Goal: Task Accomplishment & Management: Manage account settings

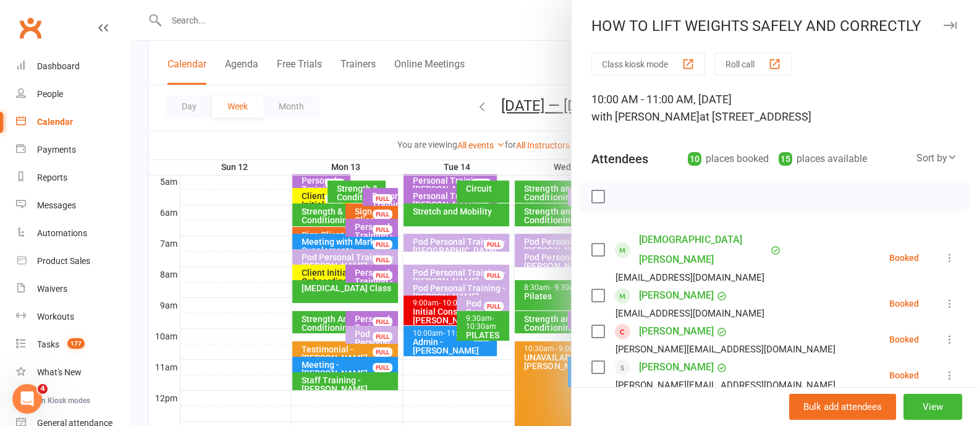
click at [944, 23] on icon "button" at bounding box center [950, 25] width 13 height 7
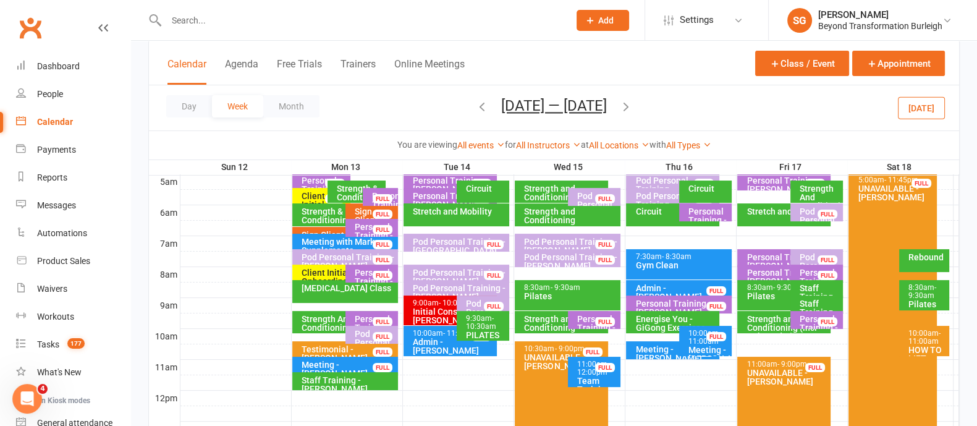
click at [939, 238] on div at bounding box center [569, 243] width 779 height 15
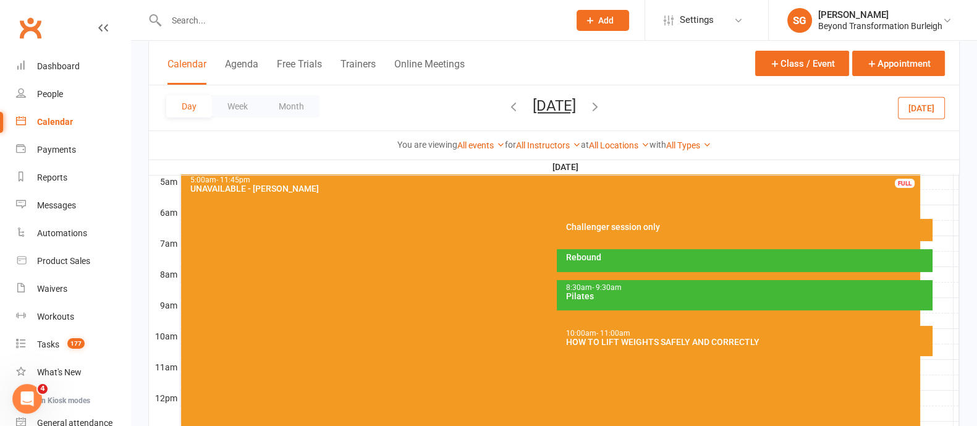
click at [936, 242] on div at bounding box center [569, 243] width 779 height 15
click at [936, 224] on button "Add Appointment" at bounding box center [937, 221] width 60 height 30
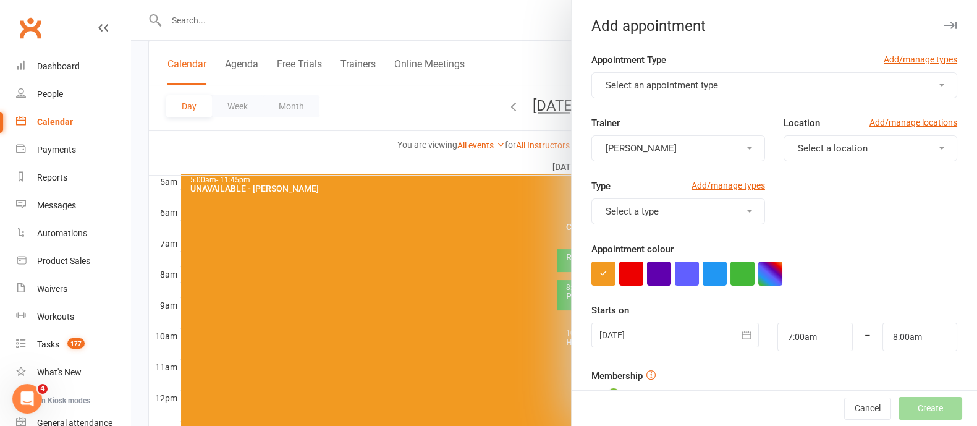
click at [745, 85] on button "Select an appointment type" at bounding box center [774, 85] width 366 height 26
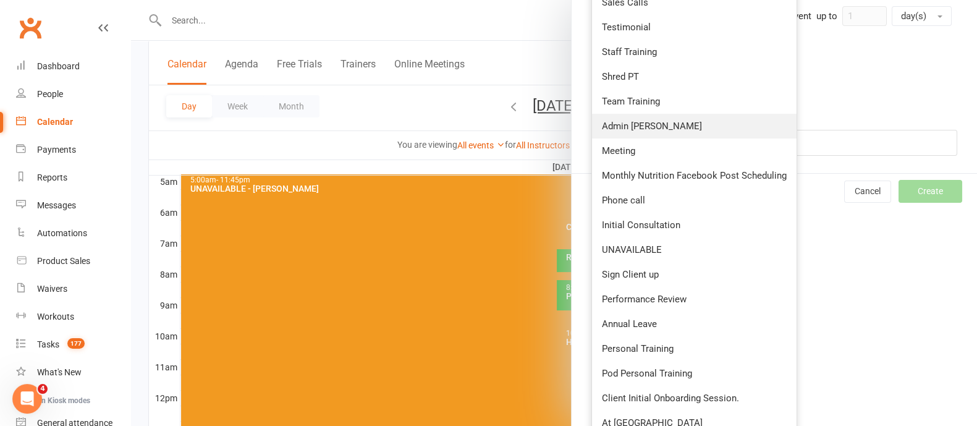
scroll to position [470, 0]
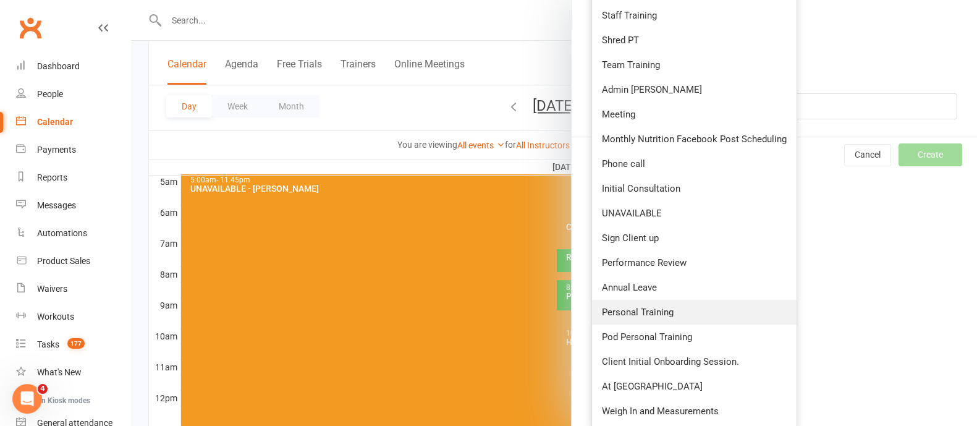
click at [647, 306] on span "Personal Training" at bounding box center [638, 311] width 72 height 11
type input "7:30am"
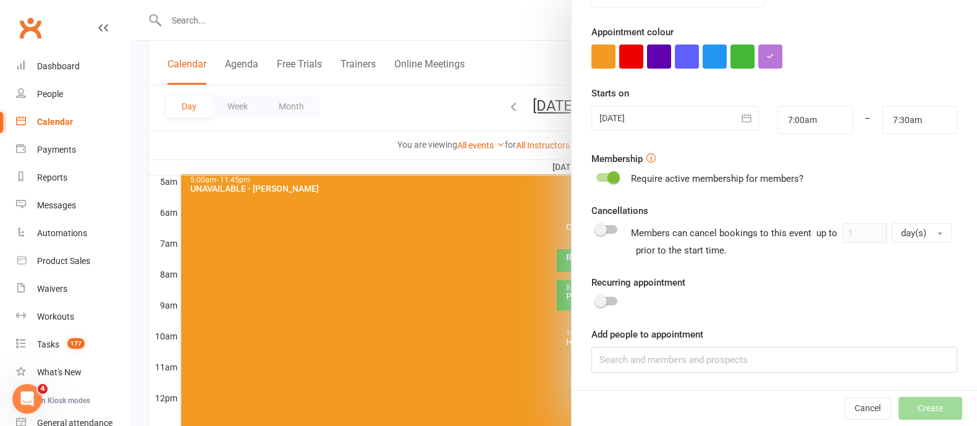
scroll to position [0, 0]
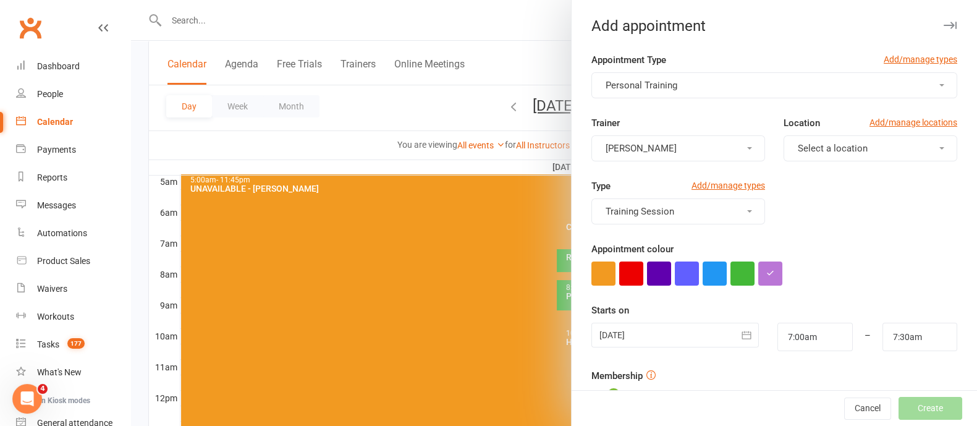
click at [822, 146] on span "Select a location" at bounding box center [833, 148] width 70 height 11
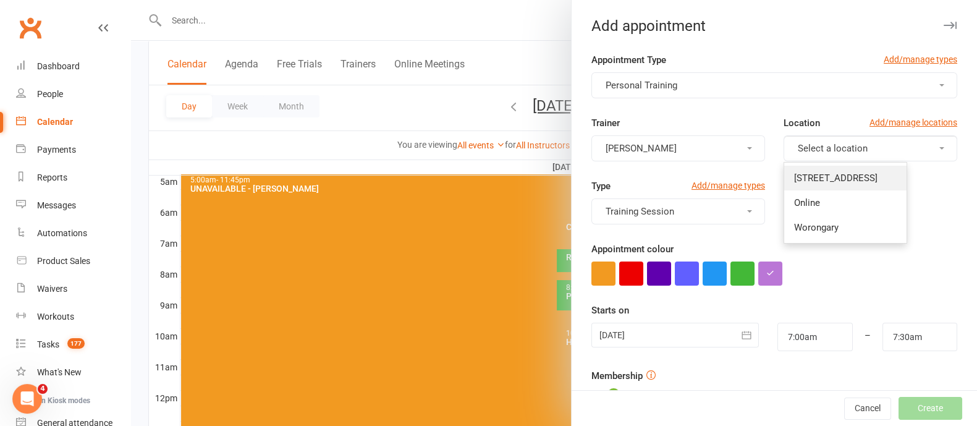
click at [823, 169] on link "[STREET_ADDRESS]" at bounding box center [845, 178] width 122 height 25
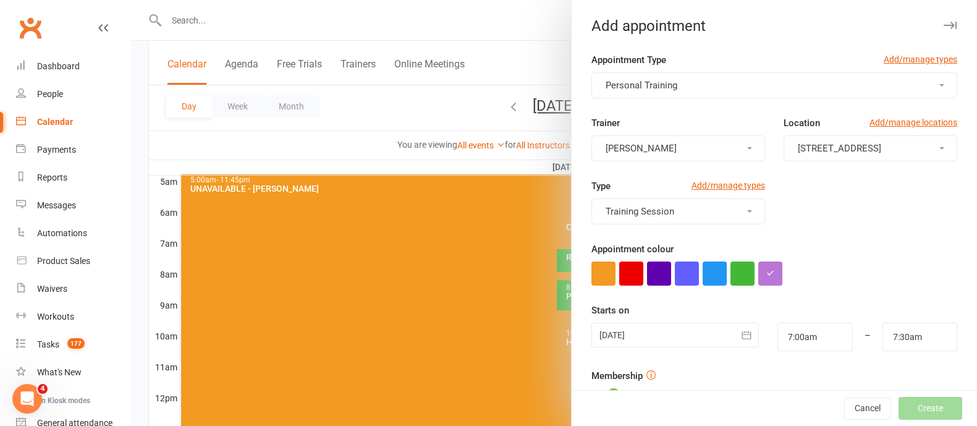
scroll to position [216, 0]
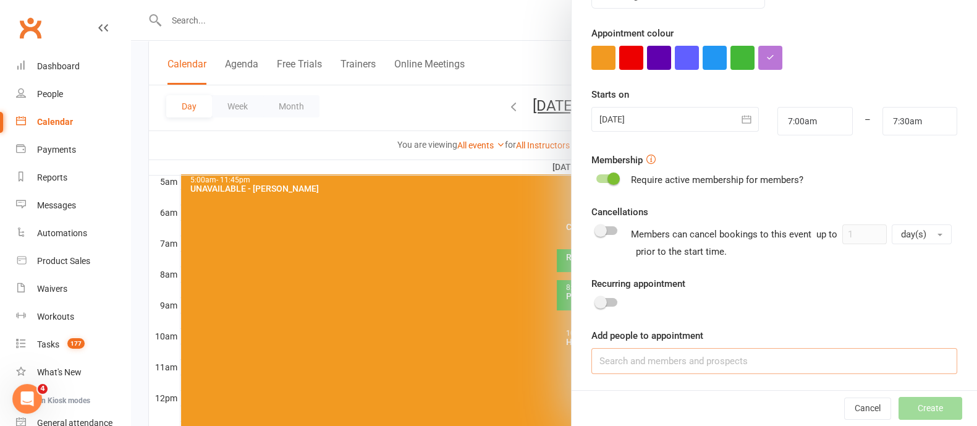
click at [646, 353] on input at bounding box center [774, 361] width 366 height 26
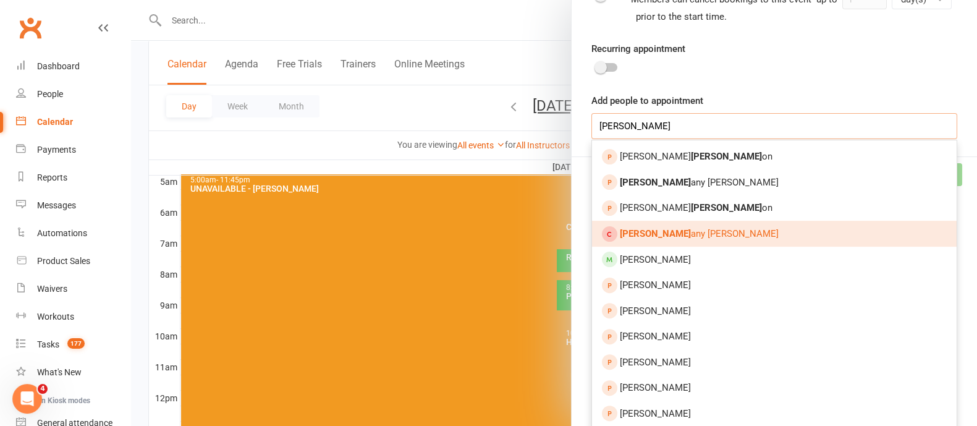
scroll to position [451, 0]
type input "britt"
click at [683, 236] on link "Britt any Allen" at bounding box center [774, 233] width 365 height 26
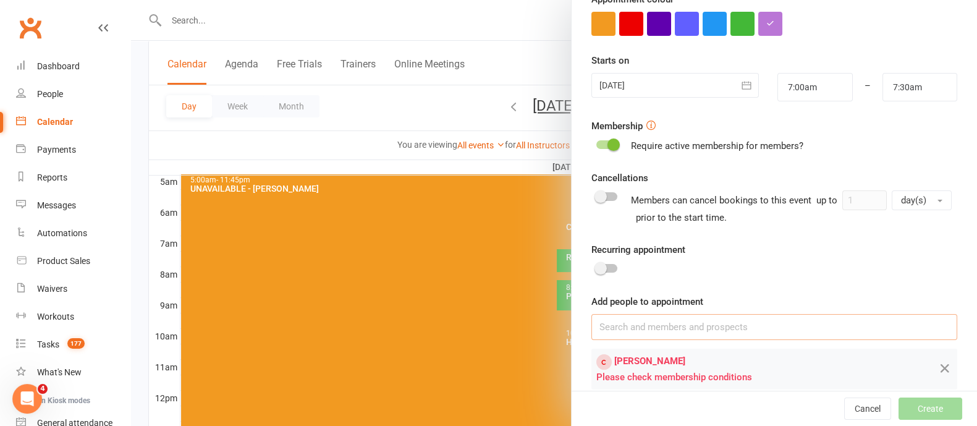
click at [665, 324] on input at bounding box center [774, 327] width 366 height 26
type input "b"
type input "n"
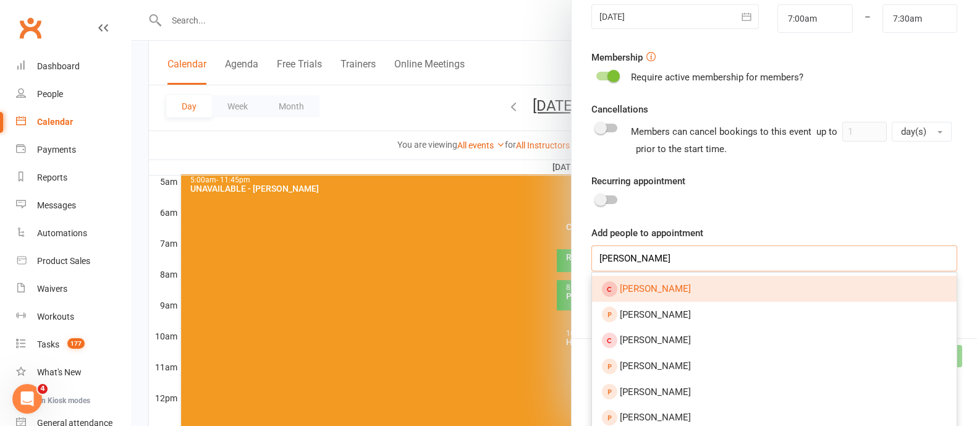
scroll to position [404, 0]
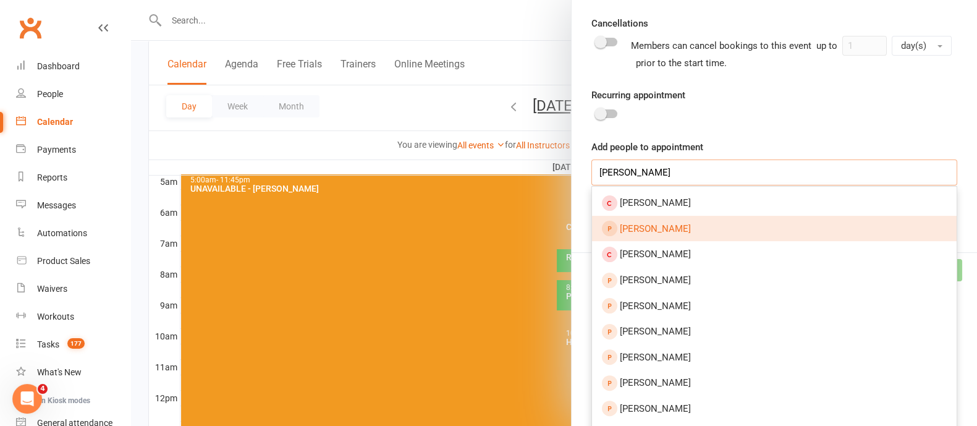
type input "britt waller"
click at [845, 97] on div "Recurring appointment" at bounding box center [774, 105] width 366 height 35
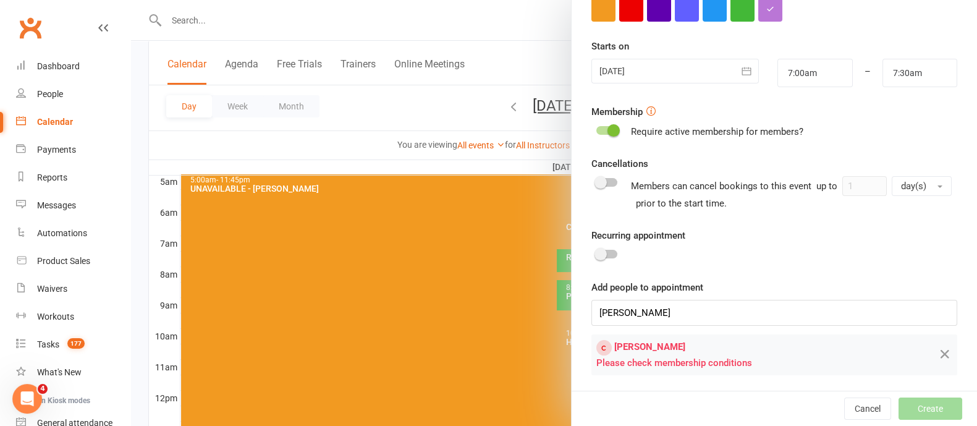
drag, startPoint x: 209, startPoint y: 25, endPoint x: 554, endPoint y: 59, distance: 345.8
click at [209, 24] on div at bounding box center [554, 213] width 846 height 426
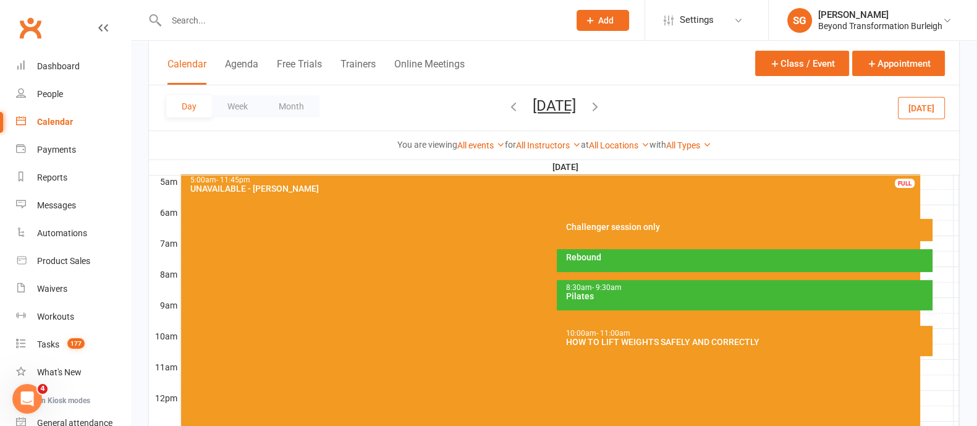
scroll to position [276, 0]
click at [65, 258] on div "Product Sales" at bounding box center [63, 261] width 53 height 10
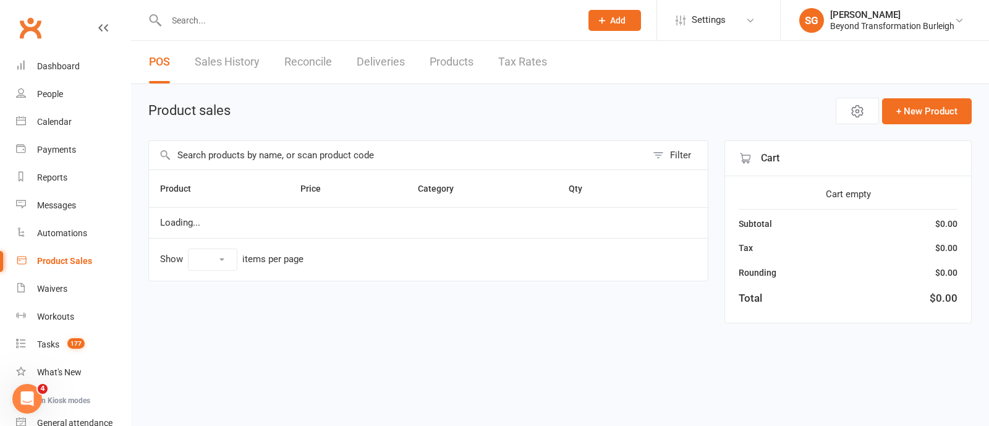
select select "100"
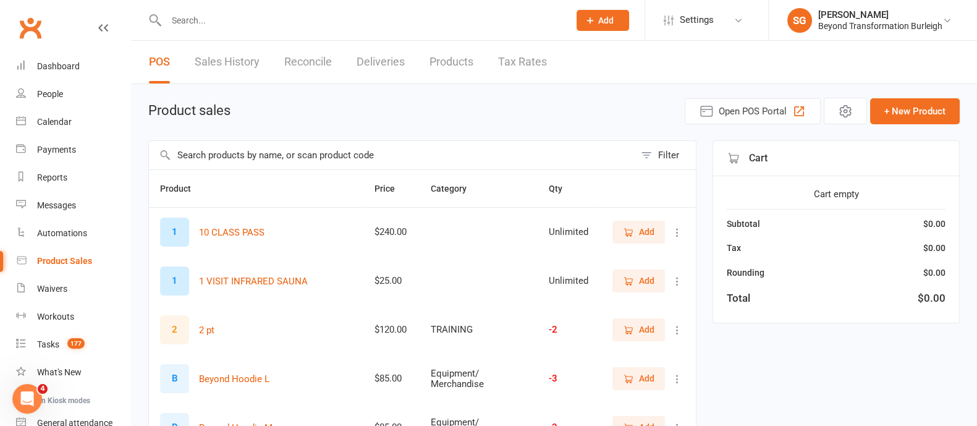
click at [287, 154] on input "text" at bounding box center [392, 155] width 486 height 28
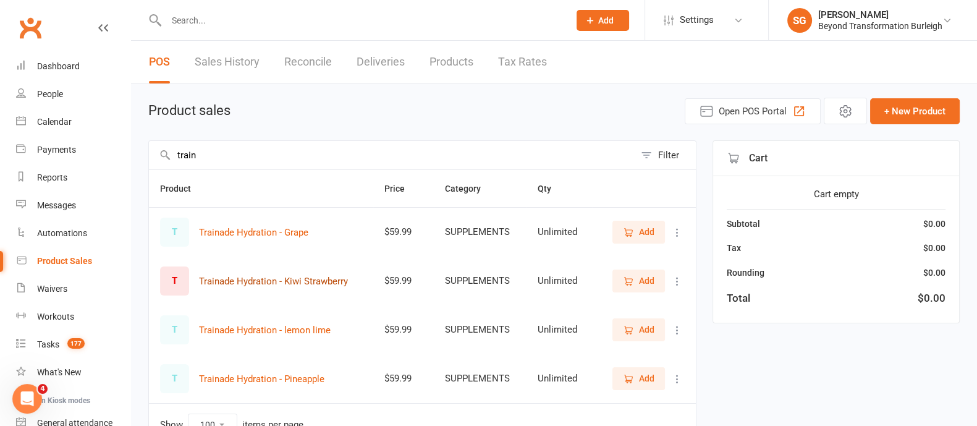
type input "train"
click at [281, 274] on button "Trainade Hydration - Kiwi Strawberry" at bounding box center [273, 281] width 149 height 15
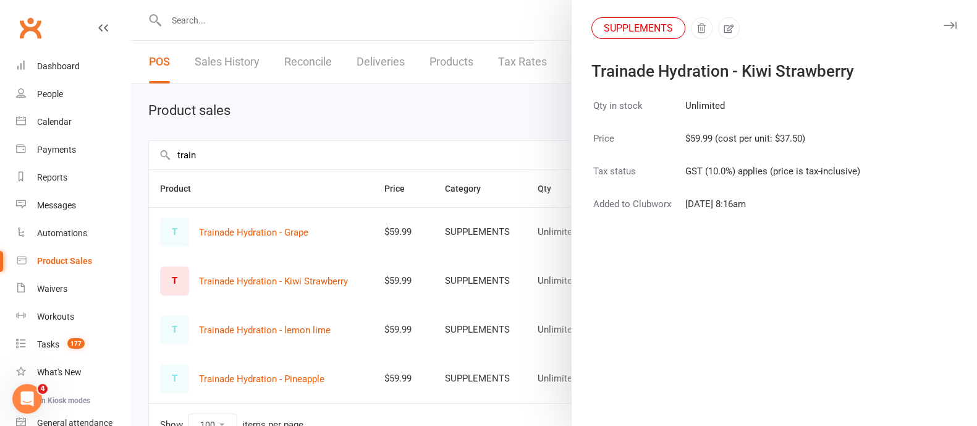
click at [944, 26] on icon "button" at bounding box center [950, 25] width 13 height 7
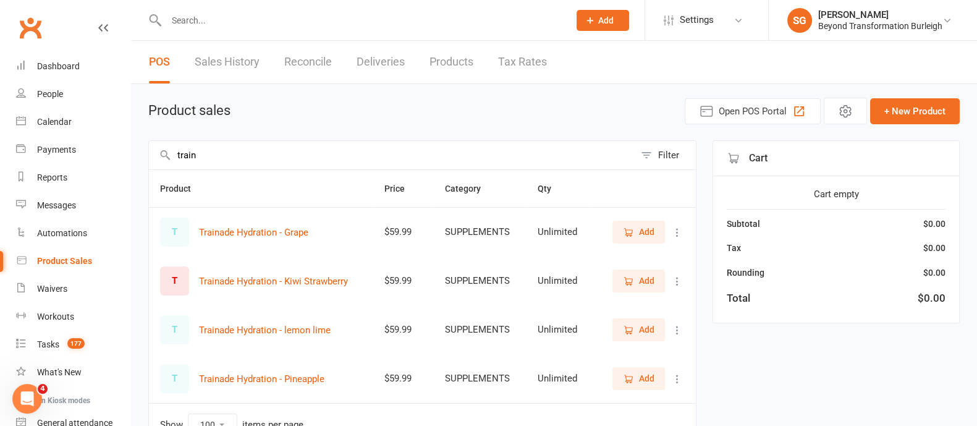
click at [653, 277] on span "Add" at bounding box center [646, 281] width 15 height 14
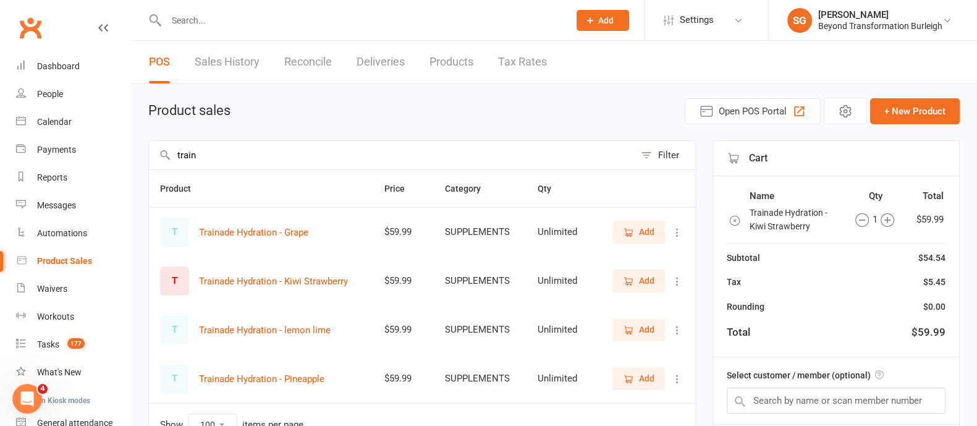
click at [635, 375] on span "Add" at bounding box center [639, 378] width 32 height 14
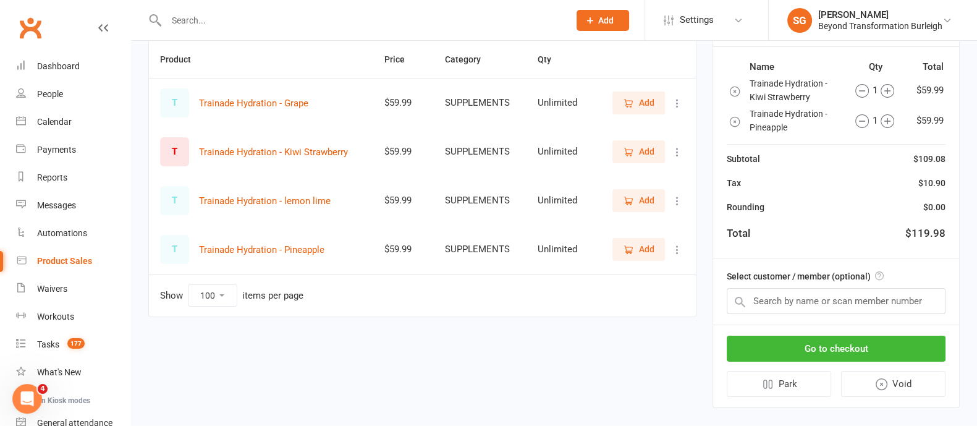
scroll to position [143, 0]
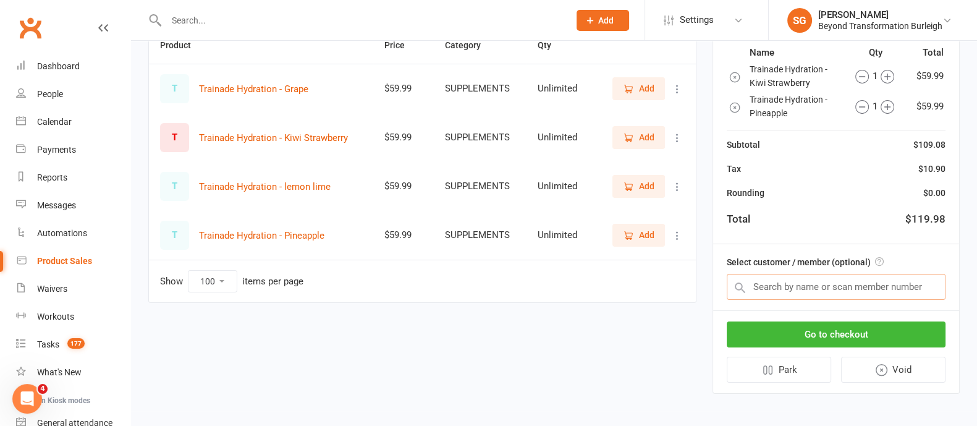
click at [829, 281] on input "text" at bounding box center [836, 287] width 219 height 26
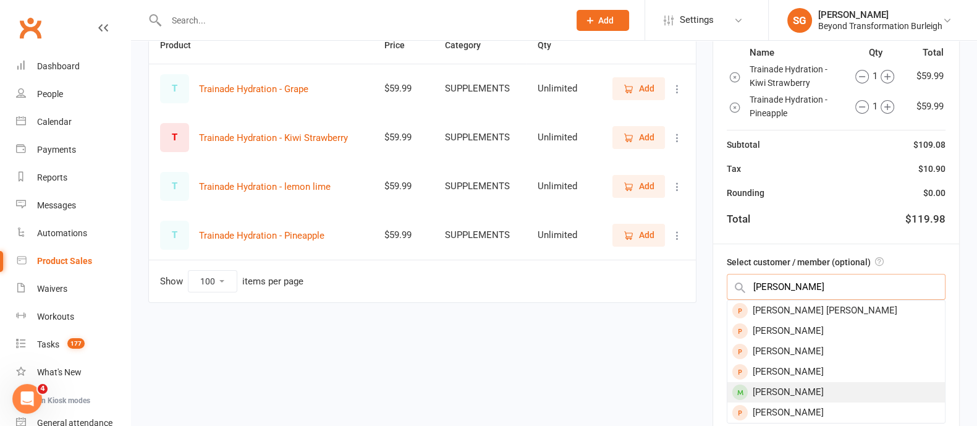
type input "yevette"
click at [816, 387] on div "[PERSON_NAME]" at bounding box center [836, 392] width 218 height 20
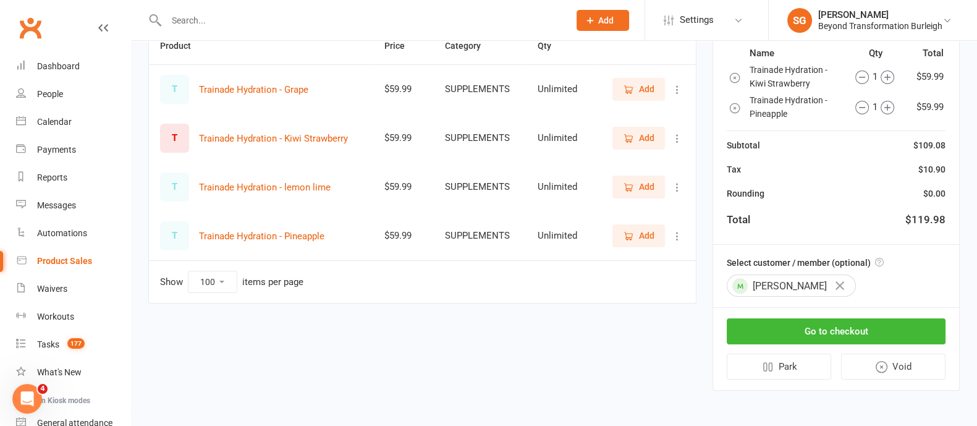
scroll to position [140, 0]
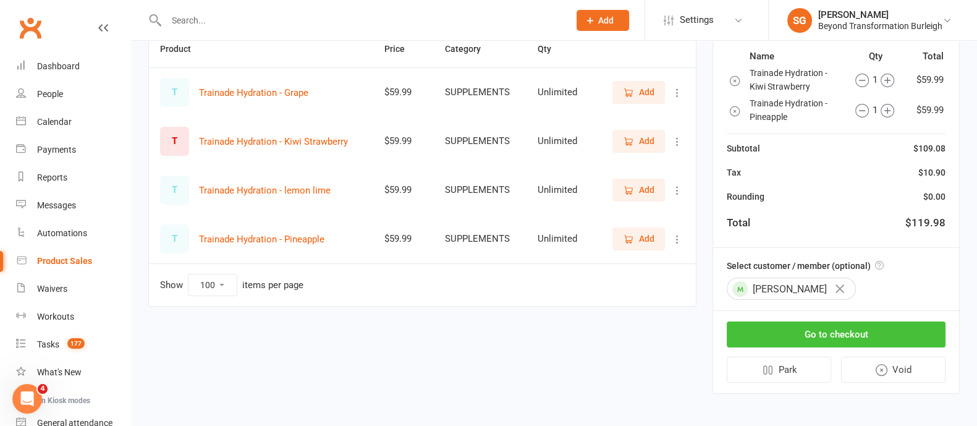
click at [835, 326] on button "Go to checkout" at bounding box center [836, 334] width 219 height 26
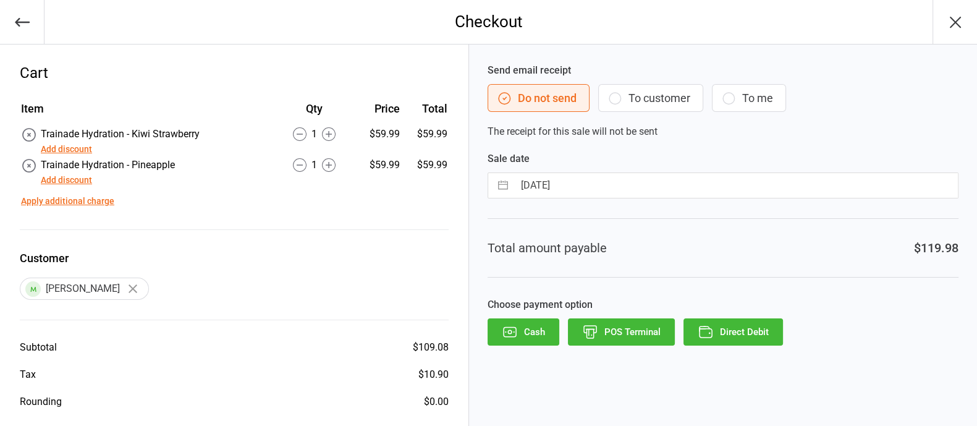
click at [604, 329] on button "POS Terminal" at bounding box center [621, 331] width 107 height 27
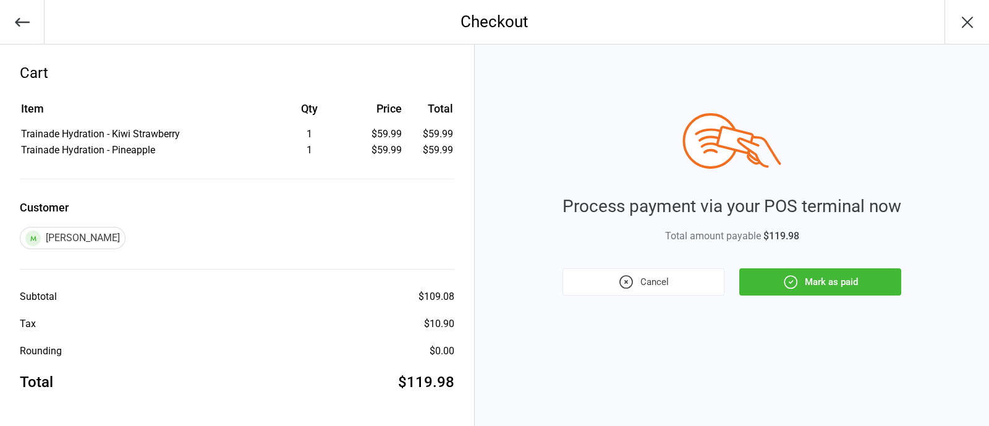
click at [862, 276] on button "Mark as paid" at bounding box center [820, 281] width 162 height 27
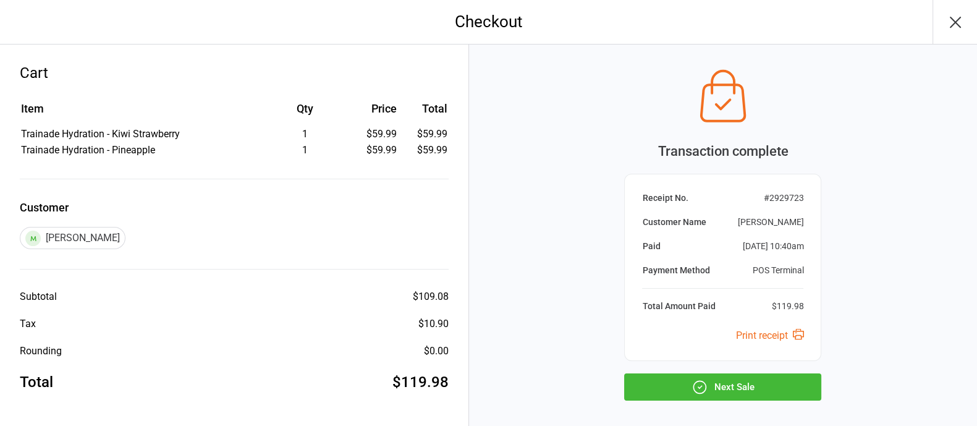
click at [958, 20] on icon "button" at bounding box center [955, 22] width 20 height 20
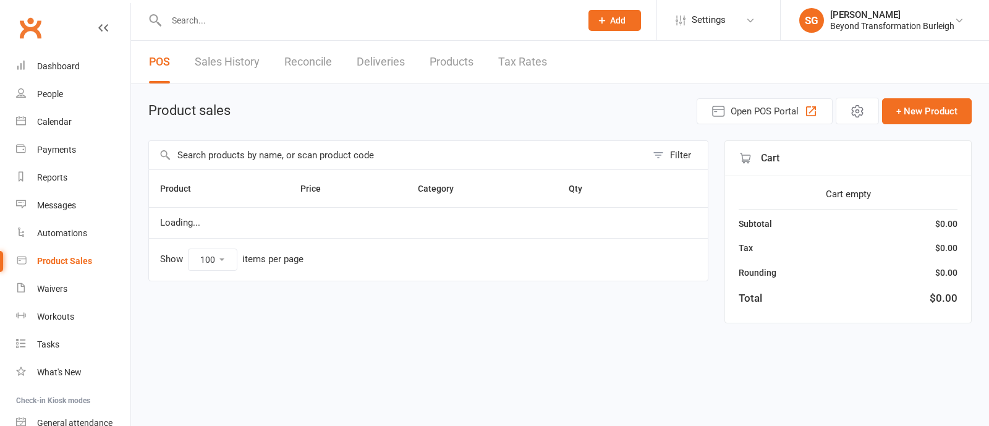
select select "100"
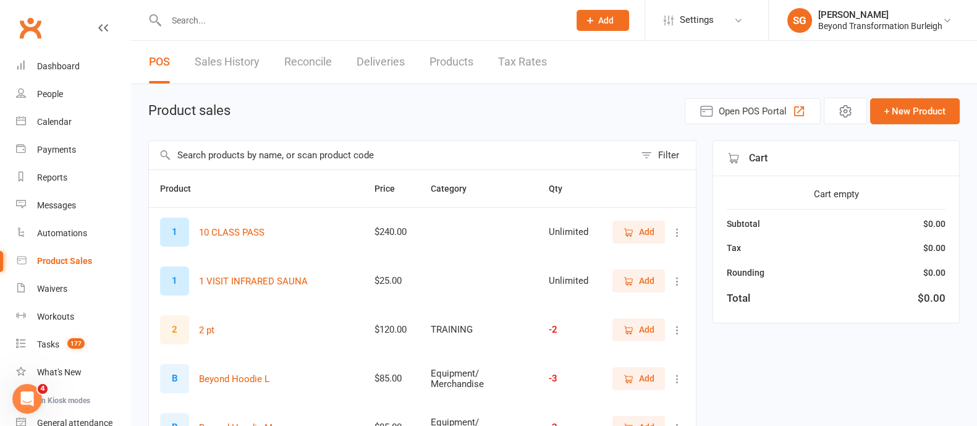
click at [221, 65] on link "Sales History" at bounding box center [227, 62] width 65 height 43
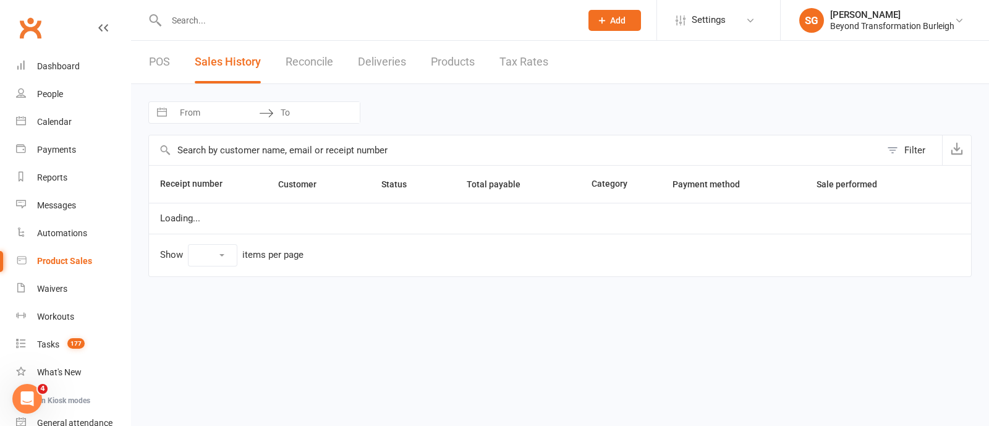
select select "100"
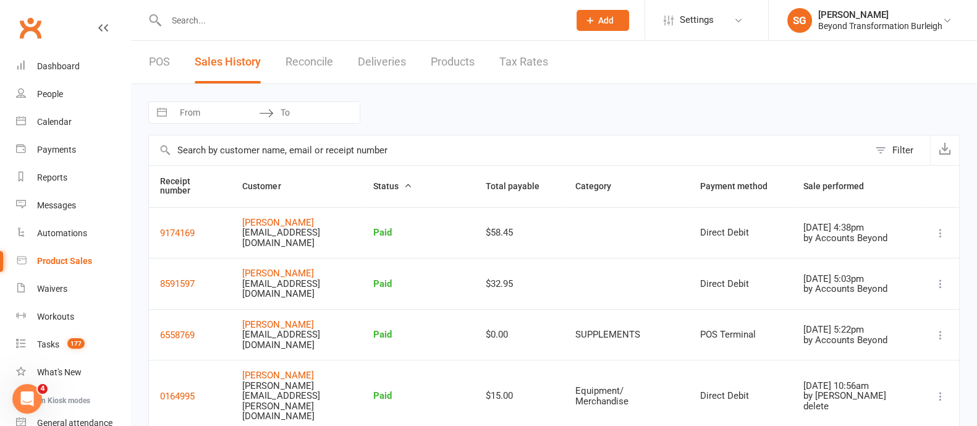
click at [234, 104] on input "From" at bounding box center [216, 112] width 86 height 21
select select "8"
select select "2025"
select select "9"
select select "2025"
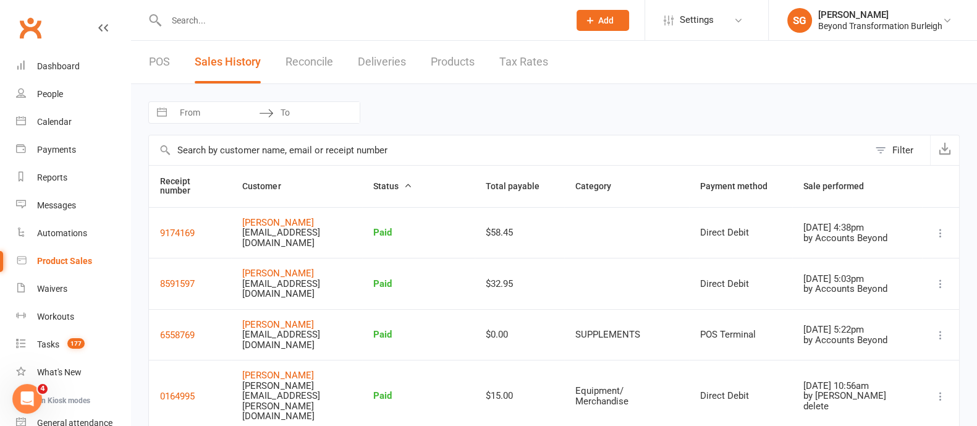
select select "10"
select select "2025"
select select "11"
select select "2025"
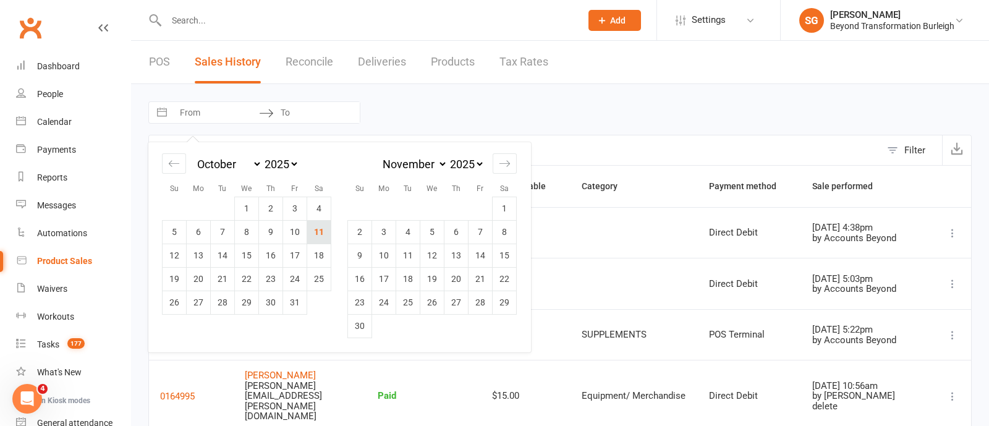
click at [313, 229] on td "11" at bounding box center [319, 231] width 24 height 23
type input "[DATE]"
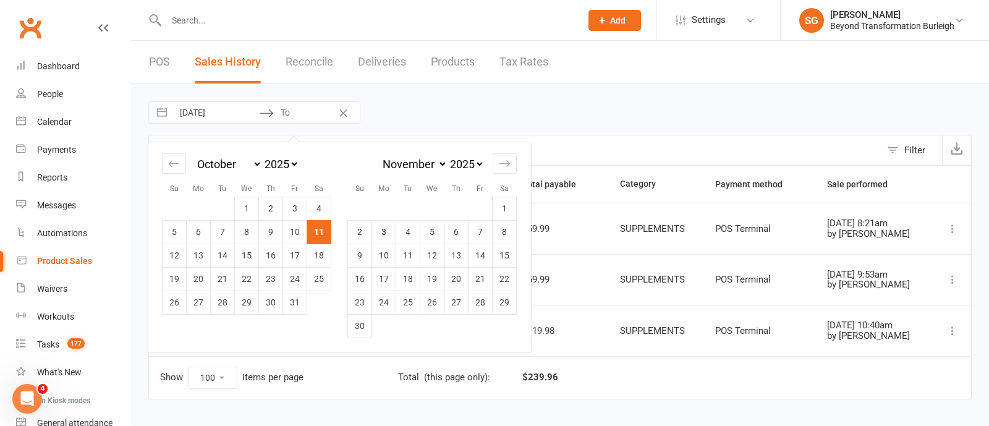
click at [657, 129] on div "[DATE] Navigate forward to interact with the calendar and select a date. Press …" at bounding box center [560, 250] width 858 height 332
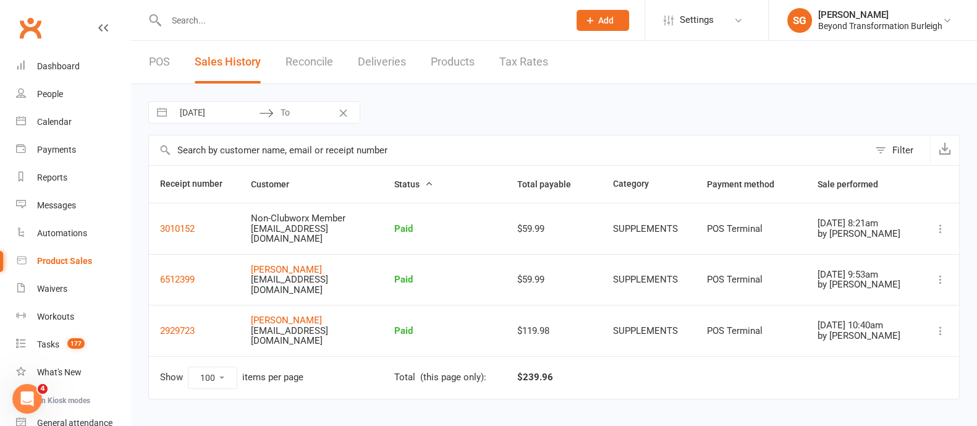
click at [201, 12] on input "text" at bounding box center [362, 20] width 398 height 17
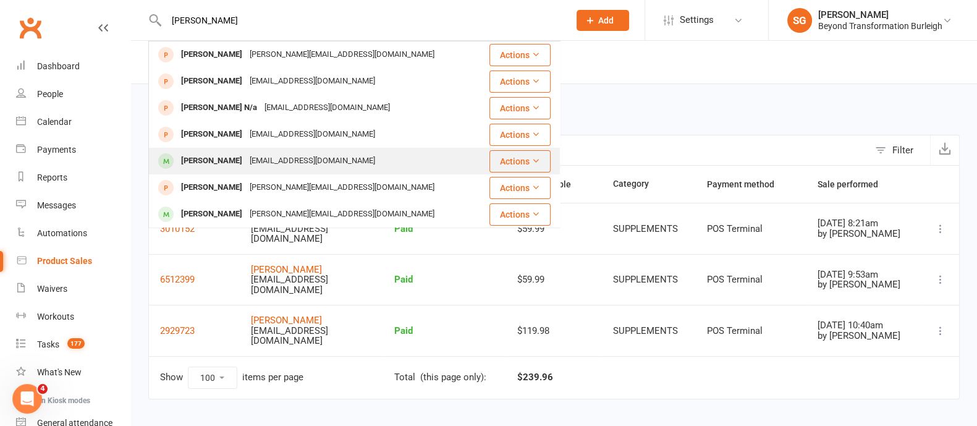
type input "[PERSON_NAME]"
click at [246, 163] on div "[PERSON_NAME]" at bounding box center [211, 161] width 69 height 18
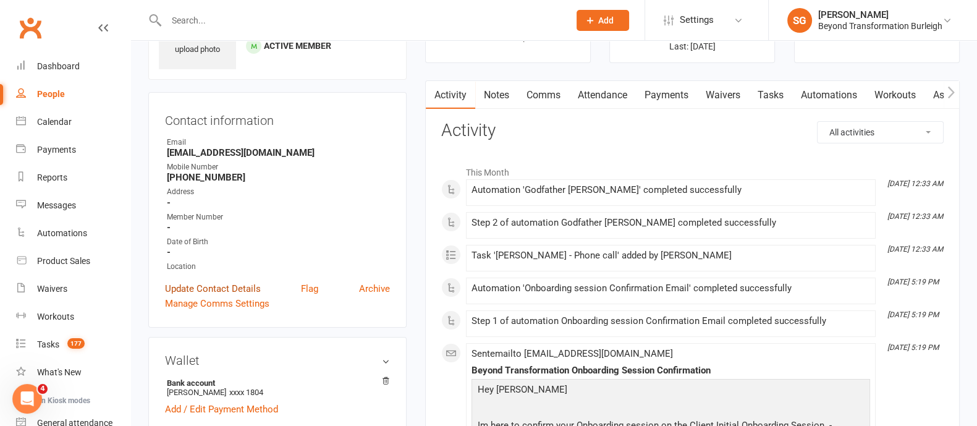
click at [241, 290] on link "Update Contact Details" at bounding box center [213, 288] width 96 height 15
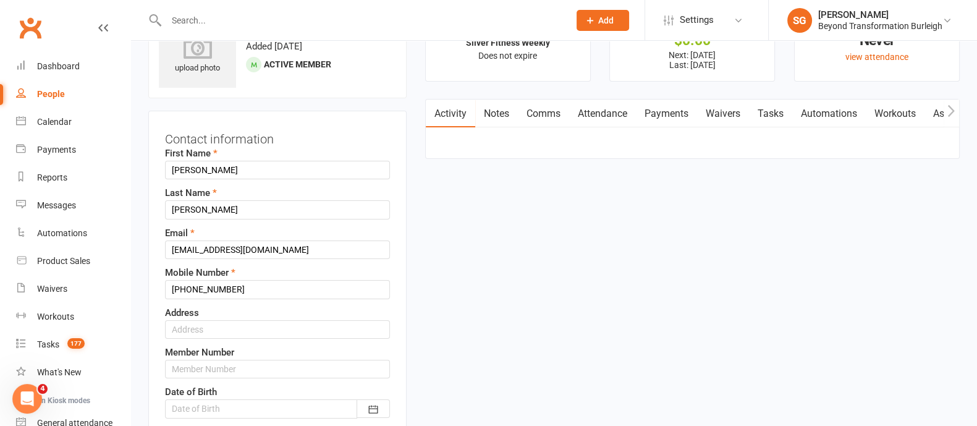
scroll to position [135, 0]
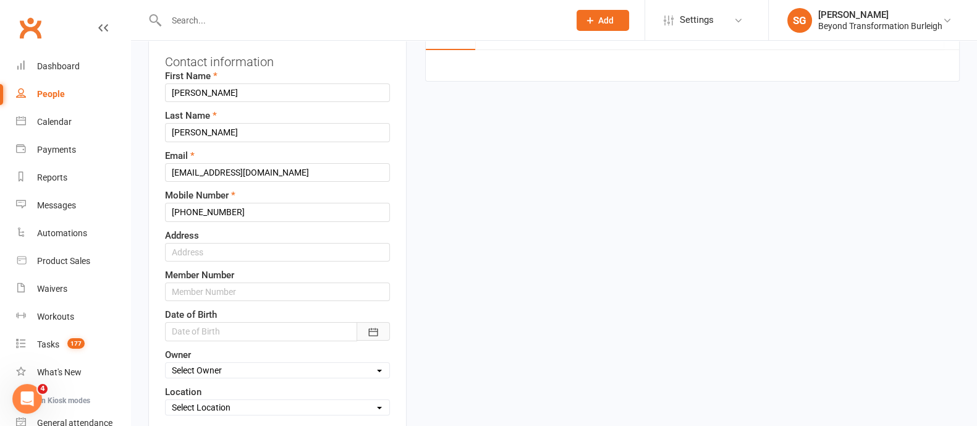
click at [377, 336] on icon "button" at bounding box center [373, 332] width 12 height 12
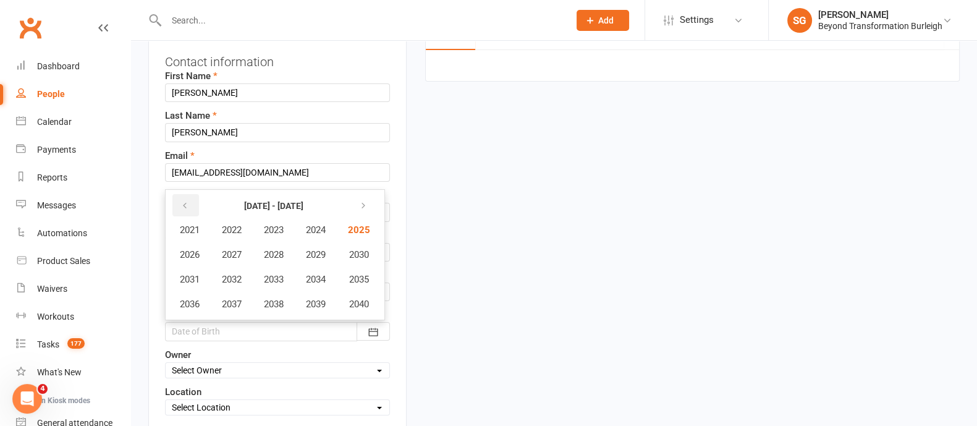
click at [194, 204] on button "button" at bounding box center [185, 205] width 27 height 22
click at [244, 295] on button "1977" at bounding box center [231, 303] width 41 height 23
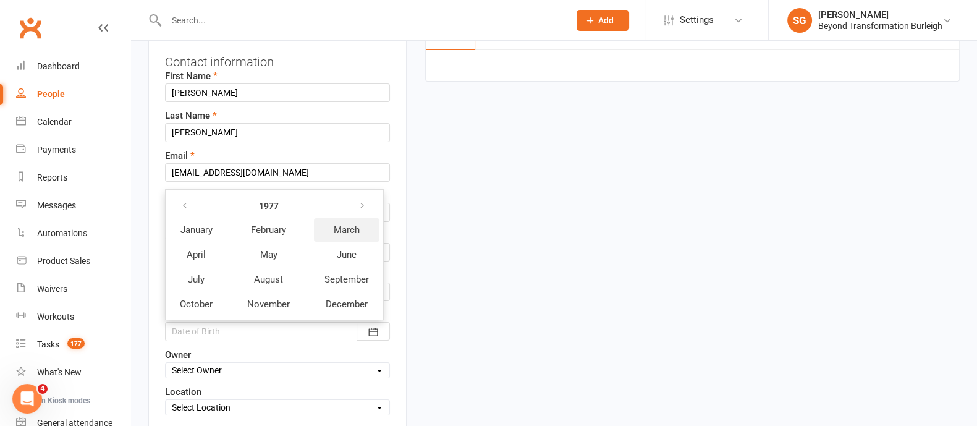
click at [363, 222] on button "March" at bounding box center [346, 229] width 65 height 23
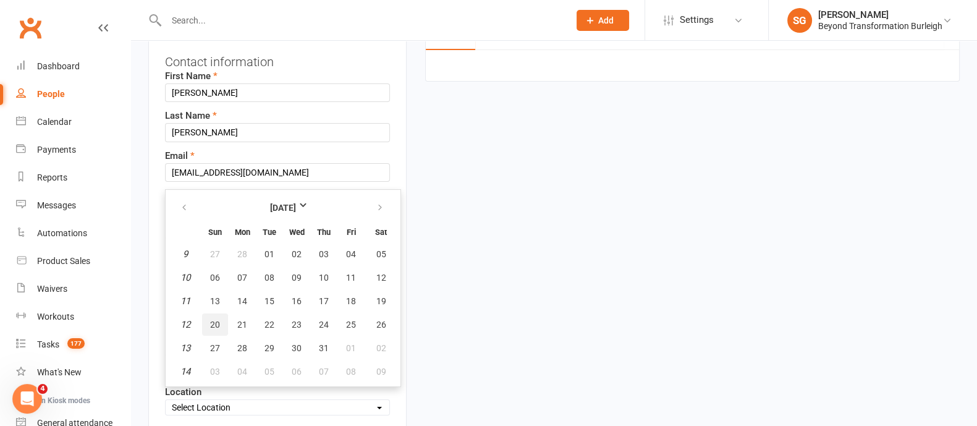
click at [216, 323] on span "20" at bounding box center [215, 324] width 10 height 10
type input "[DATE]"
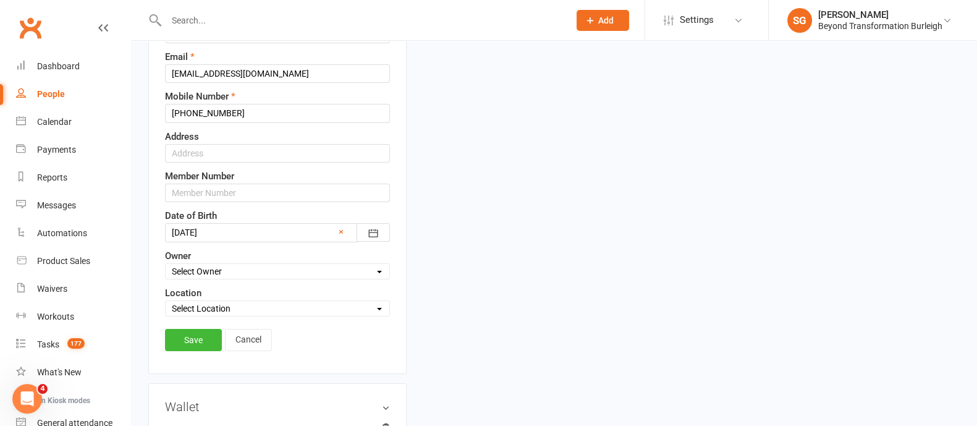
scroll to position [290, 0]
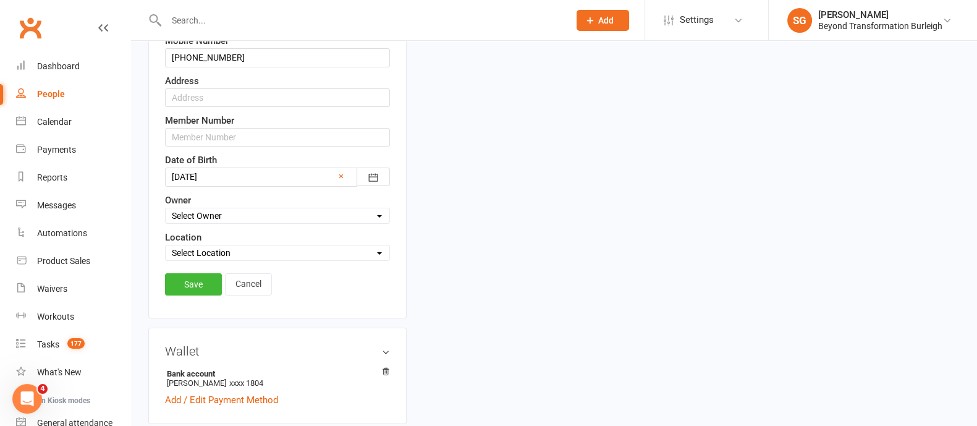
click at [238, 212] on select "Select Owner [PERSON_NAME] [PERSON_NAME] Accounts Beyond [PERSON_NAME] [PERSON_…" at bounding box center [278, 216] width 224 height 14
select select "3"
click at [166, 209] on select "Select Owner [PERSON_NAME] [PERSON_NAME] Accounts Beyond [PERSON_NAME] [PERSON_…" at bounding box center [278, 216] width 224 height 14
click at [204, 246] on select "Select Location [STREET_ADDRESS] Online [GEOGRAPHIC_DATA]" at bounding box center [278, 253] width 224 height 14
select select "0"
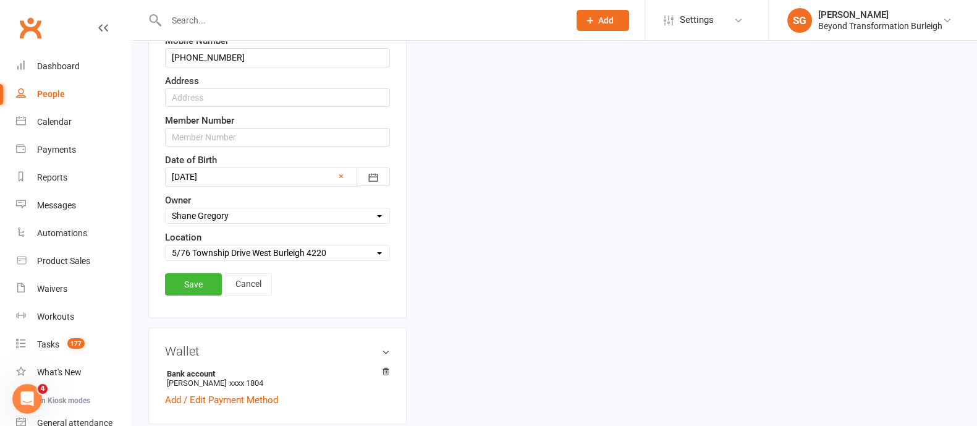
click at [166, 246] on select "Select Location [STREET_ADDRESS] Online [GEOGRAPHIC_DATA]" at bounding box center [278, 253] width 224 height 14
click at [201, 276] on link "Save" at bounding box center [193, 284] width 57 height 22
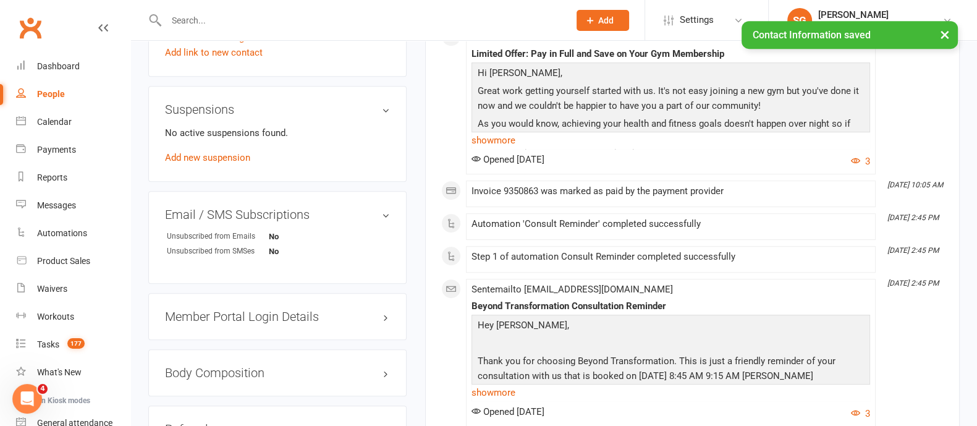
scroll to position [756, 0]
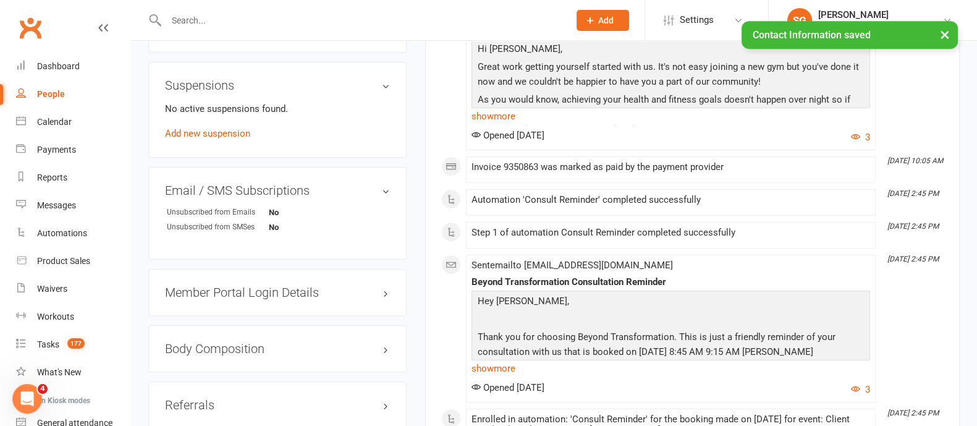
click at [248, 294] on h3 "Member Portal Login Details" at bounding box center [277, 292] width 225 height 14
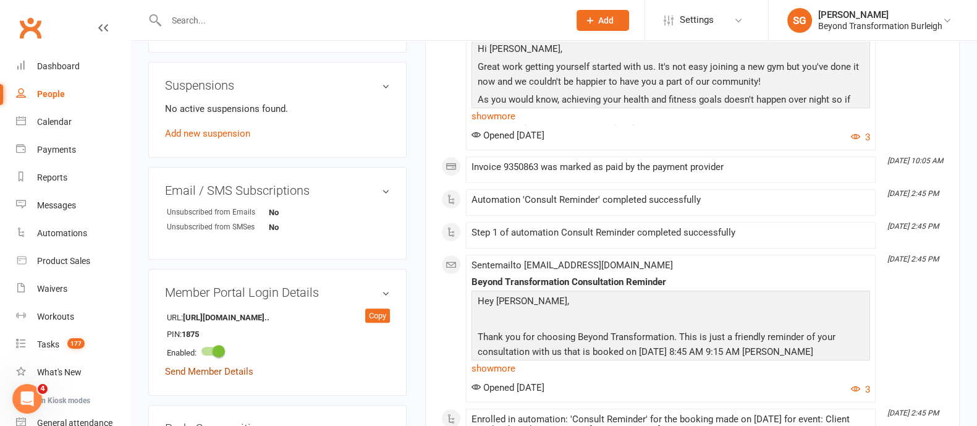
click at [236, 375] on link "Send Member Details" at bounding box center [209, 371] width 88 height 11
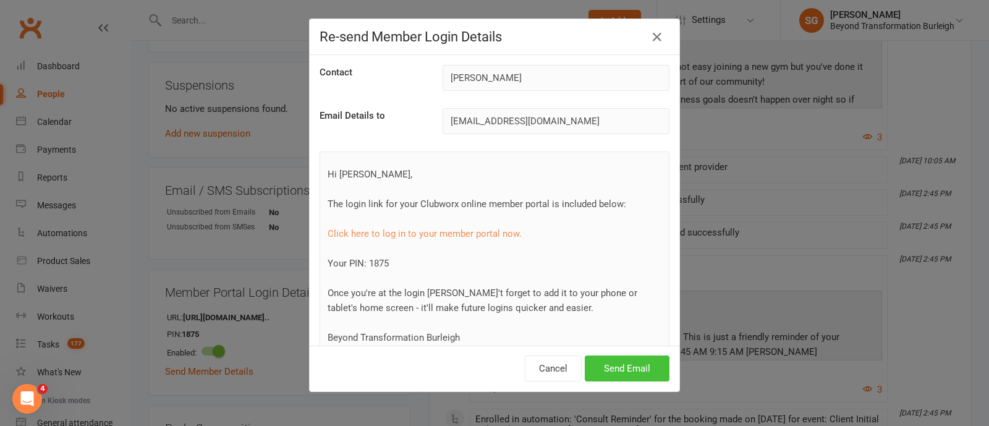
click at [616, 375] on button "Send Email" at bounding box center [627, 368] width 85 height 26
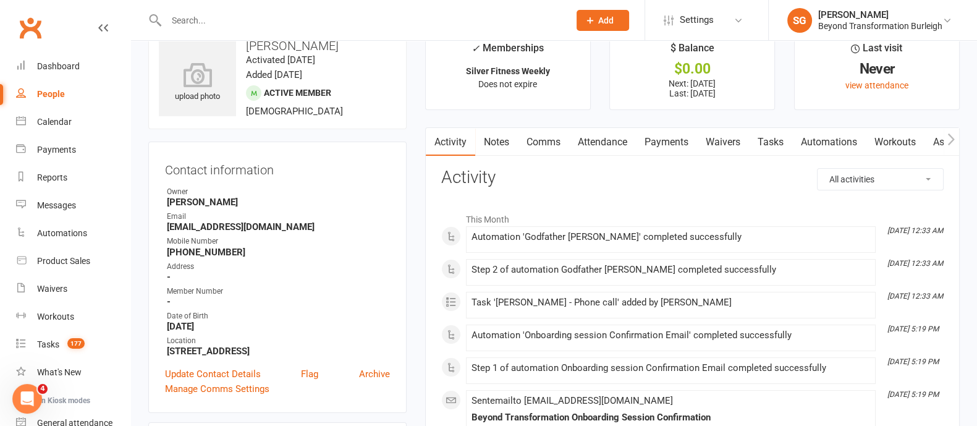
scroll to position [0, 0]
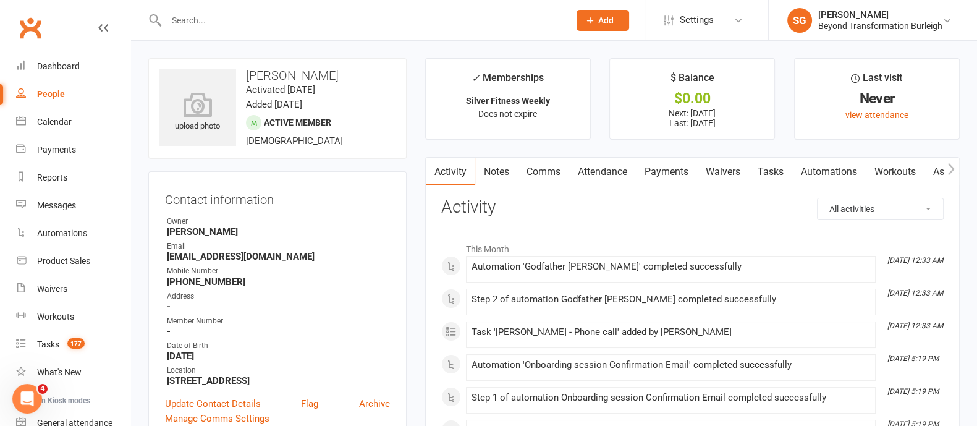
click at [732, 174] on link "Waivers" at bounding box center [723, 172] width 52 height 28
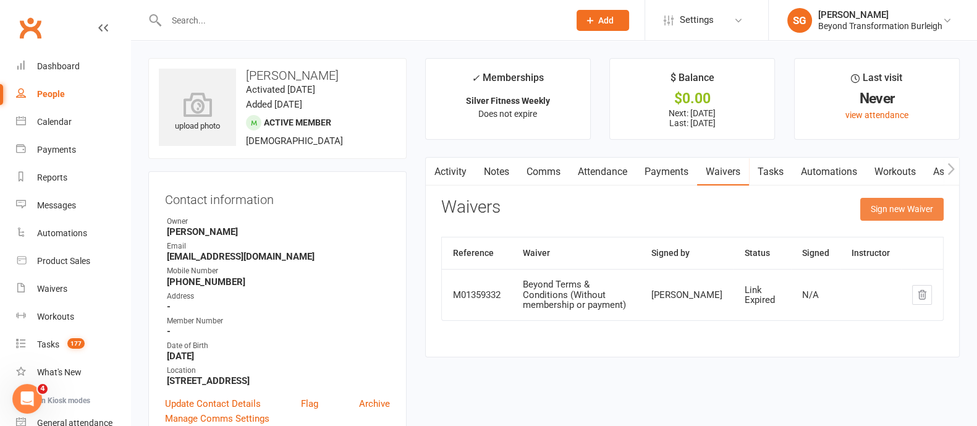
click at [890, 201] on button "Sign new Waiver" at bounding box center [901, 209] width 83 height 22
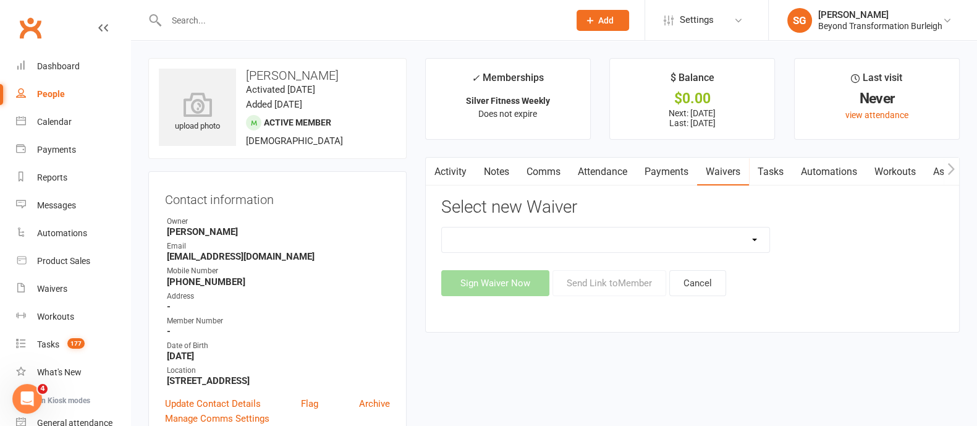
click at [719, 239] on select "Beyond Nutrition And Supplement Waiver Beyond Terms & Conditions Beyond Terms &…" at bounding box center [605, 239] width 327 height 25
select select "9795"
click at [442, 227] on select "Beyond Nutrition And Supplement Waiver Beyond Terms & Conditions Beyond Terms &…" at bounding box center [605, 239] width 327 height 25
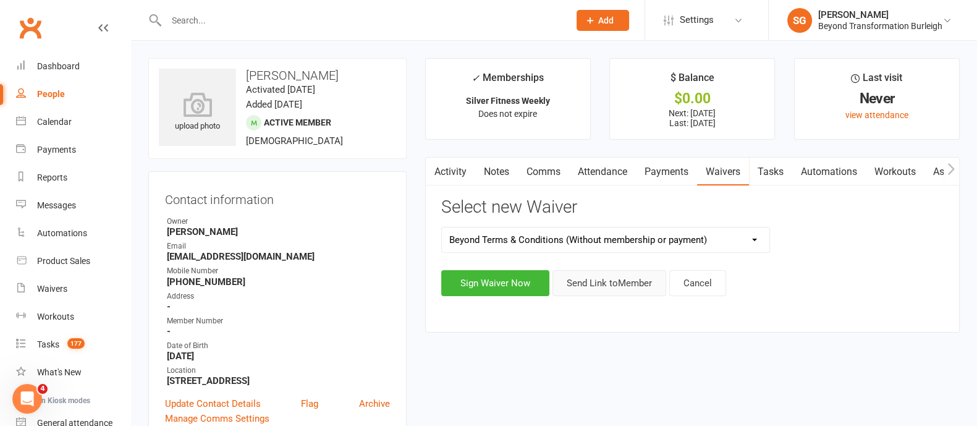
click at [632, 277] on button "Send Link to Member" at bounding box center [609, 283] width 114 height 26
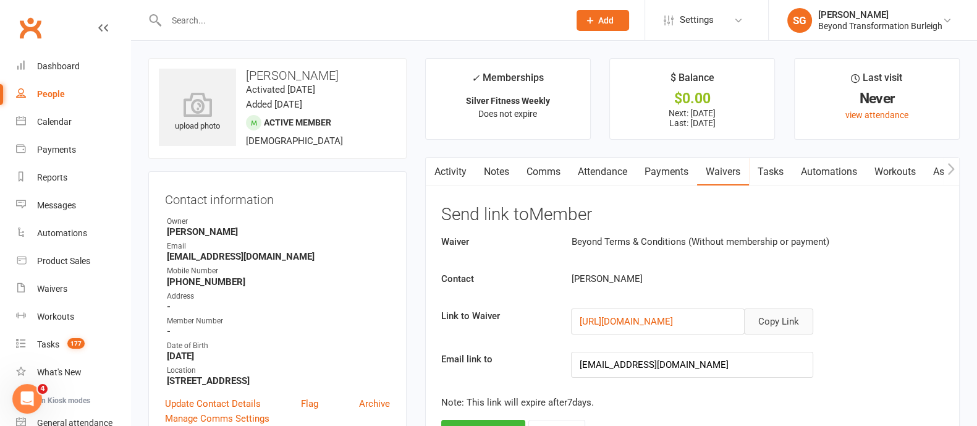
click at [784, 315] on button "Copy Link" at bounding box center [778, 321] width 69 height 26
click at [769, 319] on button "Copy Link" at bounding box center [778, 321] width 69 height 26
click at [67, 116] on link "Calendar" at bounding box center [73, 122] width 114 height 28
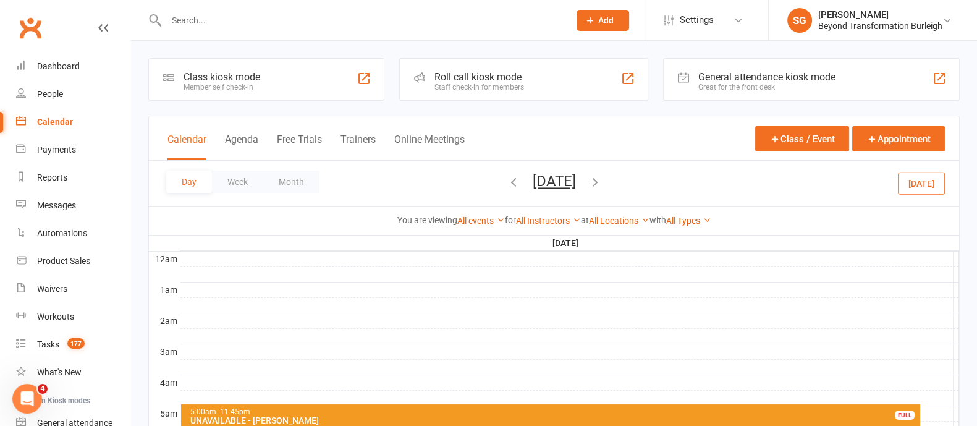
drag, startPoint x: 229, startPoint y: 184, endPoint x: 284, endPoint y: 205, distance: 59.1
click at [229, 183] on button "Week" at bounding box center [237, 182] width 51 height 22
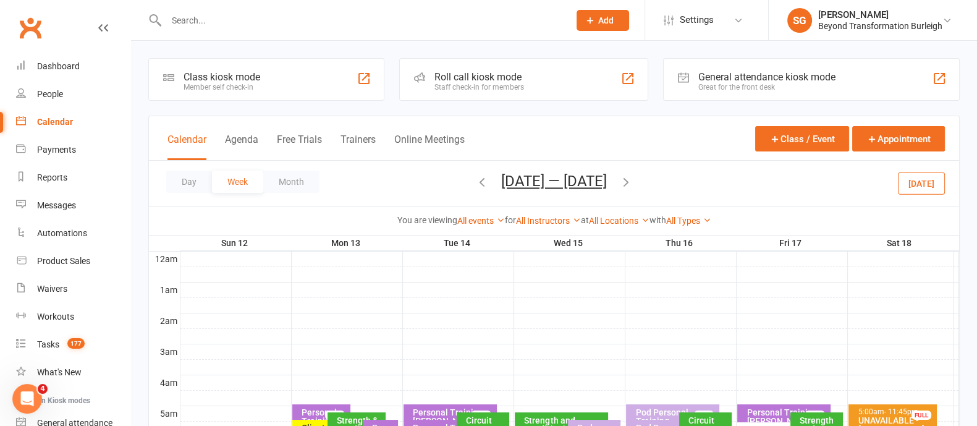
click at [633, 180] on icon "button" at bounding box center [626, 182] width 14 height 14
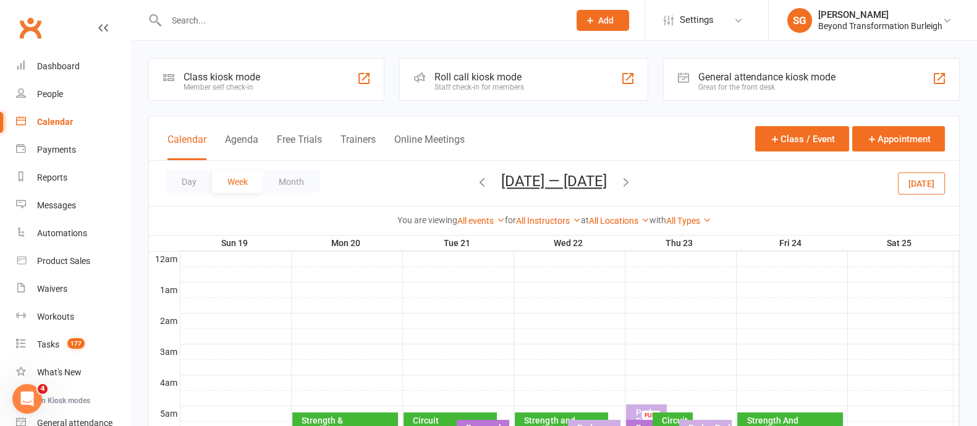
click at [475, 180] on icon "button" at bounding box center [482, 182] width 14 height 14
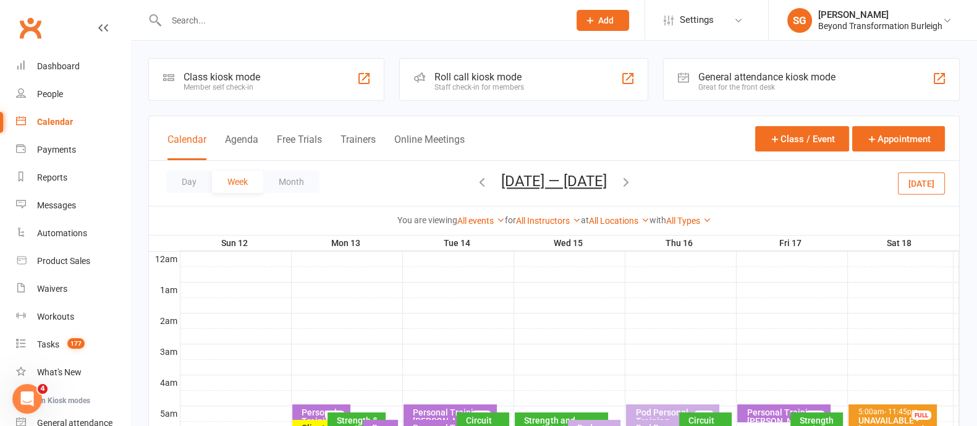
scroll to position [154, 0]
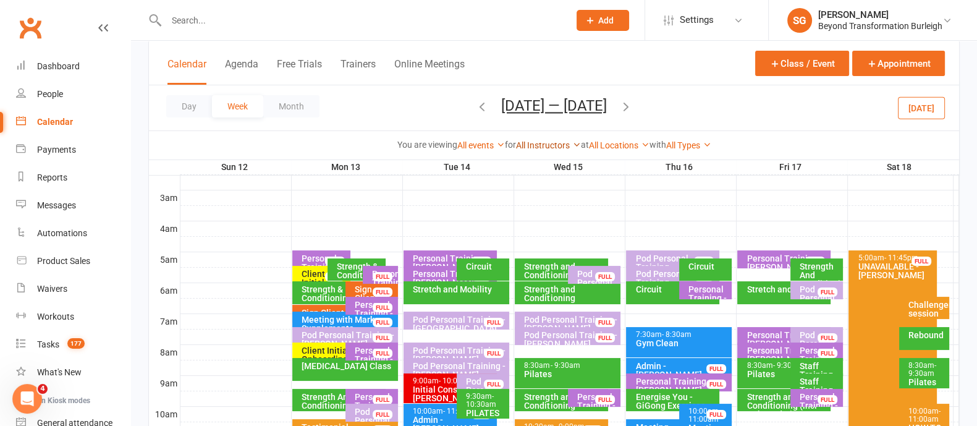
click at [560, 145] on link "All Instructors" at bounding box center [548, 145] width 65 height 10
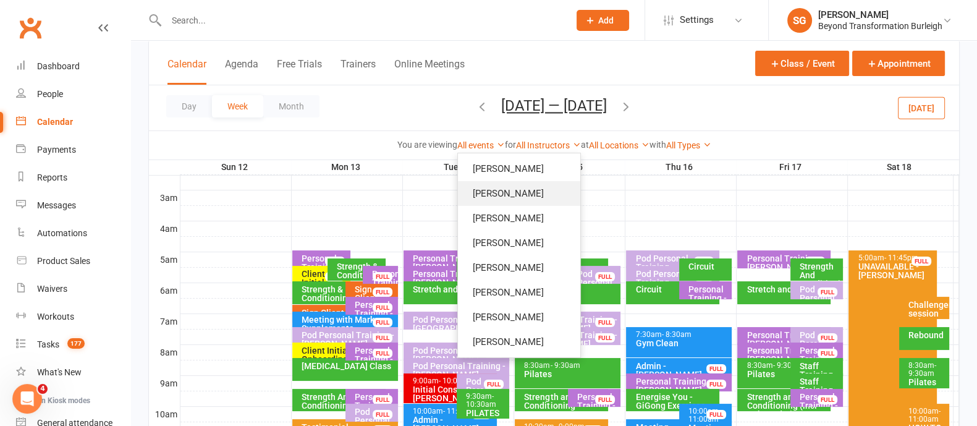
click at [528, 193] on link "[PERSON_NAME]" at bounding box center [519, 193] width 122 height 25
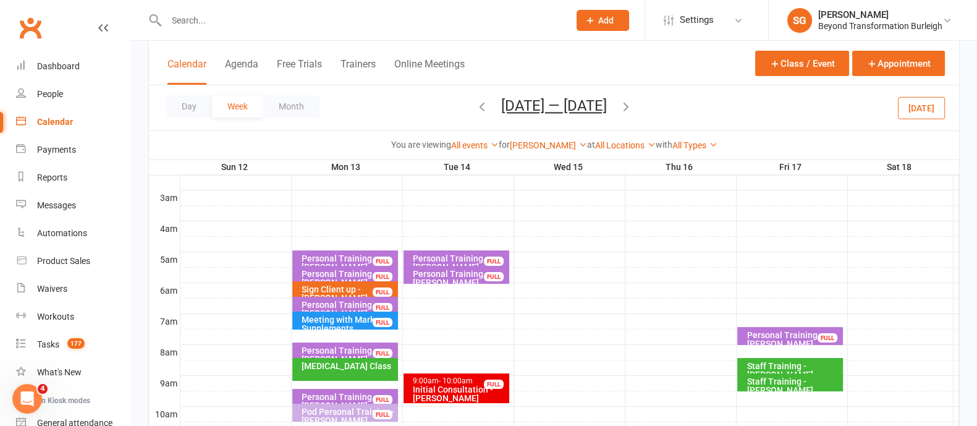
click at [346, 255] on div "Personal Training - [PERSON_NAME]" at bounding box center [348, 262] width 95 height 17
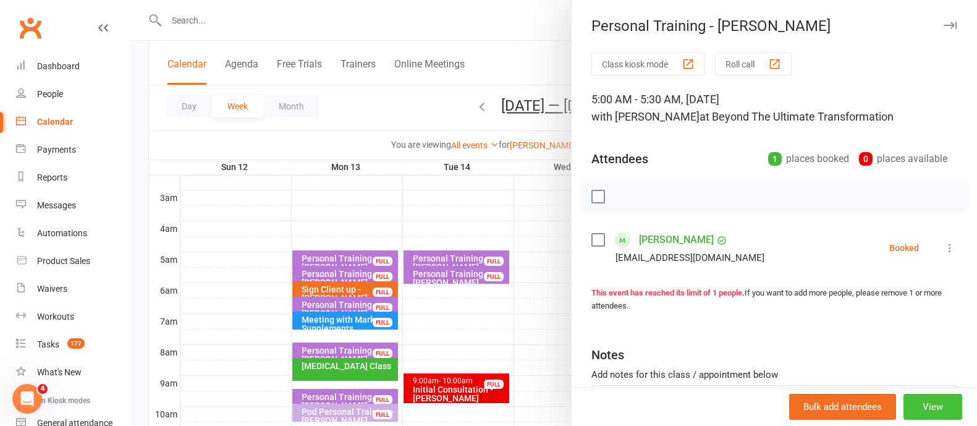
click at [905, 413] on button "View" at bounding box center [932, 407] width 59 height 26
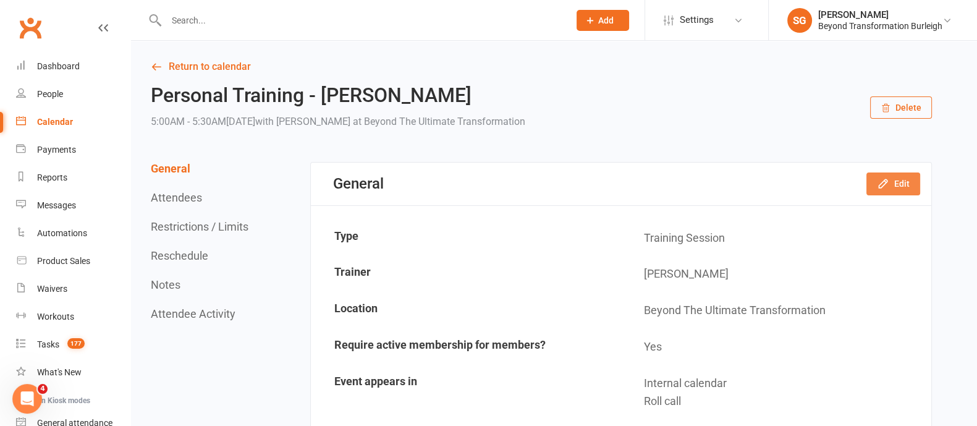
click at [893, 184] on button "Edit" at bounding box center [893, 183] width 54 height 22
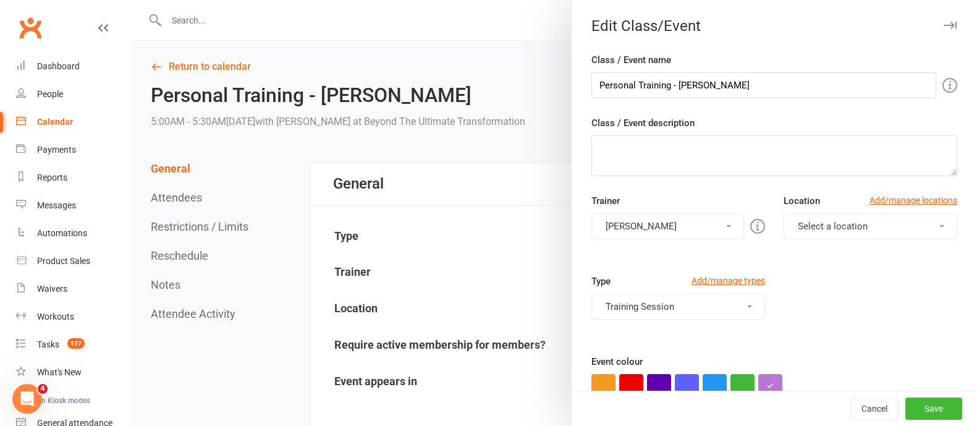
click at [691, 224] on button "[PERSON_NAME]" at bounding box center [667, 226] width 153 height 26
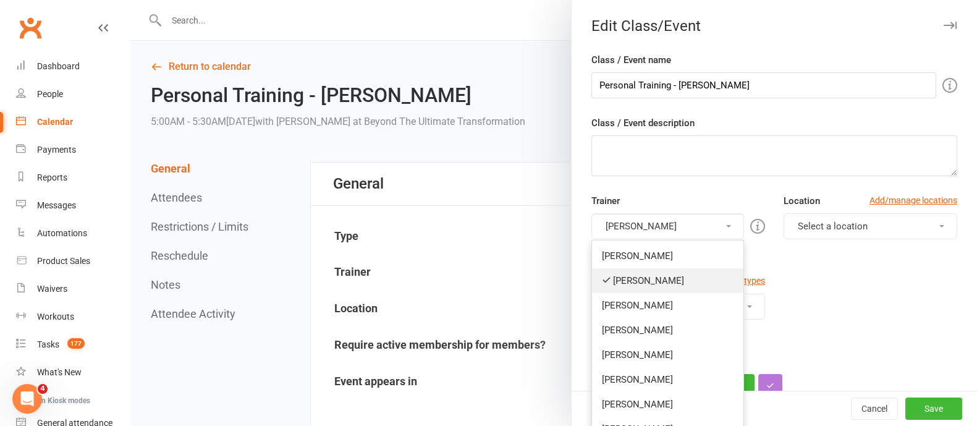
click at [649, 281] on link "[PERSON_NAME]" at bounding box center [667, 280] width 151 height 25
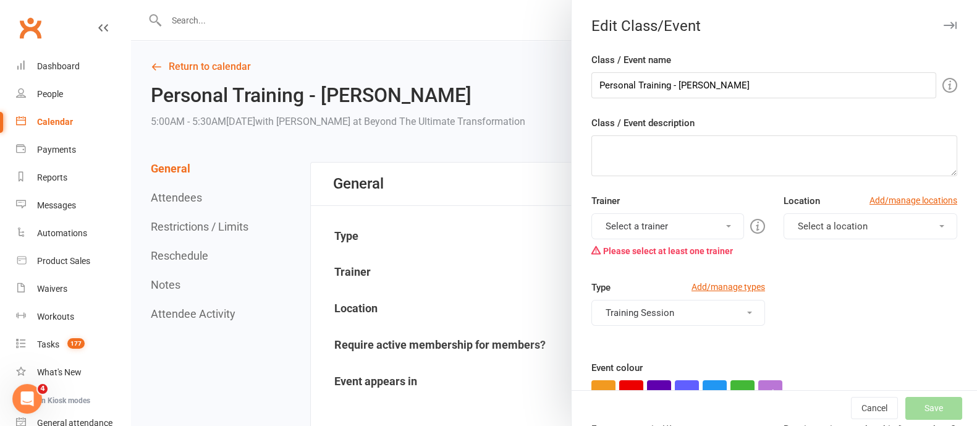
click at [677, 226] on button "Select a trainer" at bounding box center [667, 226] width 153 height 26
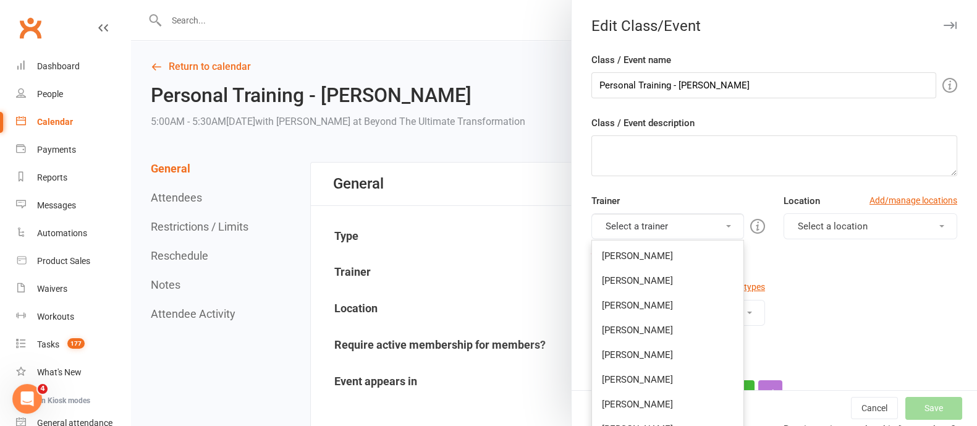
click at [654, 326] on link "[PERSON_NAME]" at bounding box center [667, 330] width 151 height 25
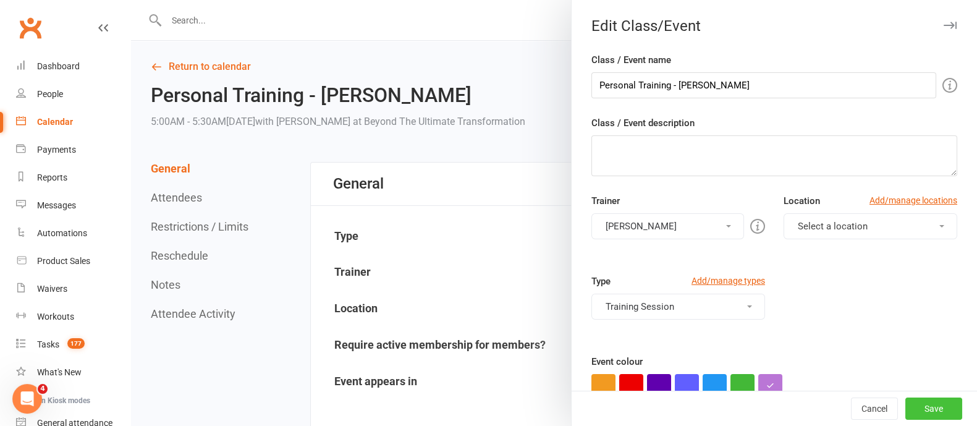
click at [915, 418] on button "Save" at bounding box center [933, 408] width 57 height 22
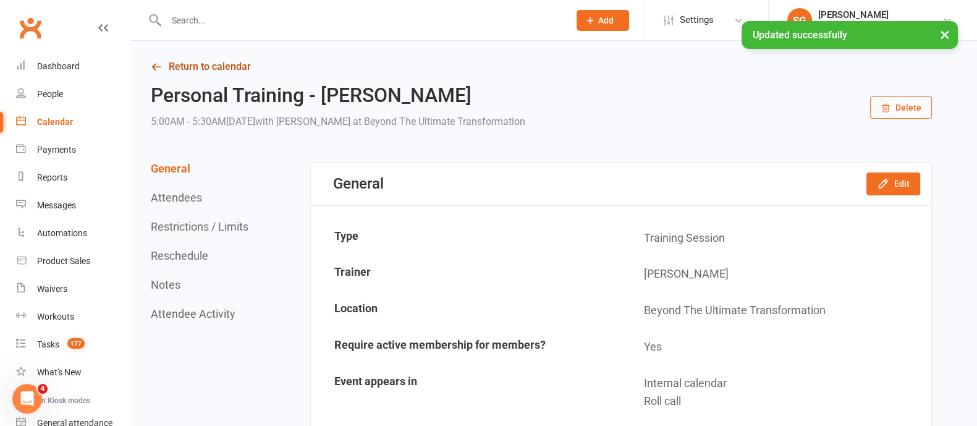
click at [219, 64] on link "Return to calendar" at bounding box center [541, 66] width 781 height 17
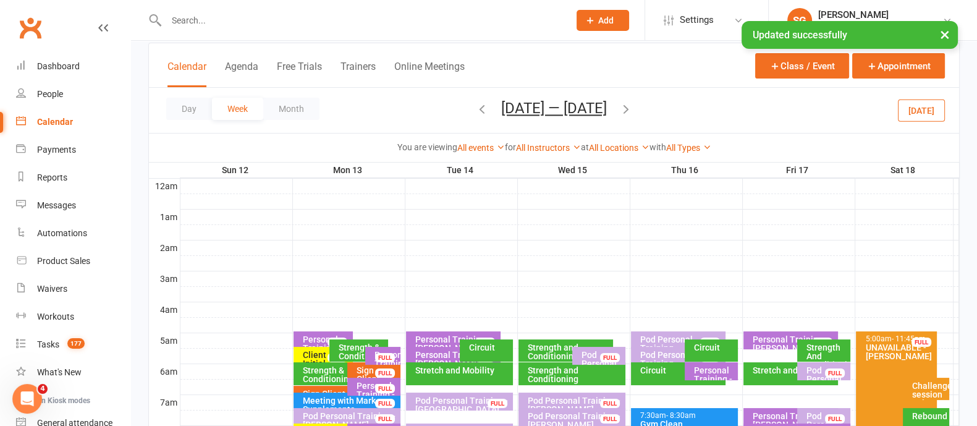
scroll to position [154, 0]
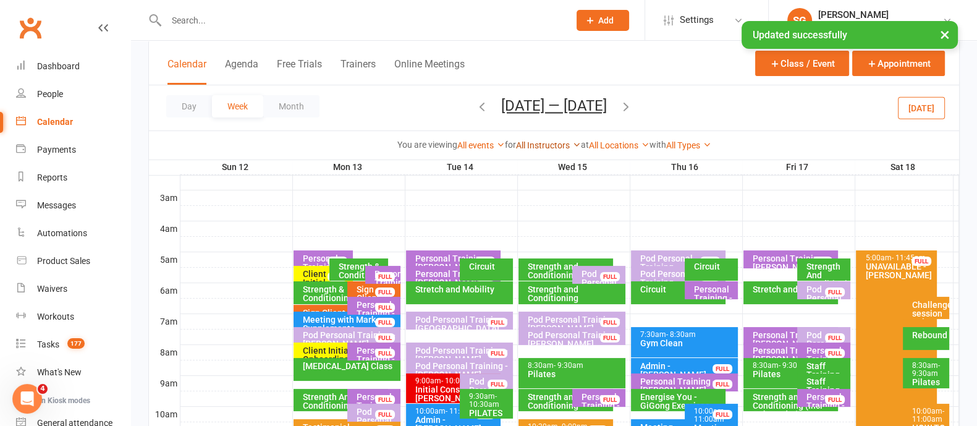
click at [519, 146] on link "All Instructors" at bounding box center [548, 145] width 65 height 10
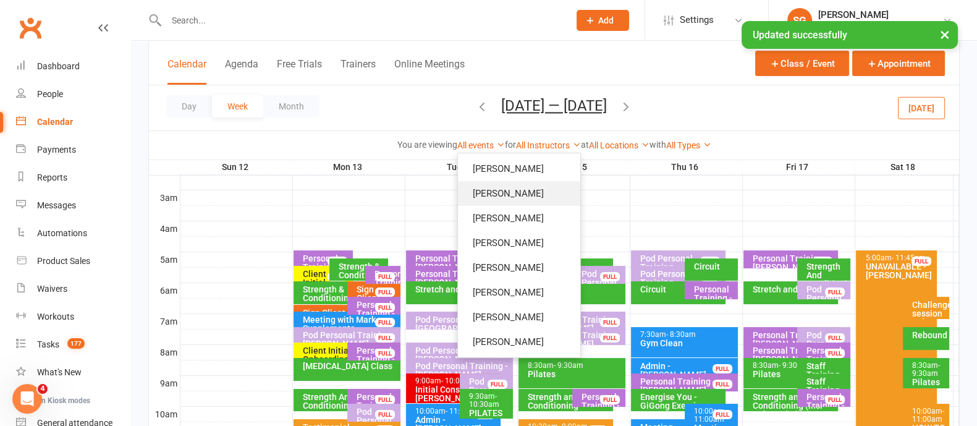
click at [516, 193] on link "[PERSON_NAME]" at bounding box center [519, 193] width 122 height 25
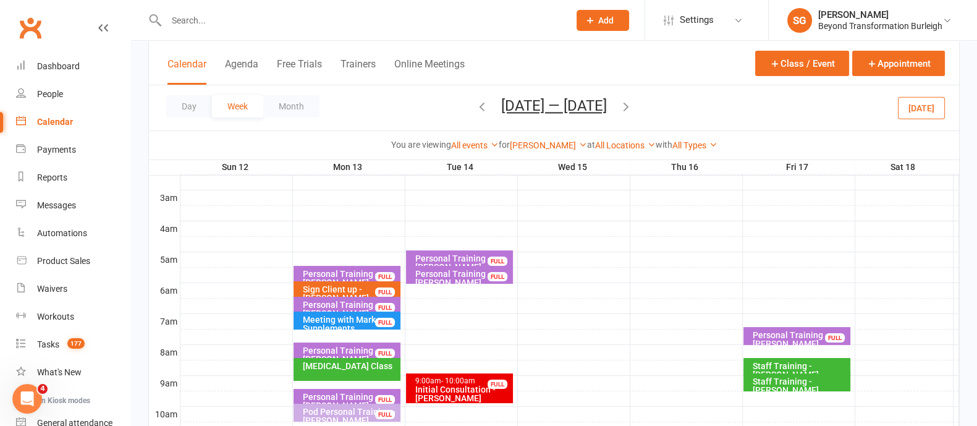
click at [339, 271] on div "Personal Training - [PERSON_NAME]" at bounding box center [350, 277] width 96 height 17
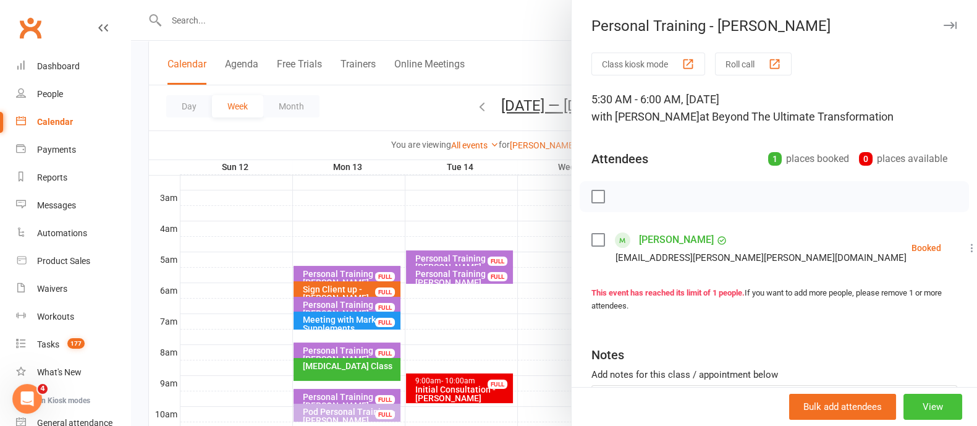
click at [903, 408] on button "View" at bounding box center [932, 407] width 59 height 26
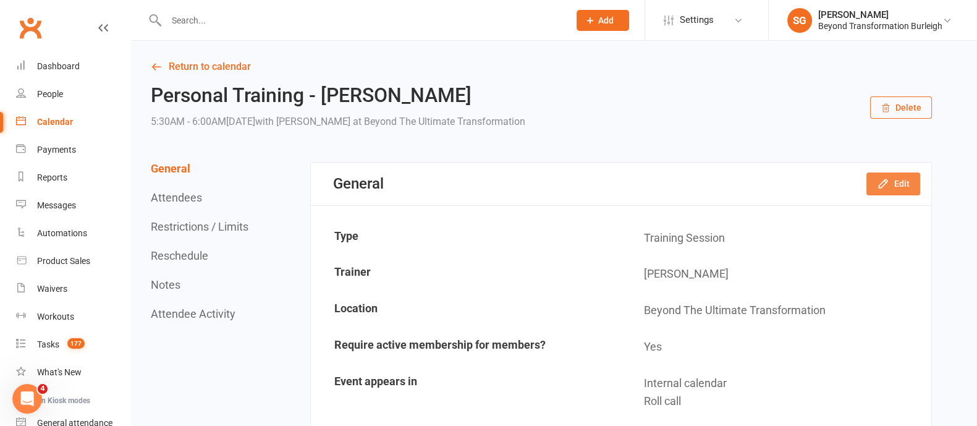
click at [894, 187] on button "Edit" at bounding box center [893, 183] width 54 height 22
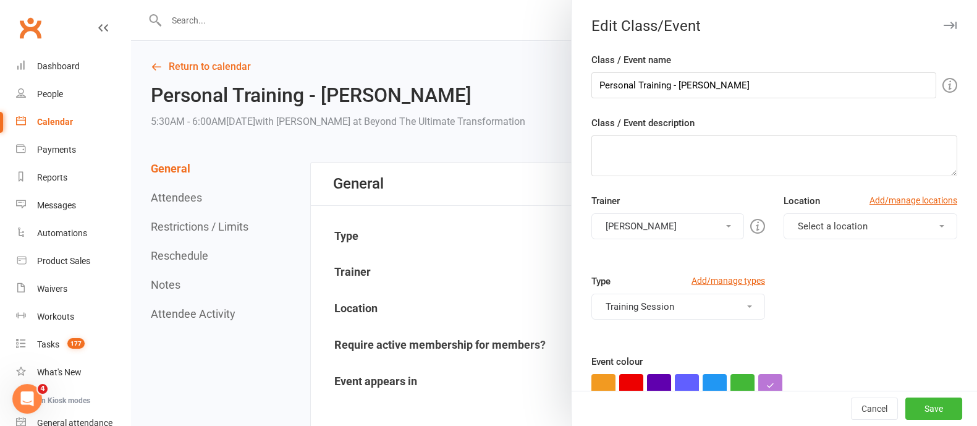
click at [629, 231] on button "[PERSON_NAME]" at bounding box center [667, 226] width 153 height 26
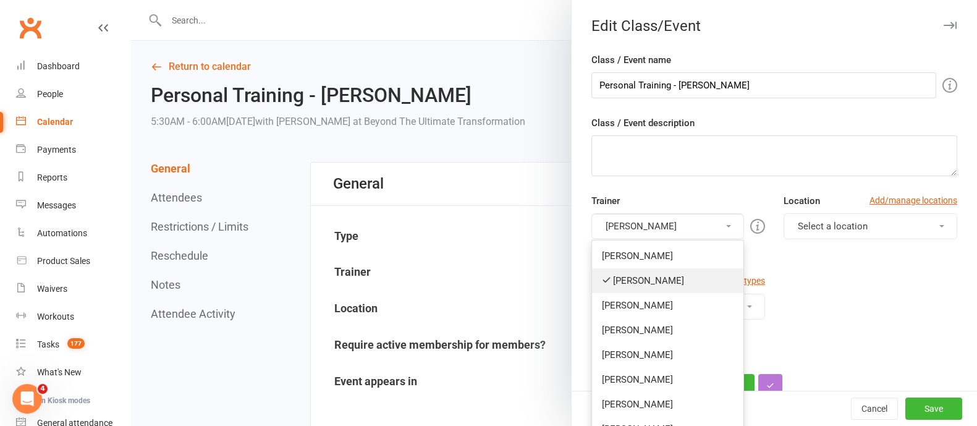
click at [628, 276] on link "[PERSON_NAME]" at bounding box center [667, 280] width 151 height 25
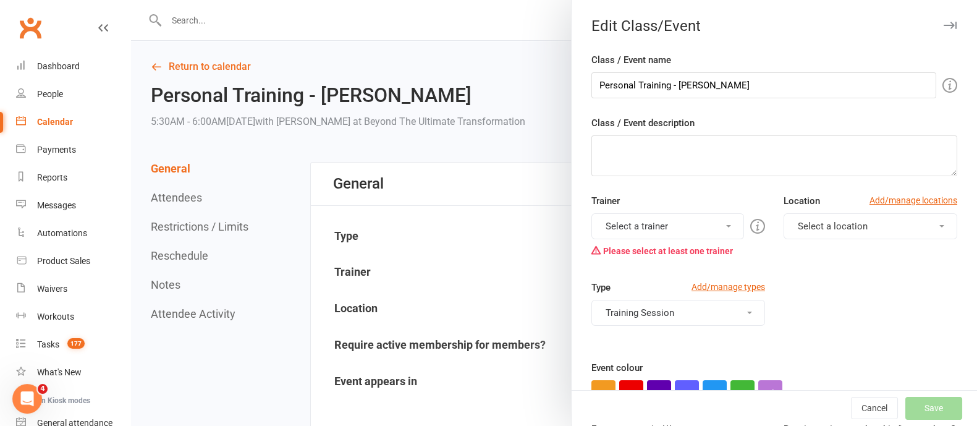
click at [656, 233] on button "Select a trainer" at bounding box center [667, 226] width 153 height 26
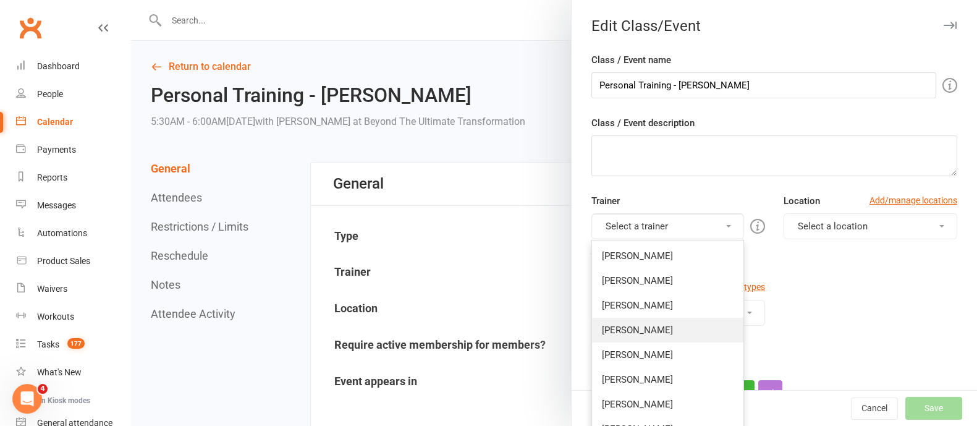
click at [658, 336] on link "[PERSON_NAME]" at bounding box center [667, 330] width 151 height 25
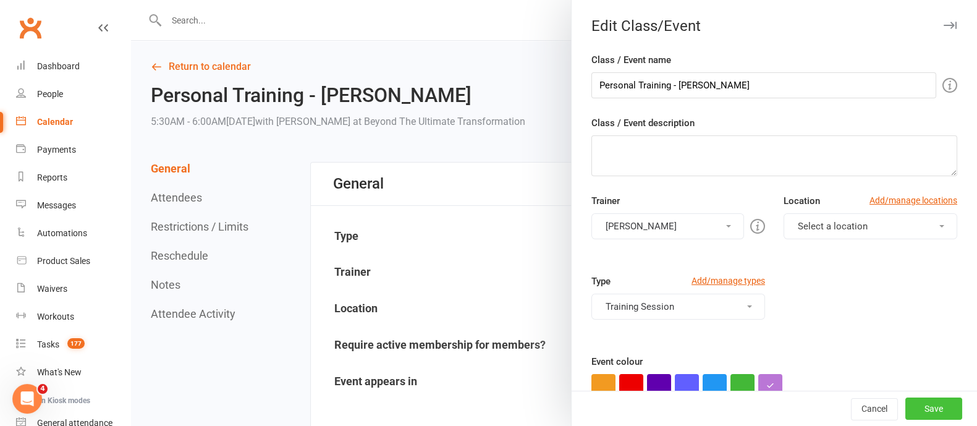
click at [921, 409] on button "Save" at bounding box center [933, 408] width 57 height 22
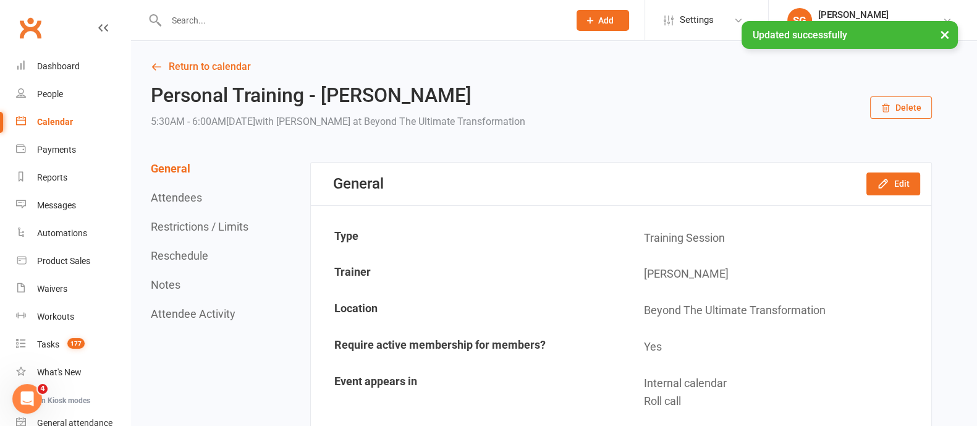
click at [230, 21] on div "× Updated successfully" at bounding box center [480, 21] width 961 height 0
click at [230, 64] on link "Return to calendar" at bounding box center [541, 66] width 781 height 17
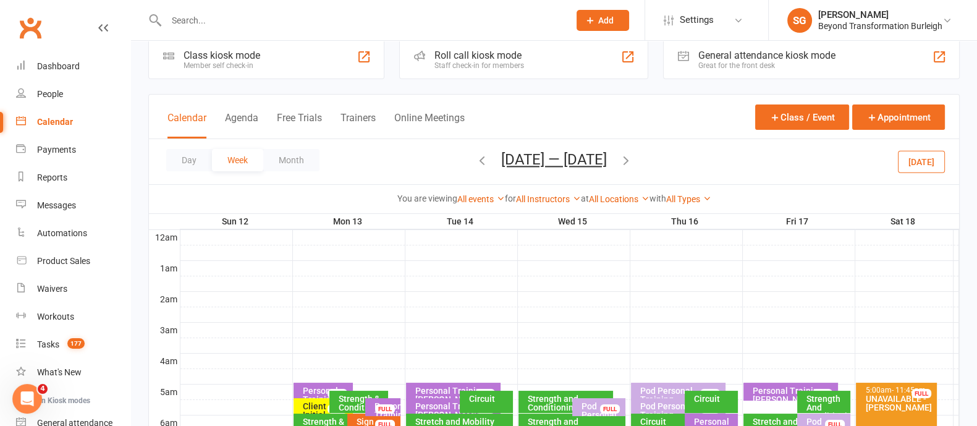
scroll to position [77, 0]
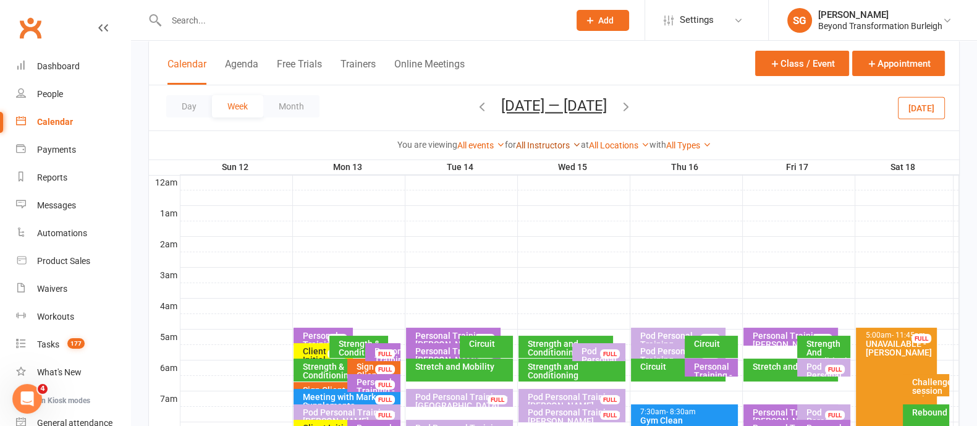
click at [546, 143] on link "All Instructors" at bounding box center [548, 145] width 65 height 10
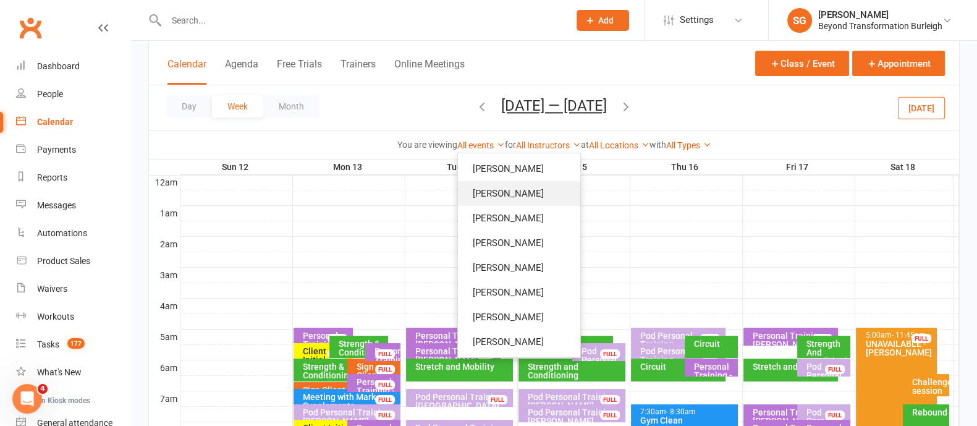
click at [525, 193] on link "[PERSON_NAME]" at bounding box center [519, 193] width 122 height 25
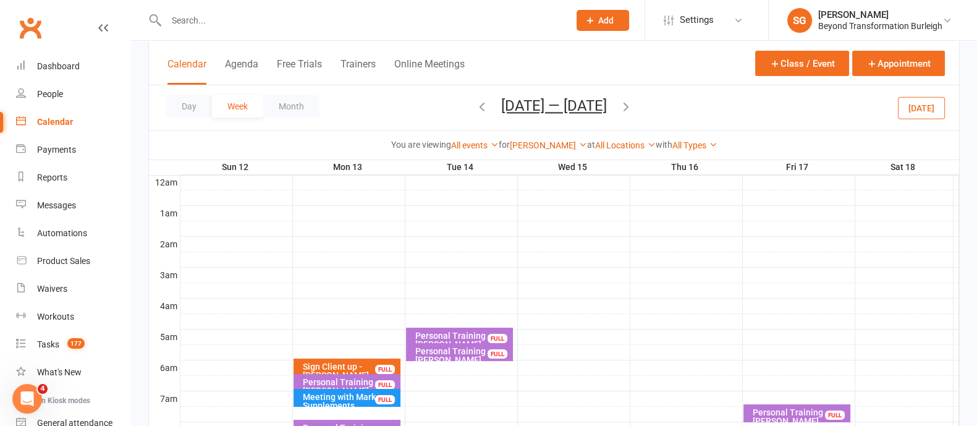
click at [326, 365] on div "Sign Client up - [PERSON_NAME]" at bounding box center [350, 370] width 96 height 17
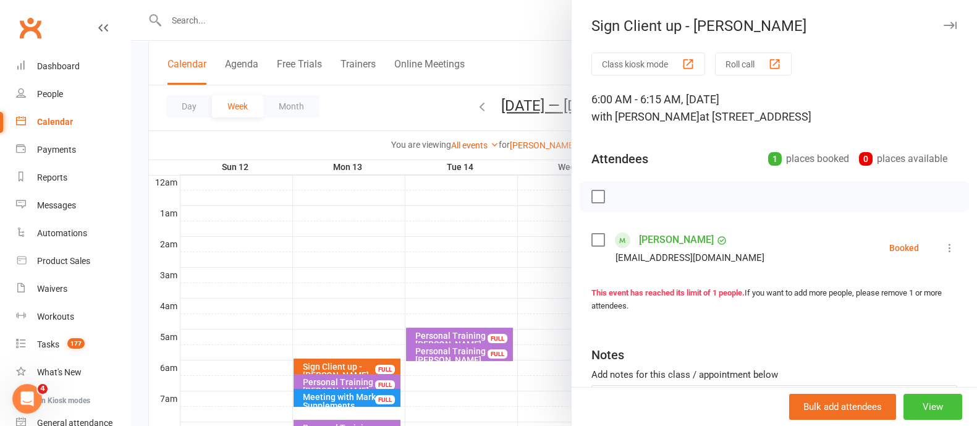
click at [915, 402] on button "View" at bounding box center [932, 407] width 59 height 26
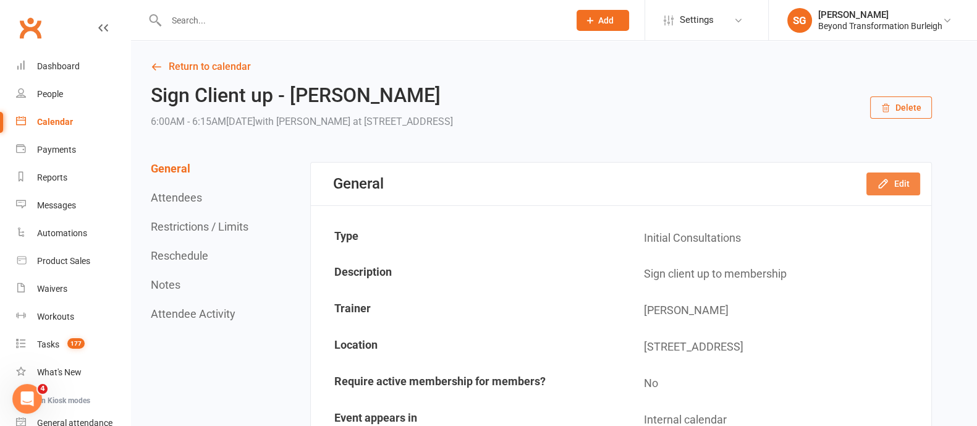
click at [906, 186] on button "Edit" at bounding box center [893, 183] width 54 height 22
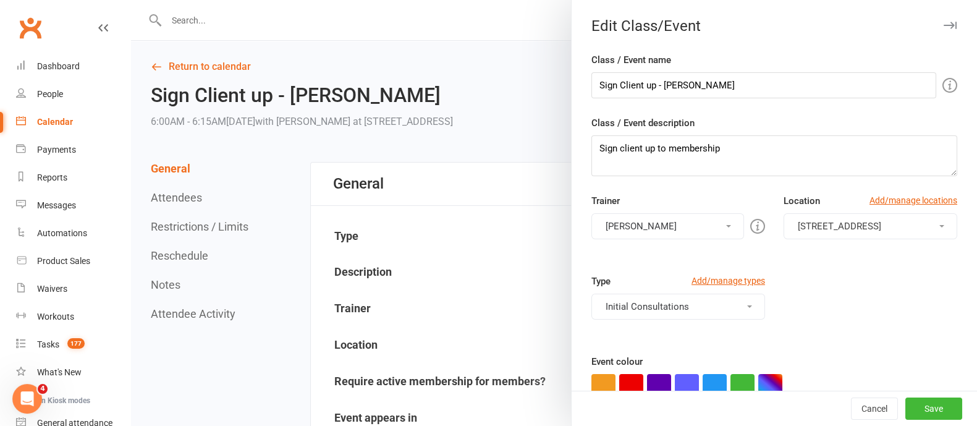
click at [677, 213] on button "[PERSON_NAME]" at bounding box center [667, 226] width 153 height 26
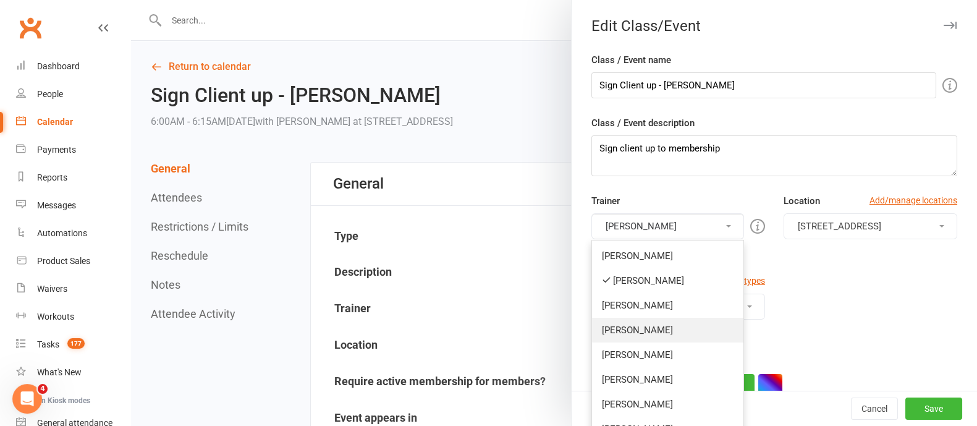
click at [650, 331] on link "[PERSON_NAME]" at bounding box center [667, 330] width 151 height 25
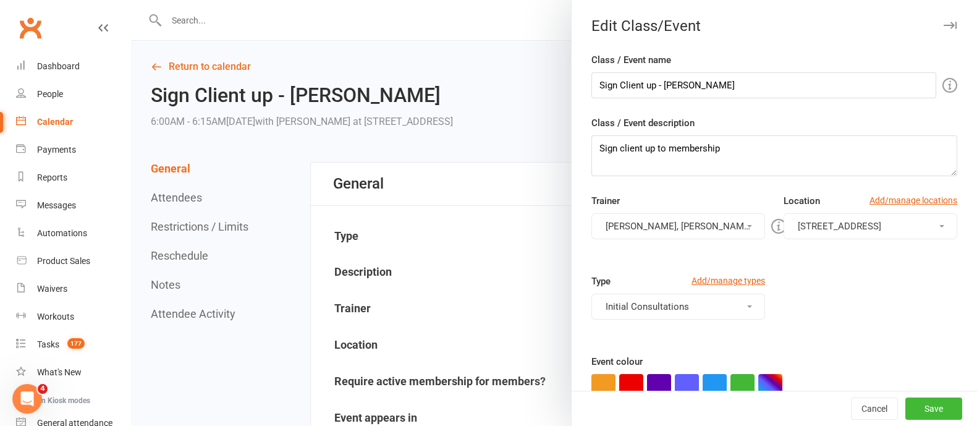
click at [716, 230] on button "[PERSON_NAME], [PERSON_NAME]" at bounding box center [678, 226] width 174 height 26
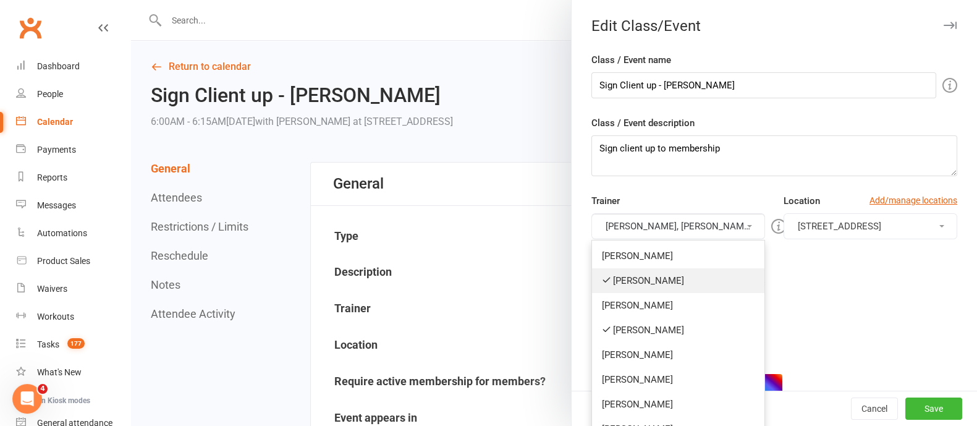
click at [659, 289] on link "[PERSON_NAME]" at bounding box center [678, 280] width 172 height 25
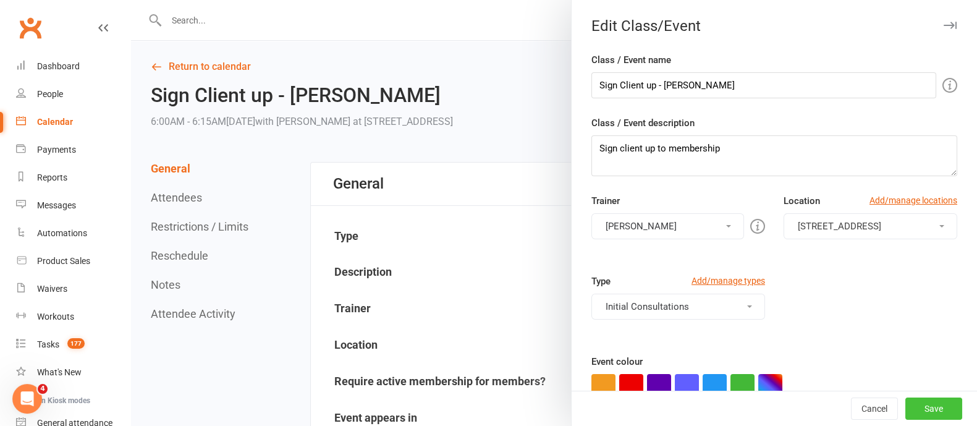
click at [905, 403] on button "Save" at bounding box center [933, 408] width 57 height 22
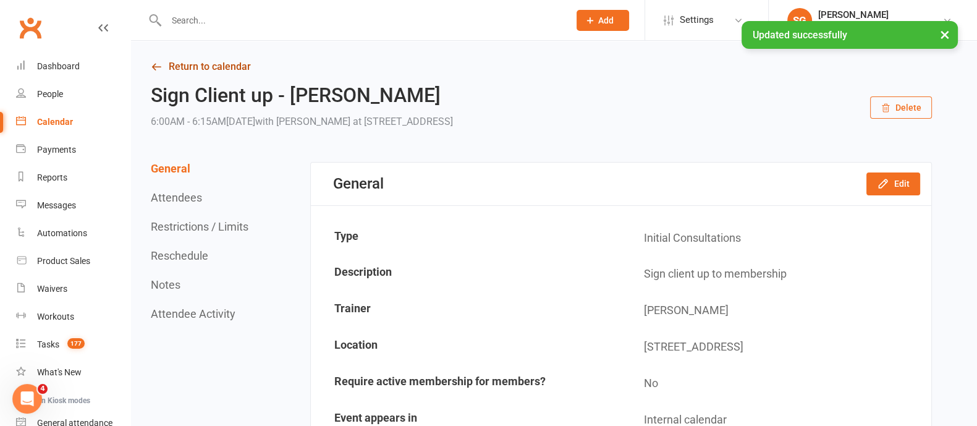
drag, startPoint x: 205, startPoint y: 66, endPoint x: 277, endPoint y: 65, distance: 72.3
click at [205, 66] on link "Return to calendar" at bounding box center [541, 66] width 781 height 17
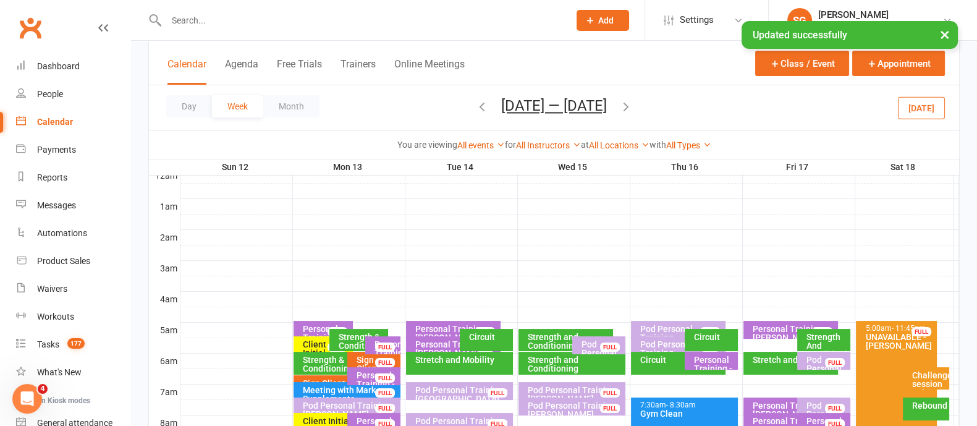
scroll to position [232, 0]
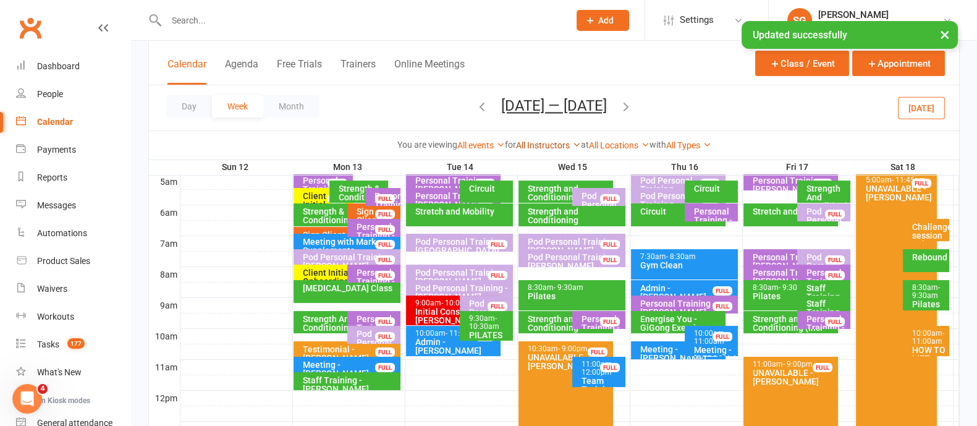
click at [558, 143] on link "All Instructors" at bounding box center [548, 145] width 65 height 10
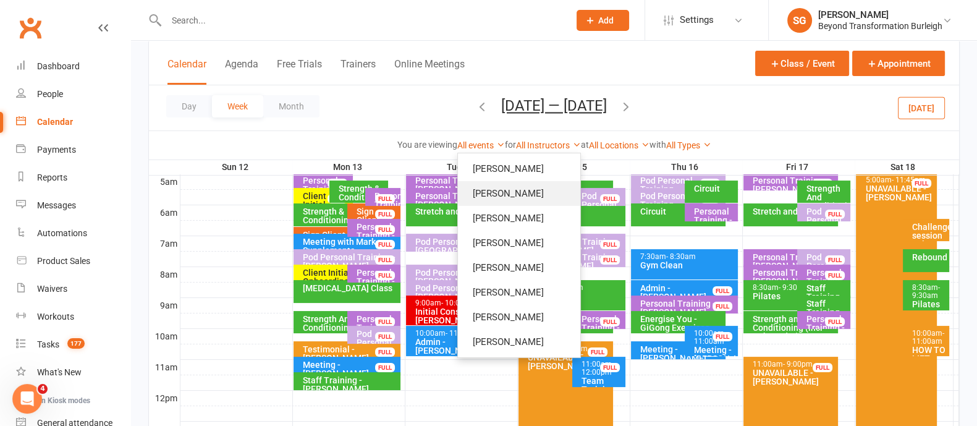
click at [527, 199] on link "[PERSON_NAME]" at bounding box center [519, 193] width 122 height 25
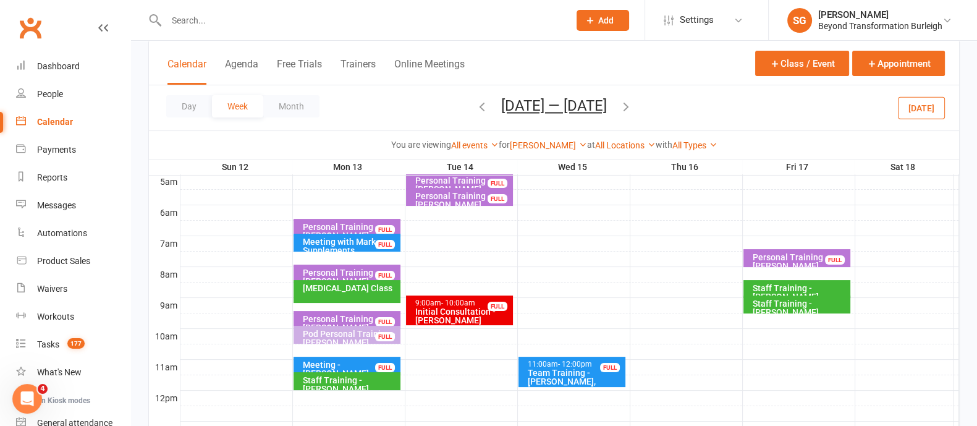
click at [347, 223] on div "Personal Training - [PERSON_NAME]" at bounding box center [350, 230] width 96 height 17
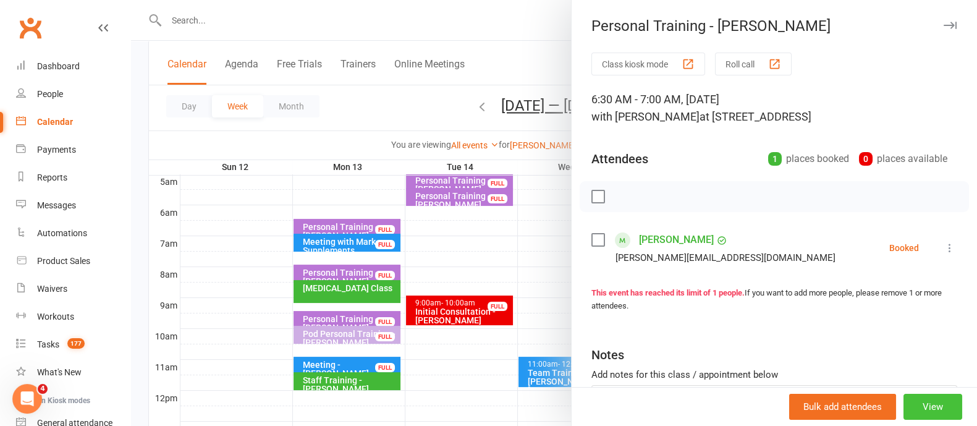
click at [923, 413] on button "View" at bounding box center [932, 407] width 59 height 26
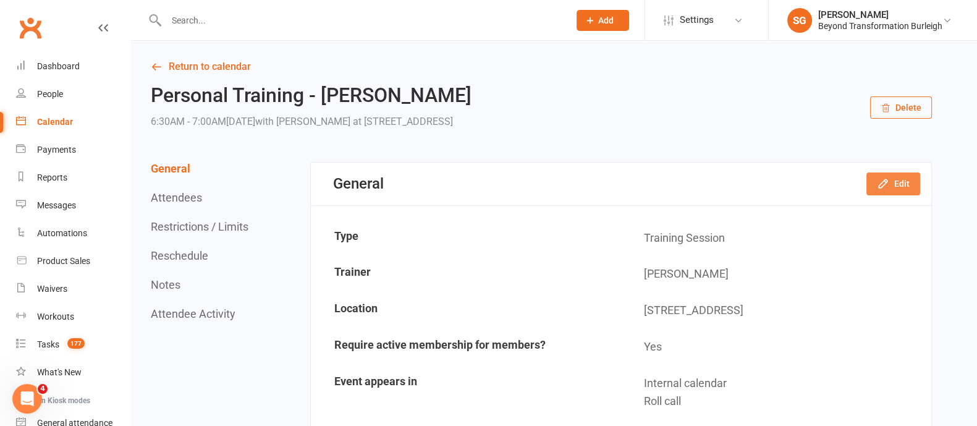
click at [887, 187] on icon "button" at bounding box center [883, 183] width 12 height 12
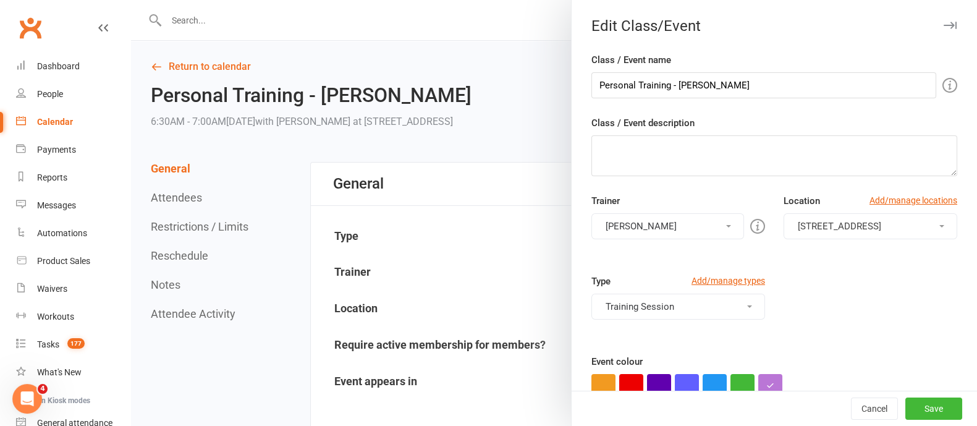
click at [641, 217] on button "[PERSON_NAME]" at bounding box center [667, 226] width 153 height 26
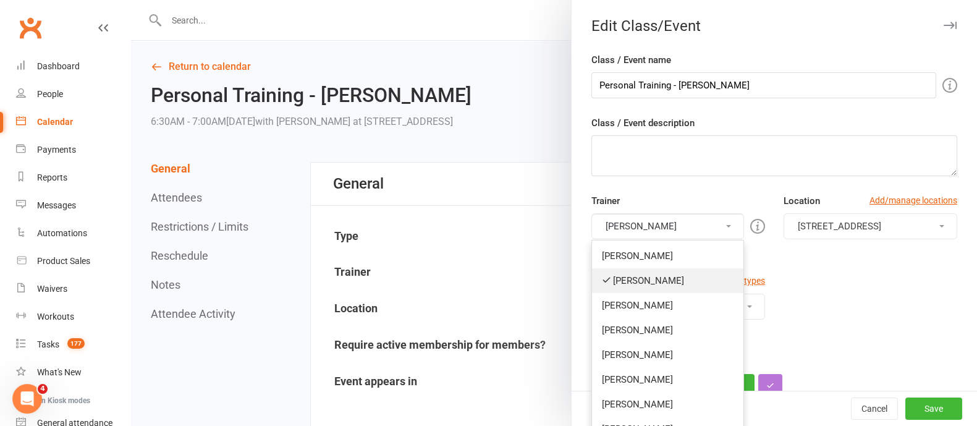
click at [635, 293] on link "[PERSON_NAME]" at bounding box center [667, 305] width 151 height 25
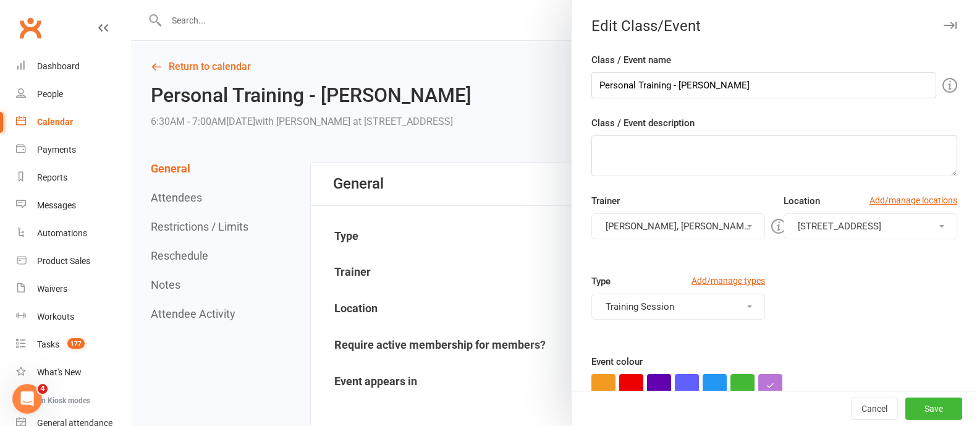
click at [678, 228] on button "[PERSON_NAME], [PERSON_NAME]" at bounding box center [678, 226] width 174 height 26
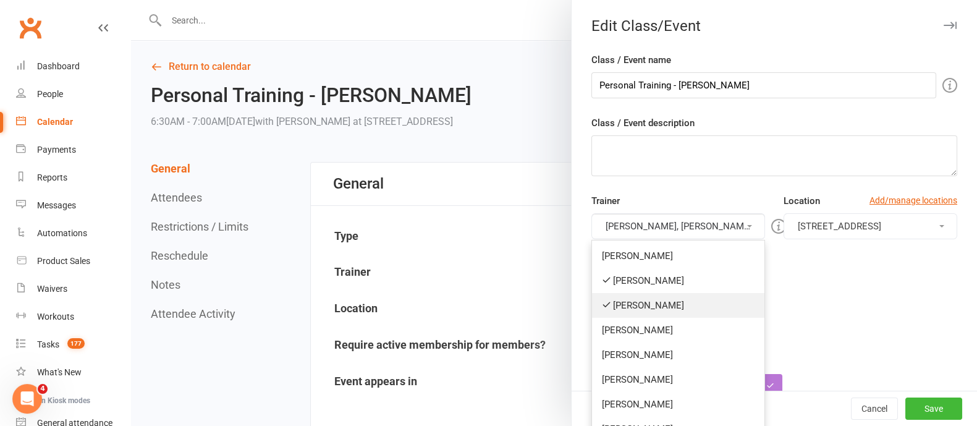
click at [646, 299] on link "[PERSON_NAME]" at bounding box center [678, 305] width 172 height 25
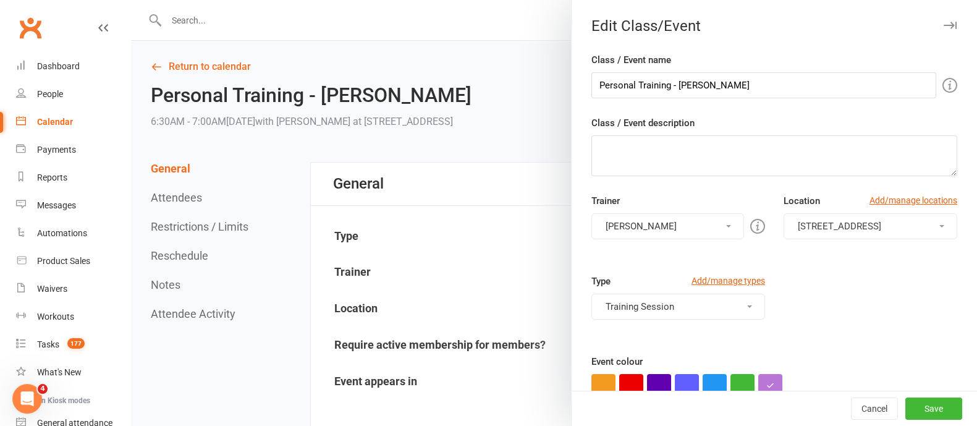
click at [682, 234] on button "[PERSON_NAME]" at bounding box center [667, 226] width 153 height 26
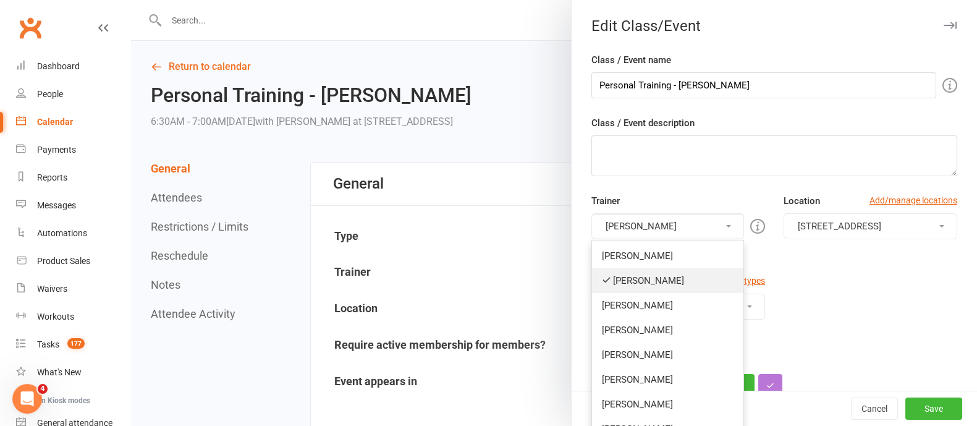
click at [664, 276] on link "[PERSON_NAME]" at bounding box center [667, 280] width 151 height 25
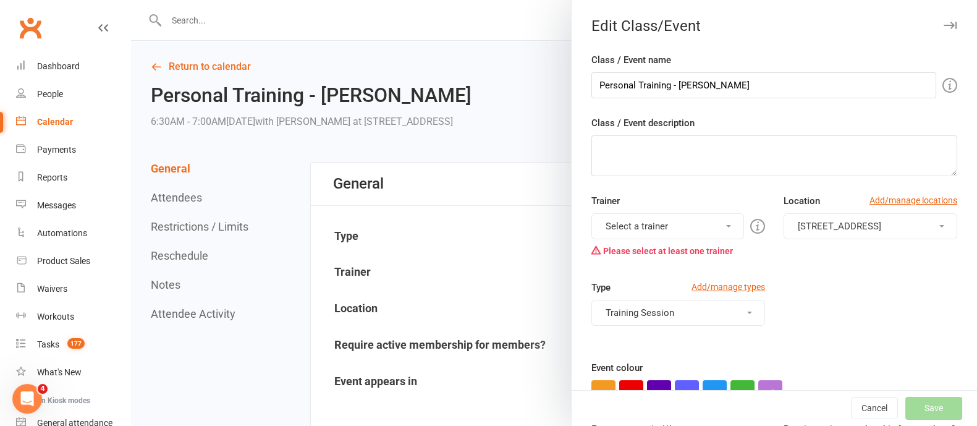
click at [688, 235] on button "Select a trainer" at bounding box center [667, 226] width 153 height 26
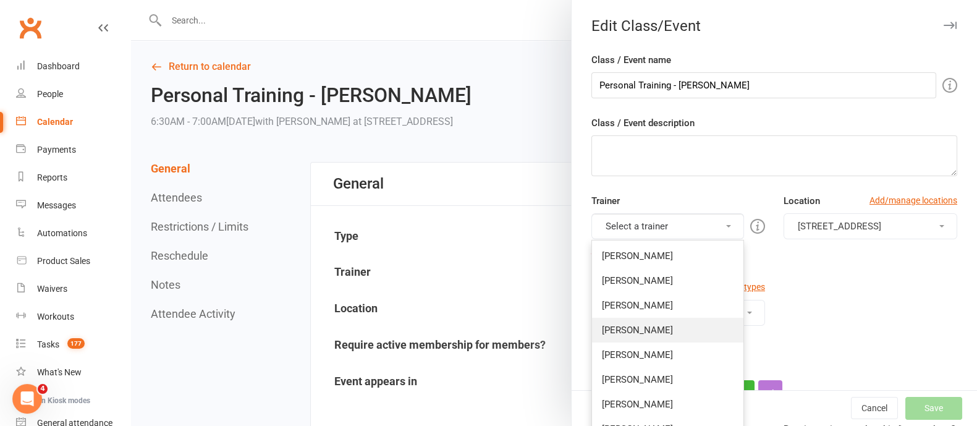
click at [651, 320] on link "[PERSON_NAME]" at bounding box center [667, 330] width 151 height 25
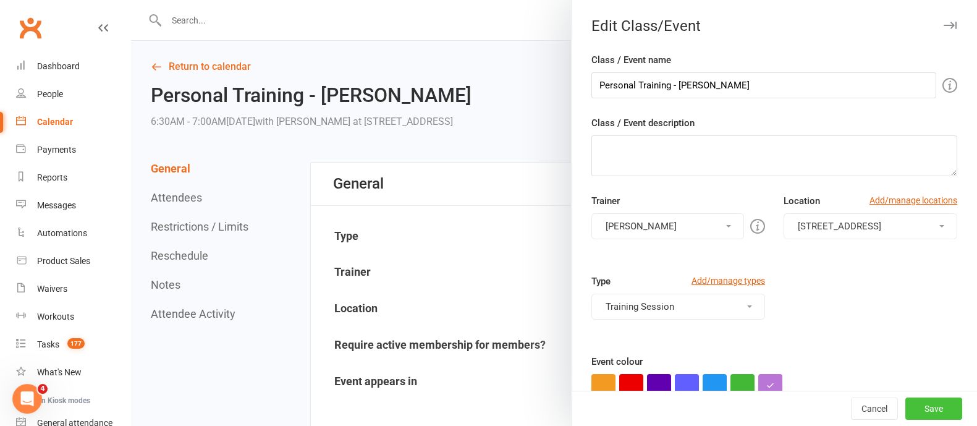
click at [905, 406] on button "Save" at bounding box center [933, 408] width 57 height 22
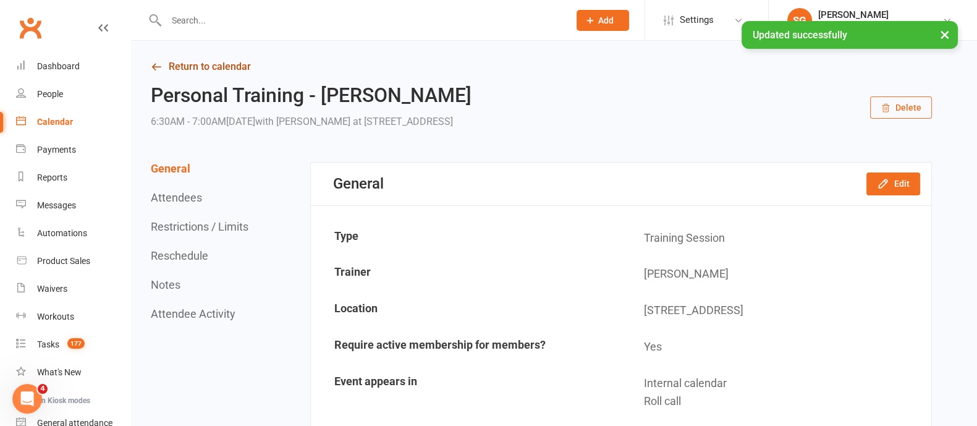
click at [235, 66] on link "Return to calendar" at bounding box center [541, 66] width 781 height 17
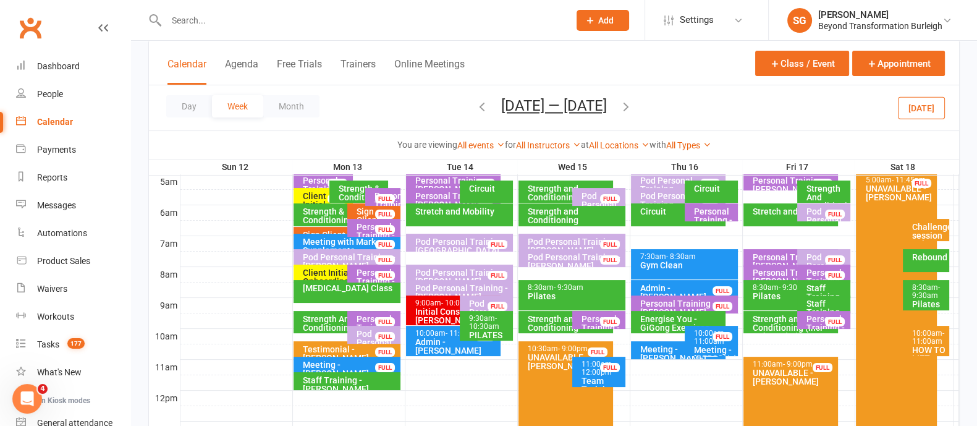
scroll to position [77, 0]
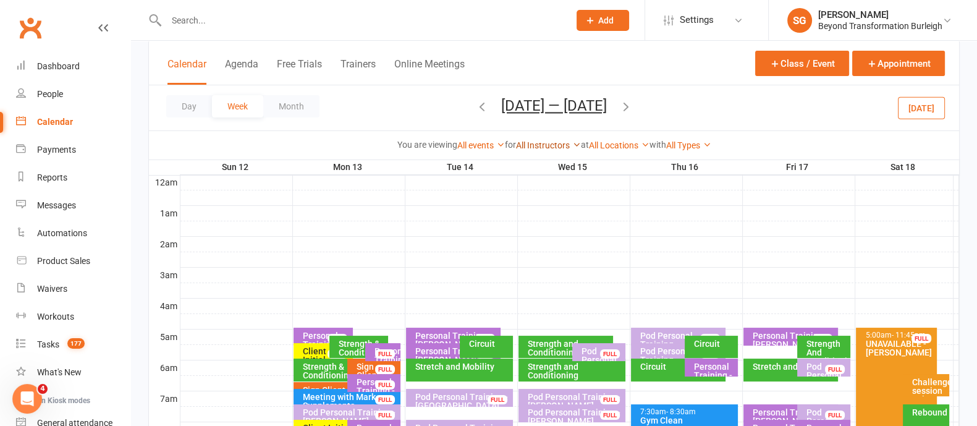
click at [549, 146] on link "All Instructors" at bounding box center [548, 145] width 65 height 10
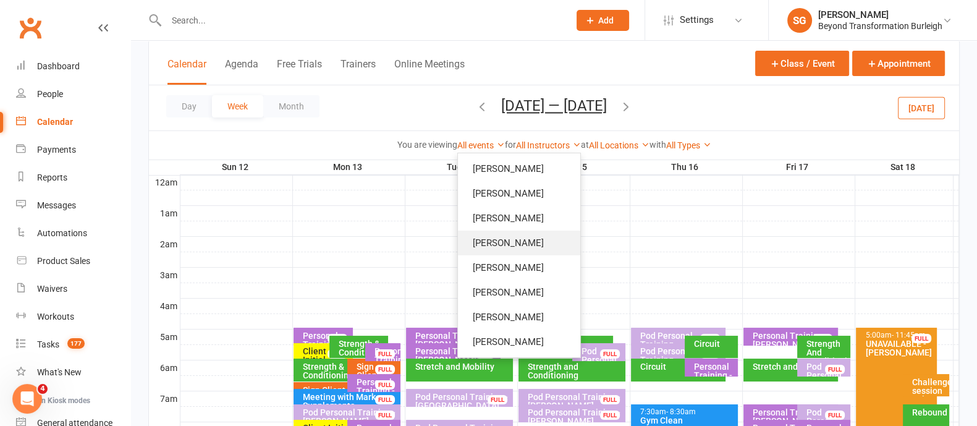
click at [525, 251] on link "[PERSON_NAME]" at bounding box center [519, 242] width 122 height 25
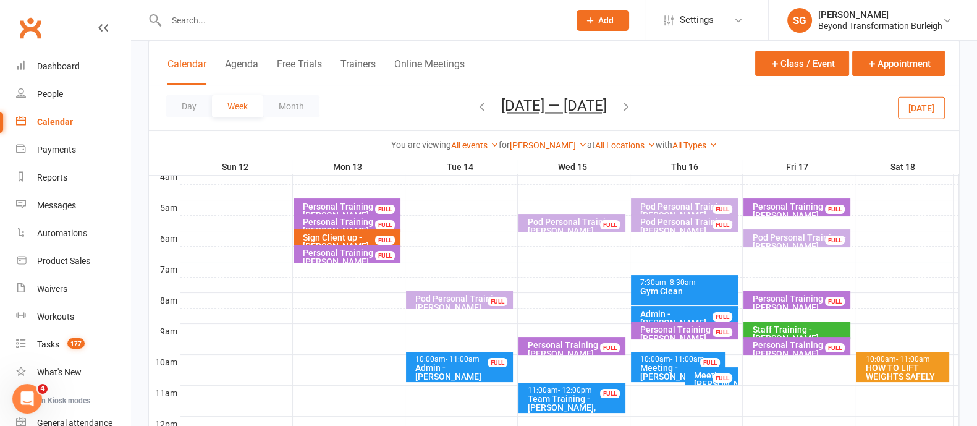
scroll to position [154, 0]
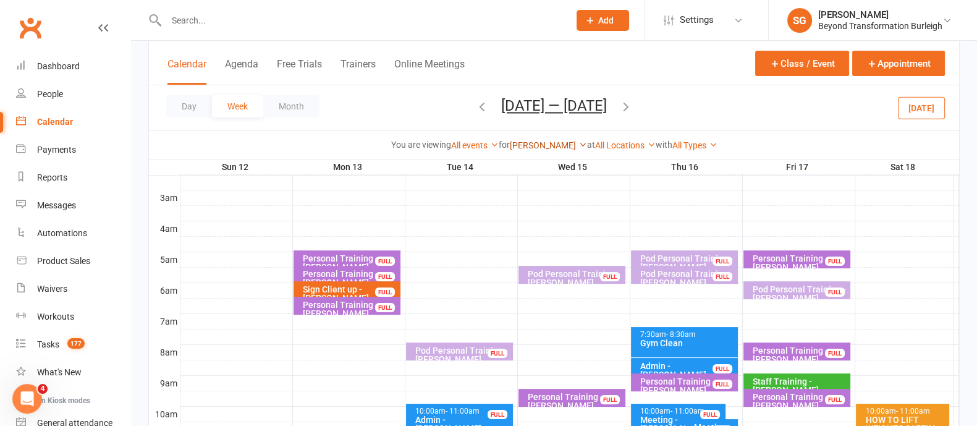
click at [559, 150] on link "[PERSON_NAME]" at bounding box center [548, 145] width 77 height 10
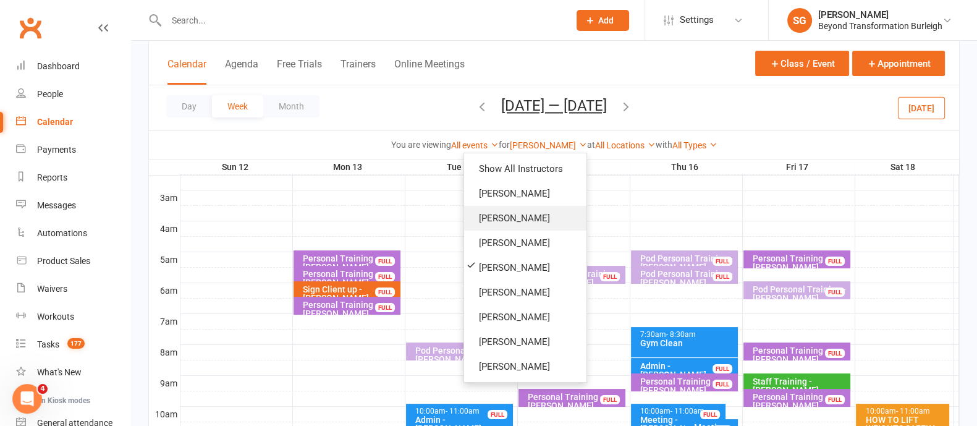
click at [522, 227] on link "[PERSON_NAME]" at bounding box center [525, 218] width 122 height 25
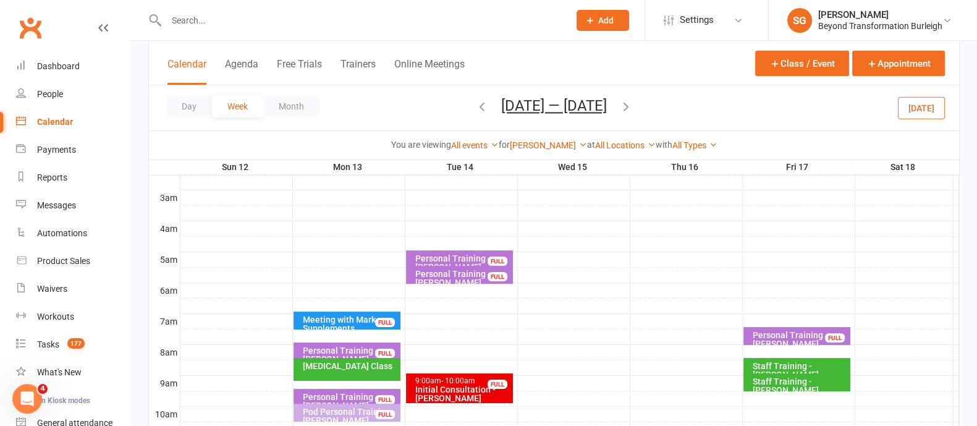
click at [352, 346] on div "Personal Training - [PERSON_NAME] [PERSON_NAME]" at bounding box center [350, 359] width 96 height 26
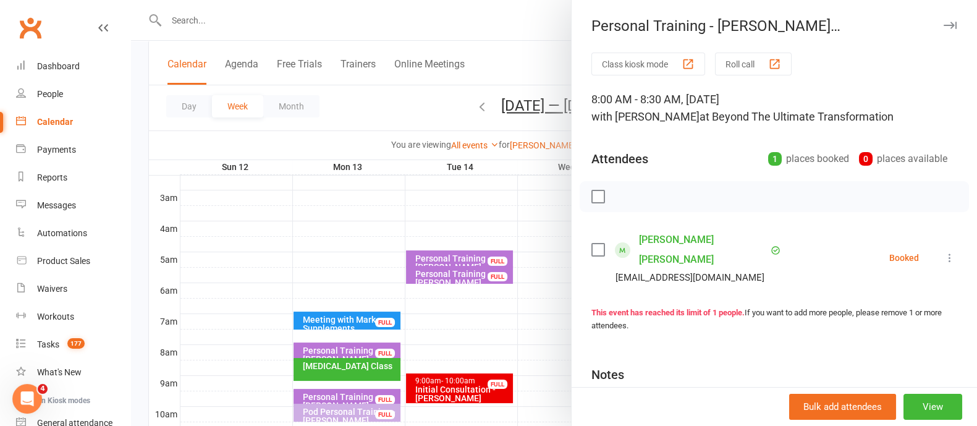
click at [348, 371] on div at bounding box center [554, 213] width 846 height 426
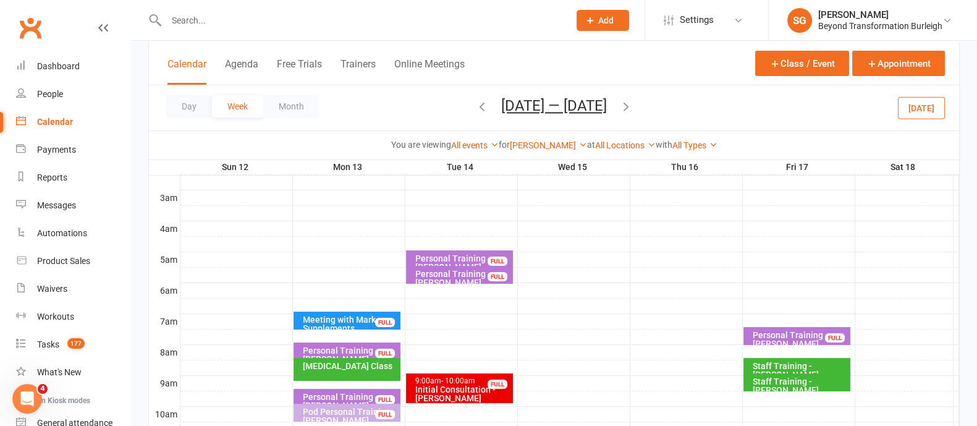
click at [355, 363] on div "[MEDICAL_DATA] Class" at bounding box center [350, 365] width 96 height 9
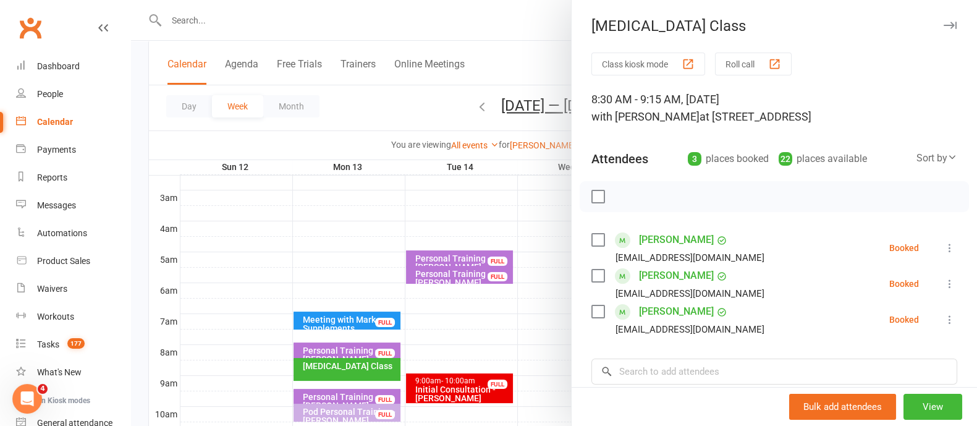
click at [944, 26] on icon "button" at bounding box center [950, 25] width 13 height 7
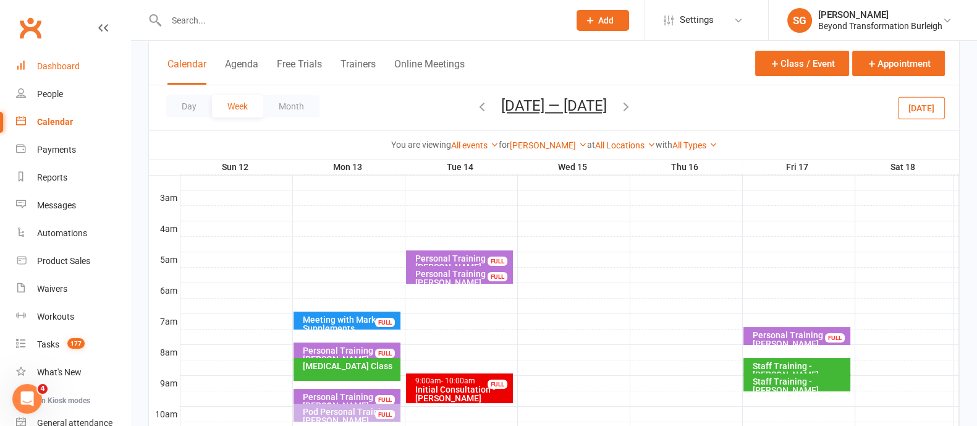
click at [50, 67] on div "Dashboard" at bounding box center [58, 66] width 43 height 10
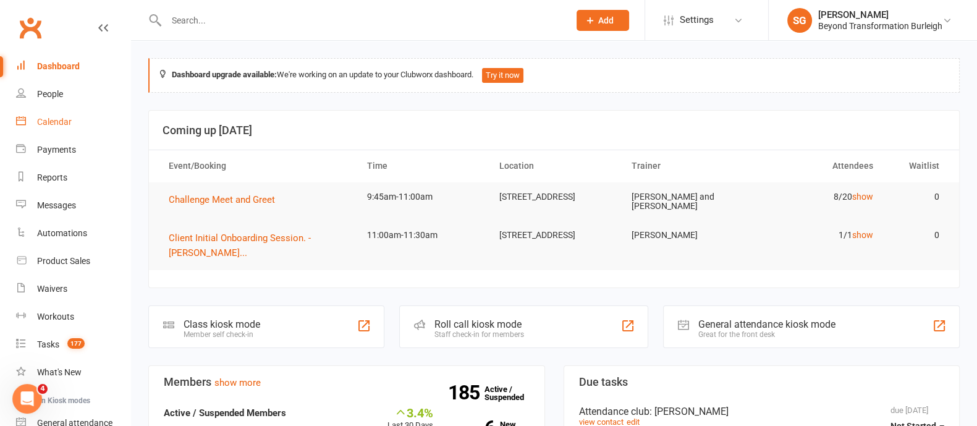
click at [39, 126] on div "Calendar" at bounding box center [54, 122] width 35 height 10
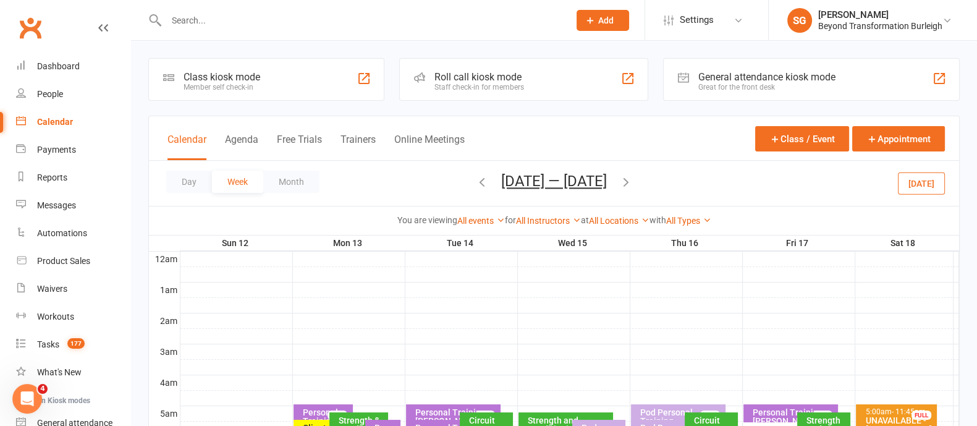
scroll to position [154, 0]
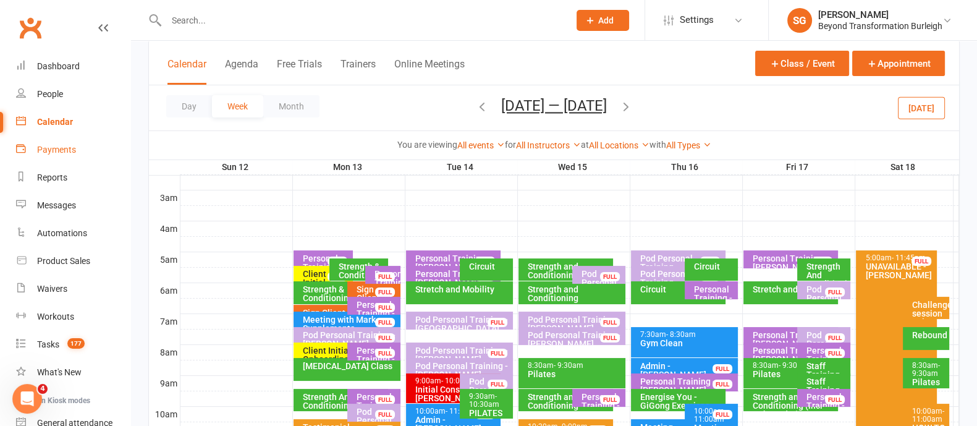
click at [63, 146] on div "Payments" at bounding box center [56, 150] width 39 height 10
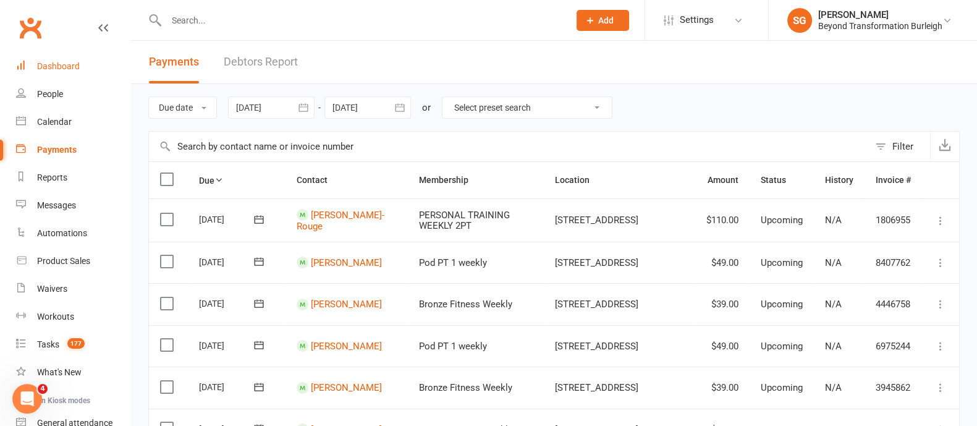
click at [83, 57] on link "Dashboard" at bounding box center [73, 67] width 114 height 28
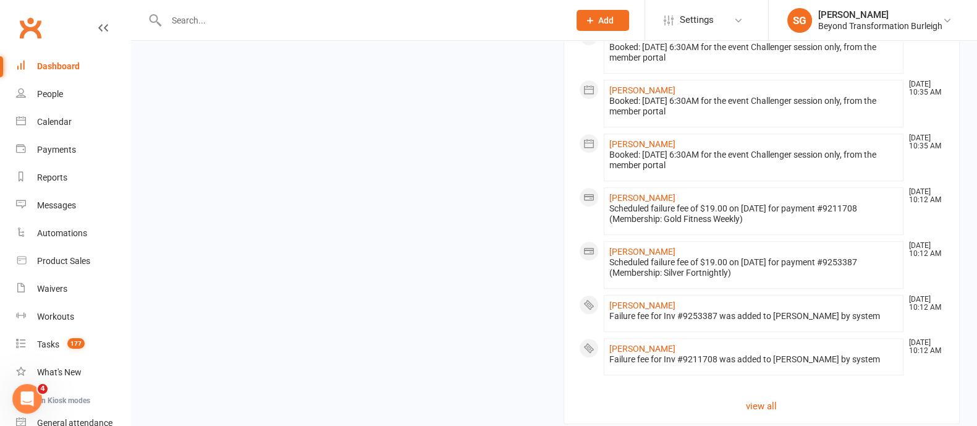
scroll to position [1411, 0]
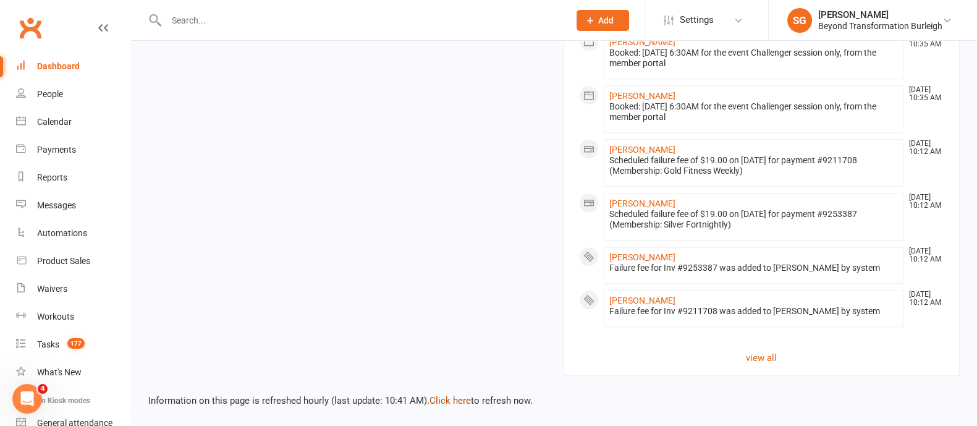
click at [460, 397] on link "Click here" at bounding box center [449, 400] width 41 height 11
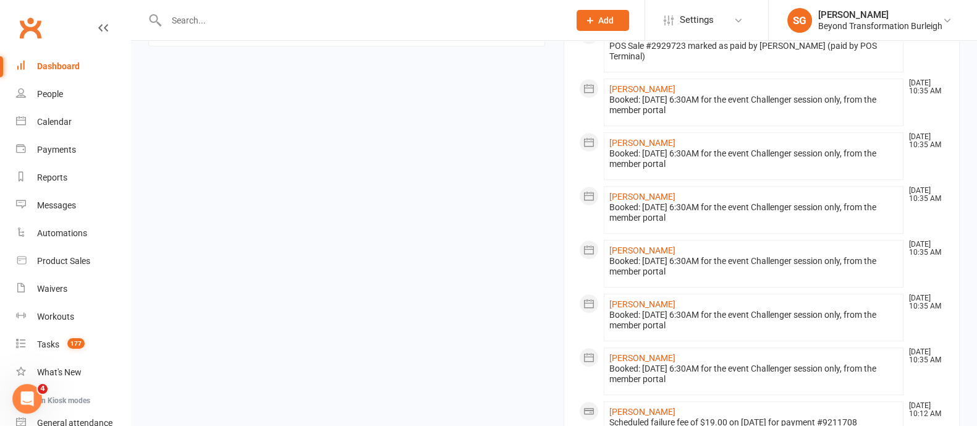
scroll to position [1334, 0]
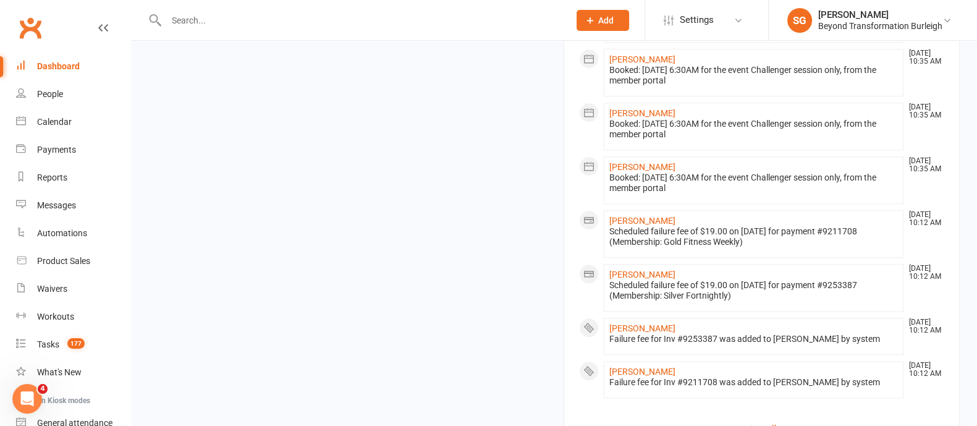
click at [640, 370] on li "[PERSON_NAME] [DATE] 10:12 AM Failure fee for Inv #9211708 was added to [PERSON…" at bounding box center [754, 379] width 300 height 37
click at [640, 376] on link "[PERSON_NAME]" at bounding box center [642, 371] width 66 height 10
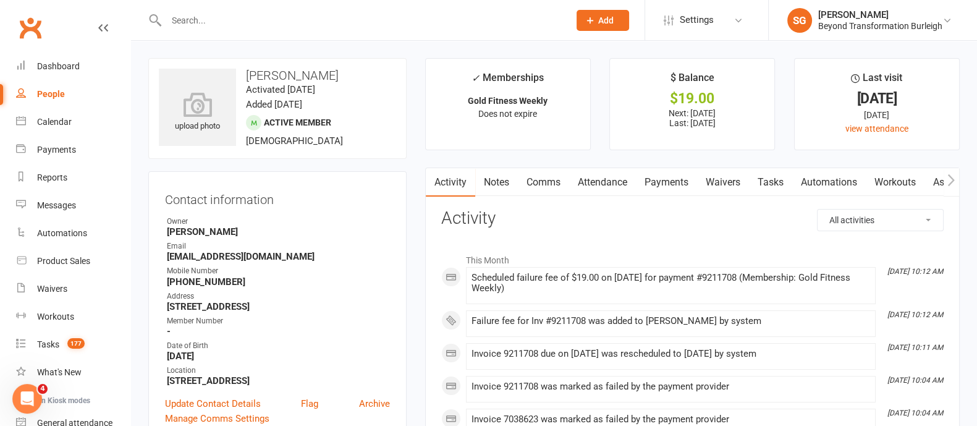
click at [658, 176] on link "Payments" at bounding box center [666, 182] width 61 height 28
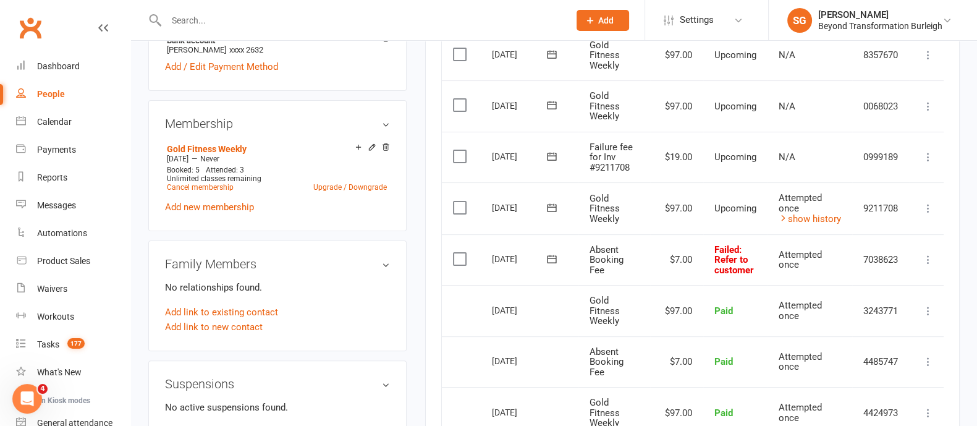
scroll to position [540, 0]
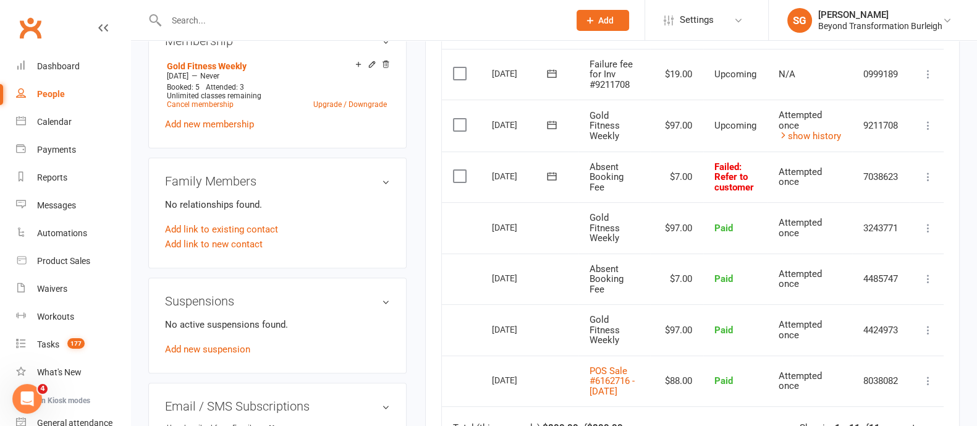
click at [932, 180] on icon at bounding box center [928, 177] width 12 height 12
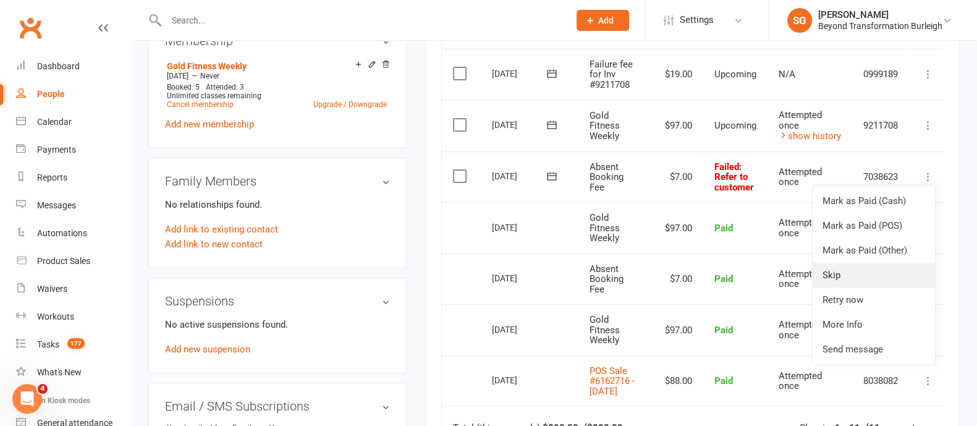
click at [856, 268] on link "Skip" at bounding box center [874, 275] width 122 height 25
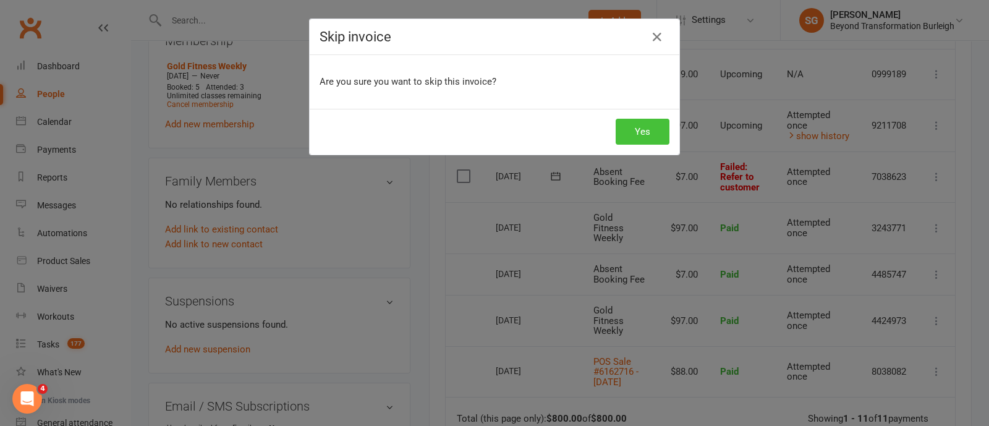
click at [630, 135] on button "Yes" at bounding box center [642, 132] width 54 height 26
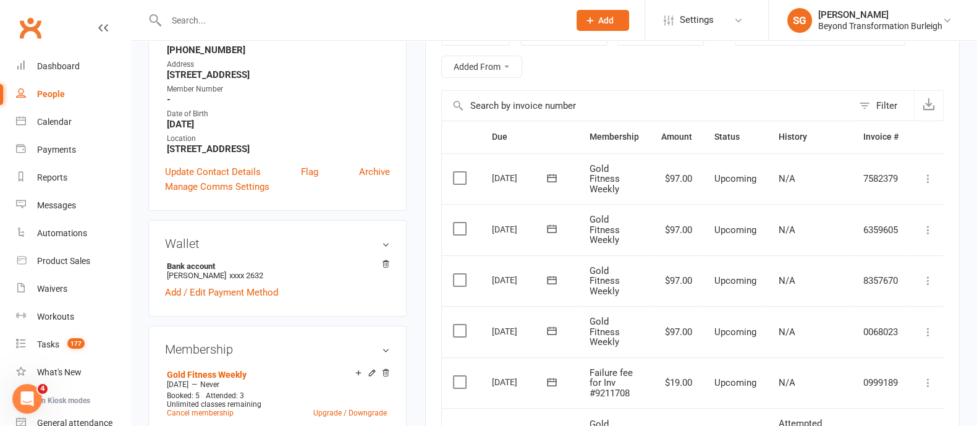
scroll to position [0, 0]
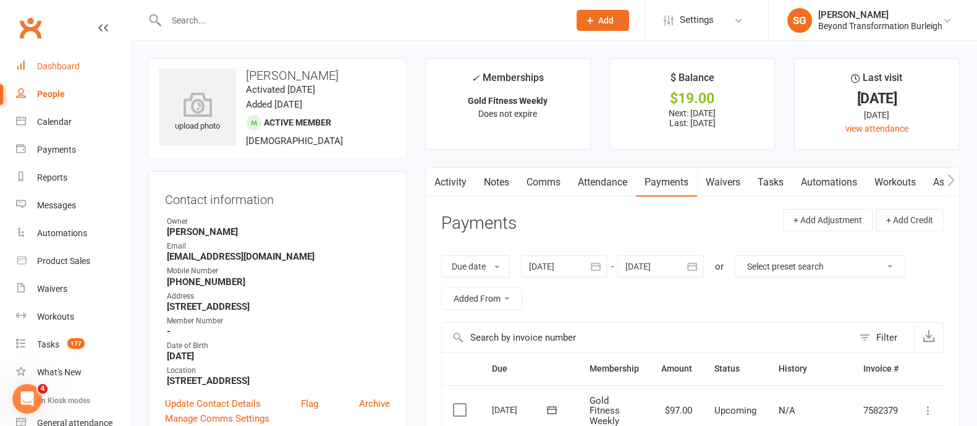
click at [77, 62] on div "Dashboard" at bounding box center [58, 66] width 43 height 10
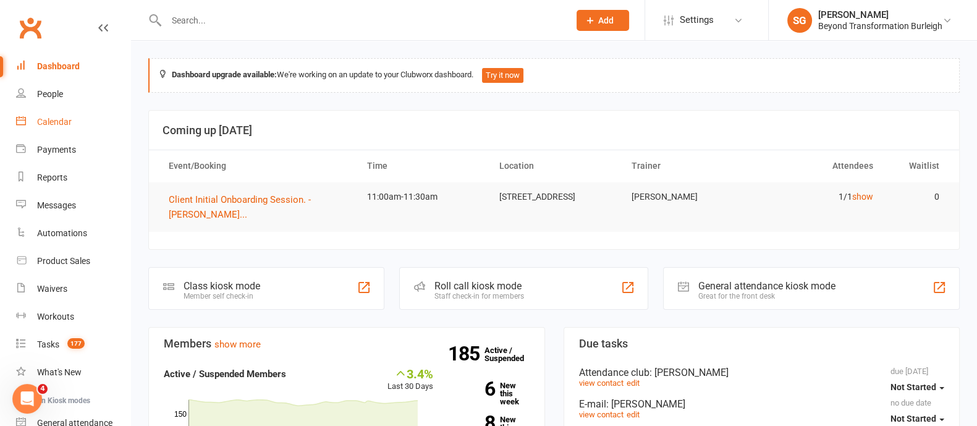
click at [58, 125] on div "Calendar" at bounding box center [54, 122] width 35 height 10
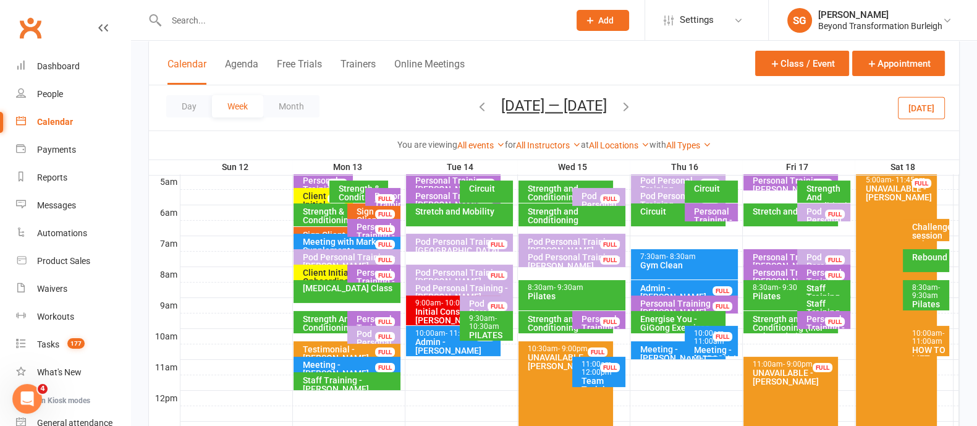
scroll to position [154, 0]
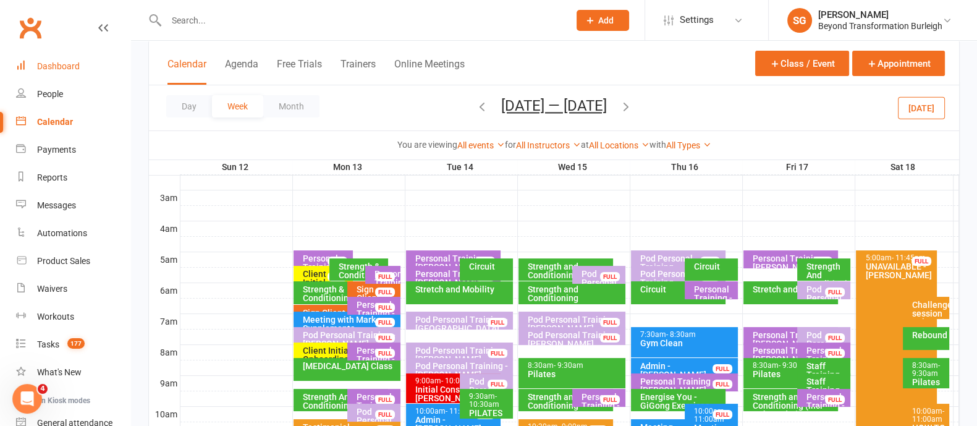
click at [67, 59] on link "Dashboard" at bounding box center [73, 67] width 114 height 28
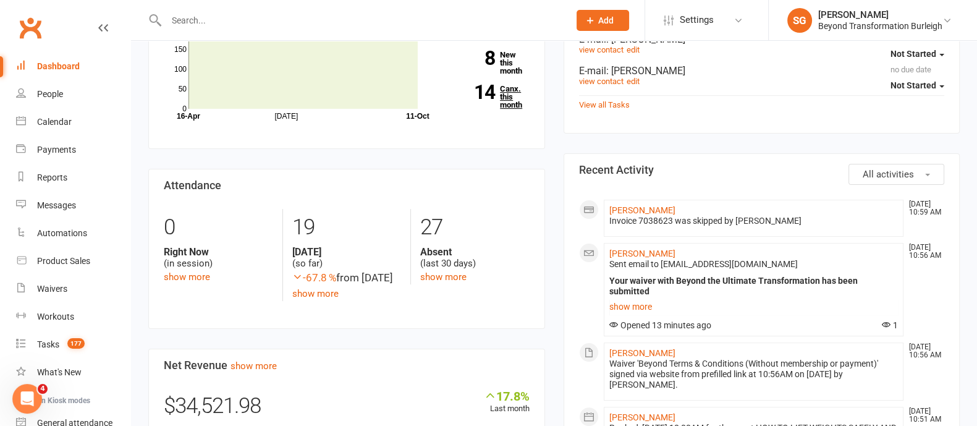
scroll to position [463, 0]
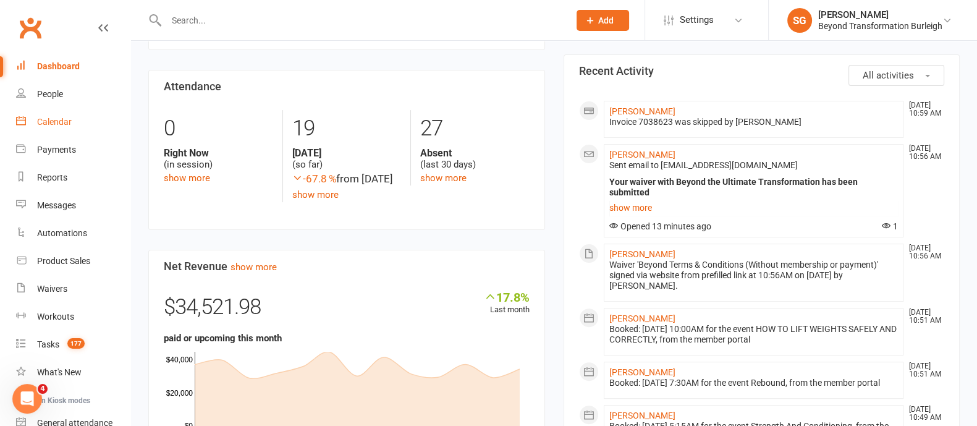
click at [38, 118] on div "Calendar" at bounding box center [54, 122] width 35 height 10
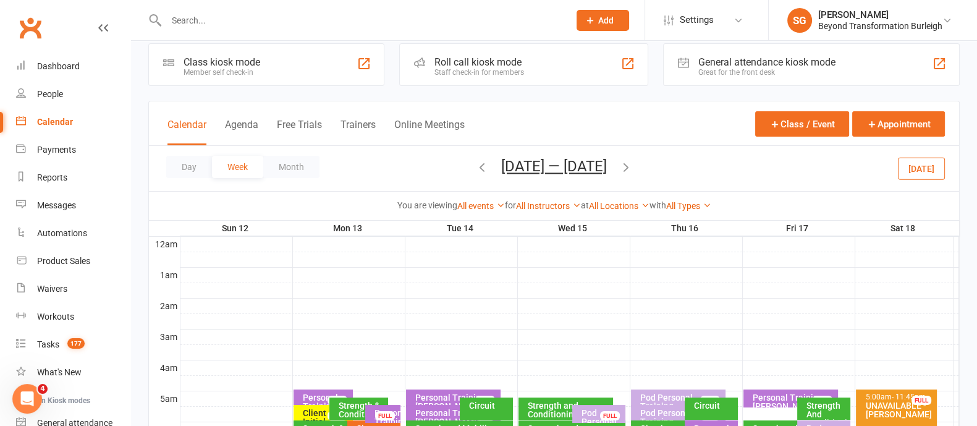
scroll to position [232, 0]
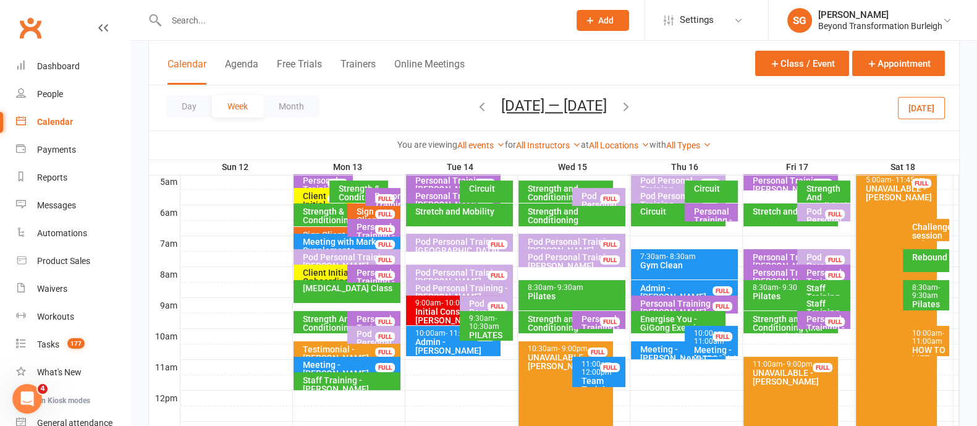
click at [929, 259] on div "Rebound" at bounding box center [928, 257] width 35 height 9
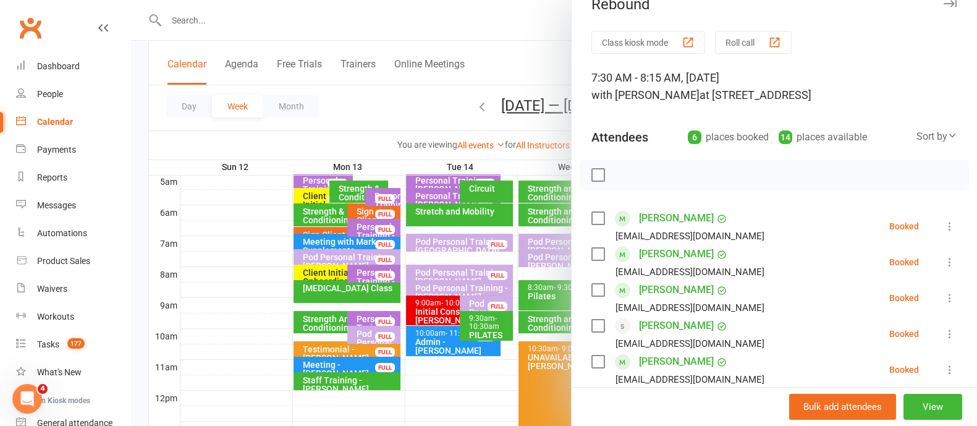
scroll to position [0, 0]
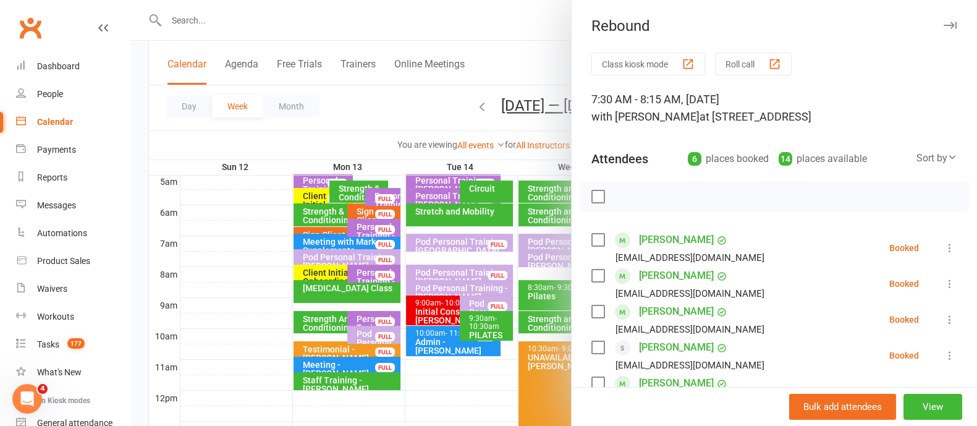
click at [944, 22] on icon "button" at bounding box center [950, 25] width 13 height 7
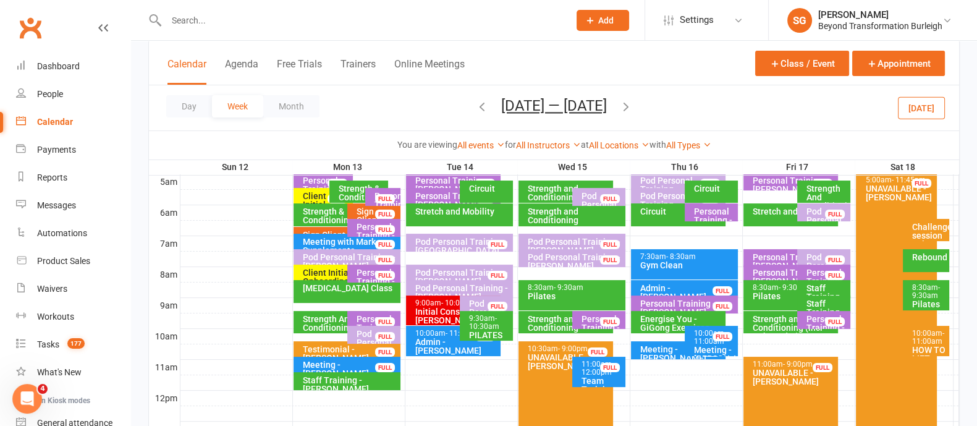
click at [930, 227] on div "Challenger session only" at bounding box center [928, 235] width 35 height 26
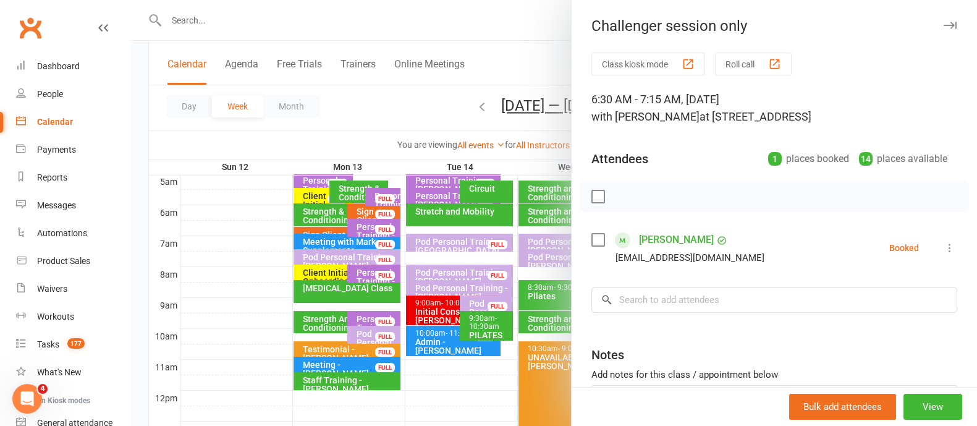
click at [942, 20] on button "button" at bounding box center [949, 25] width 15 height 15
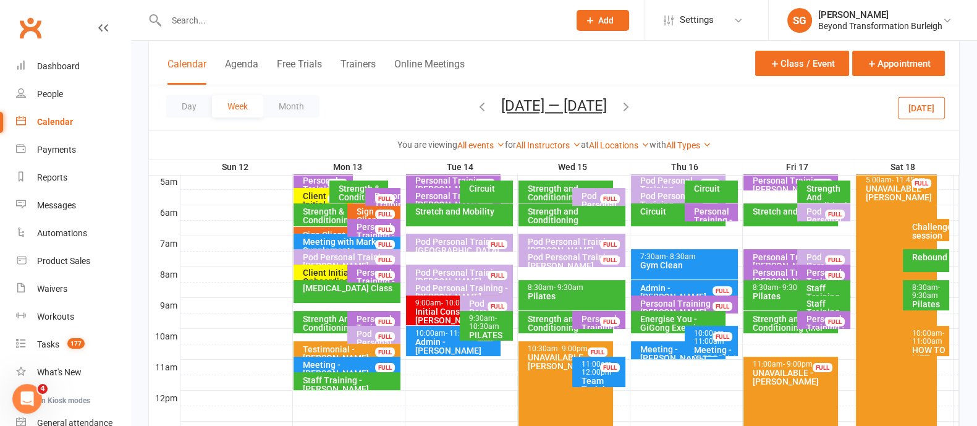
scroll to position [154, 0]
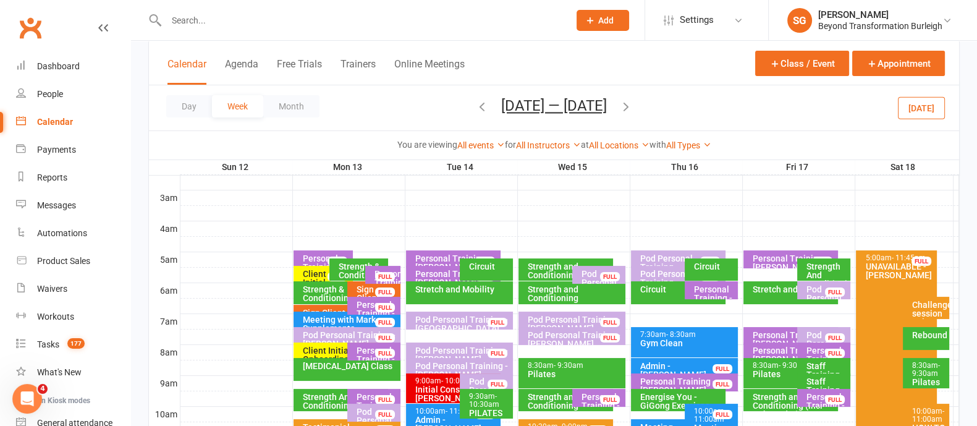
click at [451, 346] on div "Pod Personal Training - [PERSON_NAME][GEOGRAPHIC_DATA], [PERSON_NAME] ..." at bounding box center [463, 363] width 96 height 35
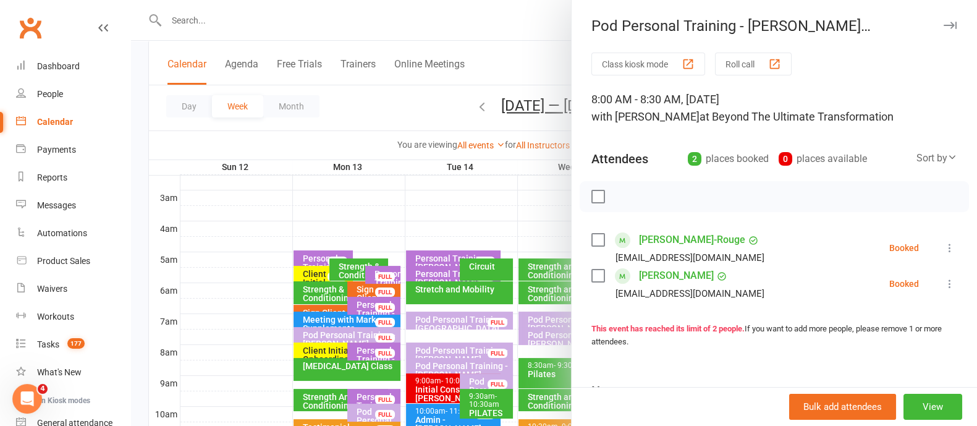
click at [944, 28] on icon "button" at bounding box center [950, 25] width 13 height 7
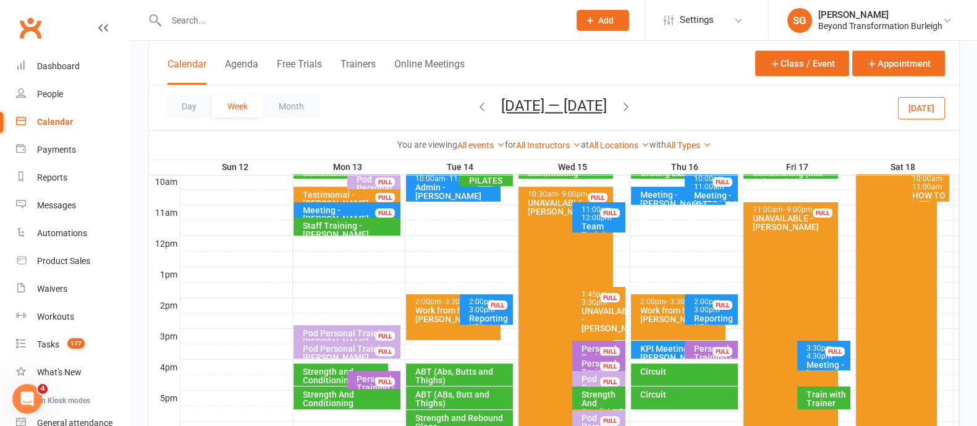
scroll to position [463, 0]
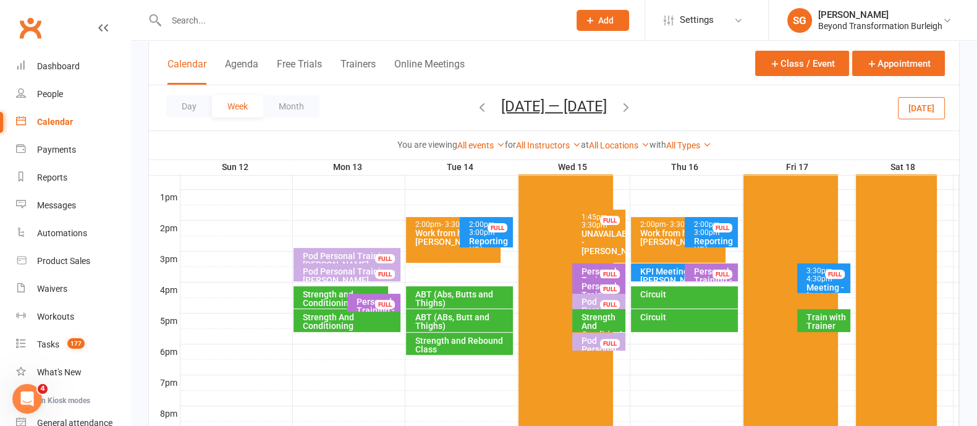
click at [334, 293] on div "Strength and Conditioning" at bounding box center [343, 298] width 83 height 17
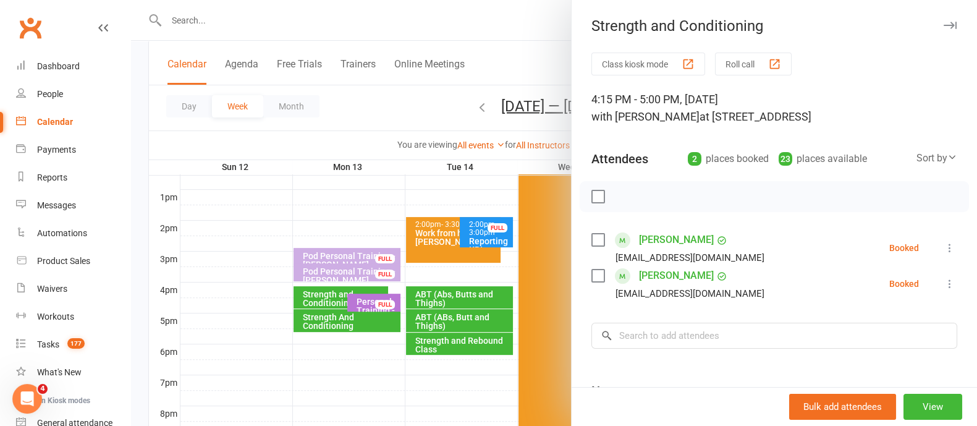
click at [944, 22] on icon "button" at bounding box center [950, 25] width 13 height 7
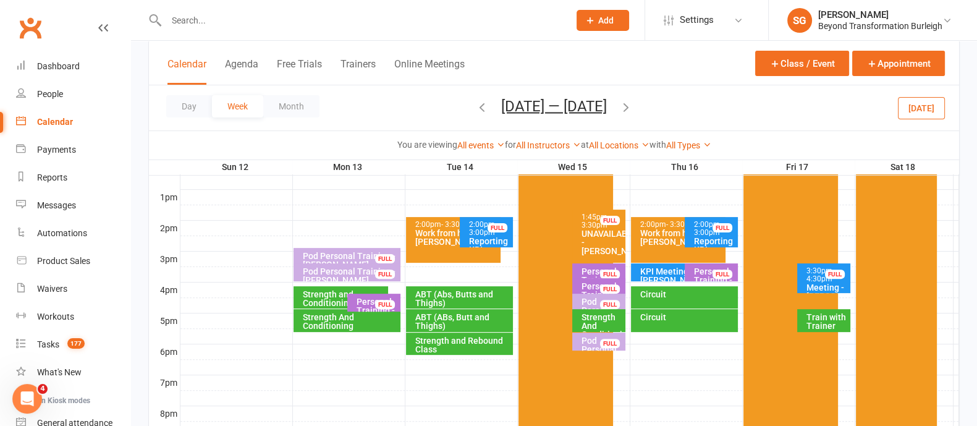
click at [313, 302] on div "Strength and Conditioning" at bounding box center [343, 298] width 83 height 17
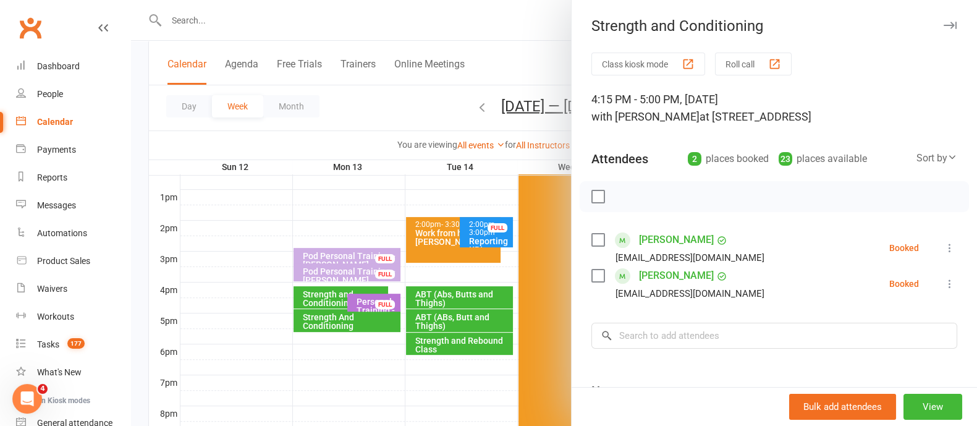
click at [944, 26] on icon "button" at bounding box center [950, 25] width 13 height 7
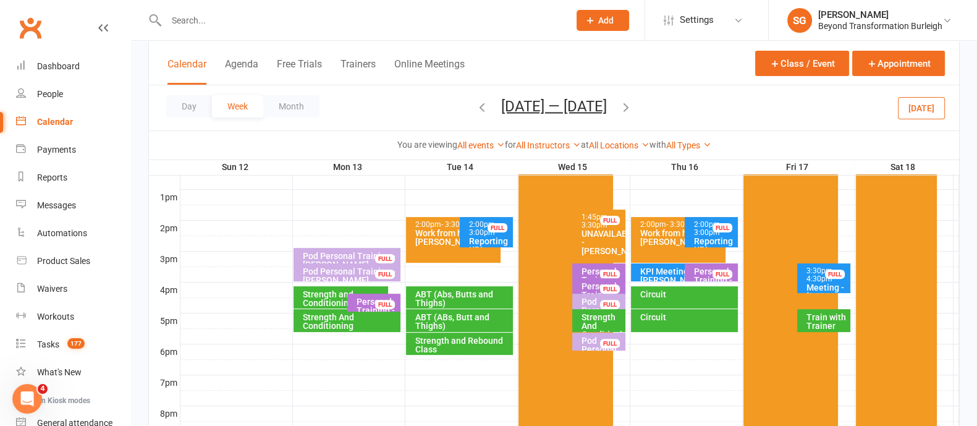
click at [312, 315] on div "Strength And Conditioning" at bounding box center [350, 321] width 96 height 17
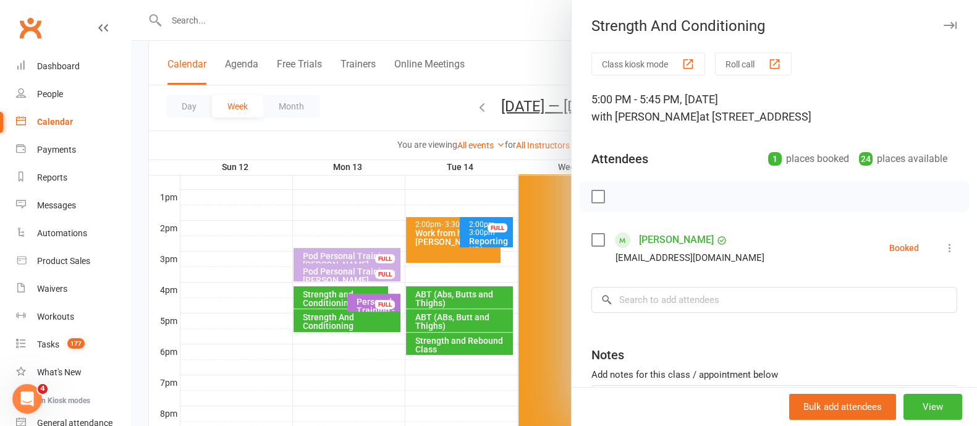
click at [942, 26] on button "button" at bounding box center [949, 25] width 15 height 15
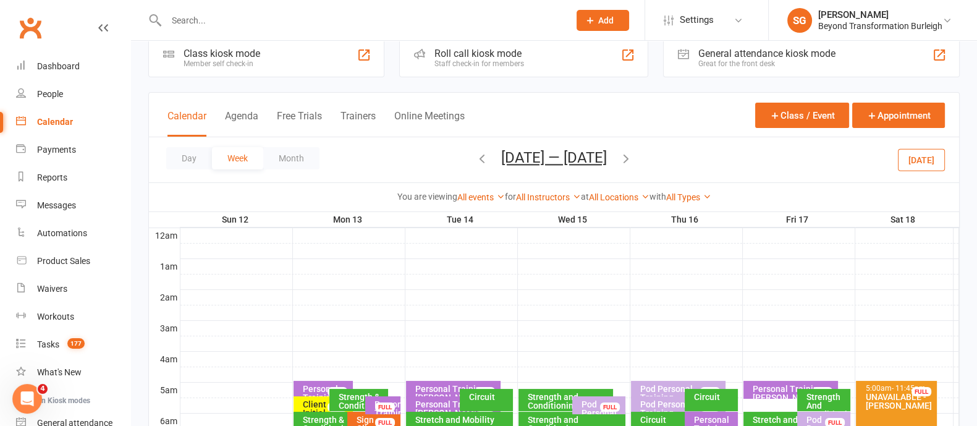
scroll to position [0, 0]
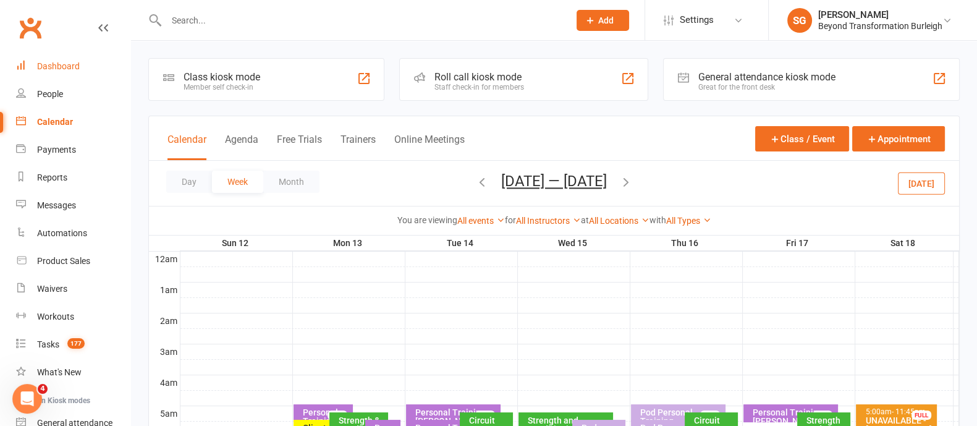
click at [62, 62] on div "Dashboard" at bounding box center [58, 66] width 43 height 10
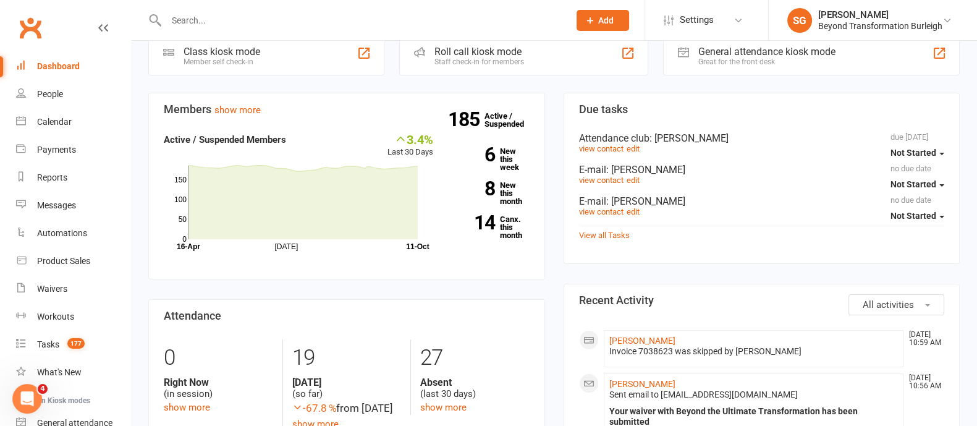
scroll to position [308, 0]
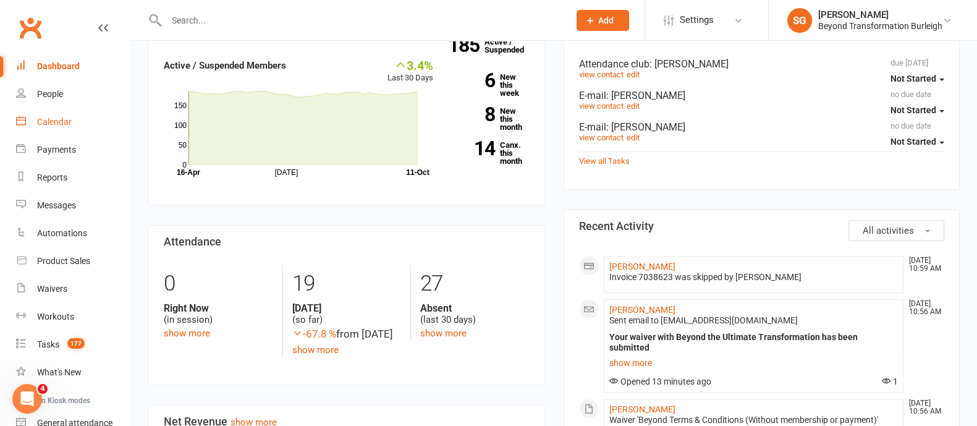
click at [52, 119] on div "Calendar" at bounding box center [54, 122] width 35 height 10
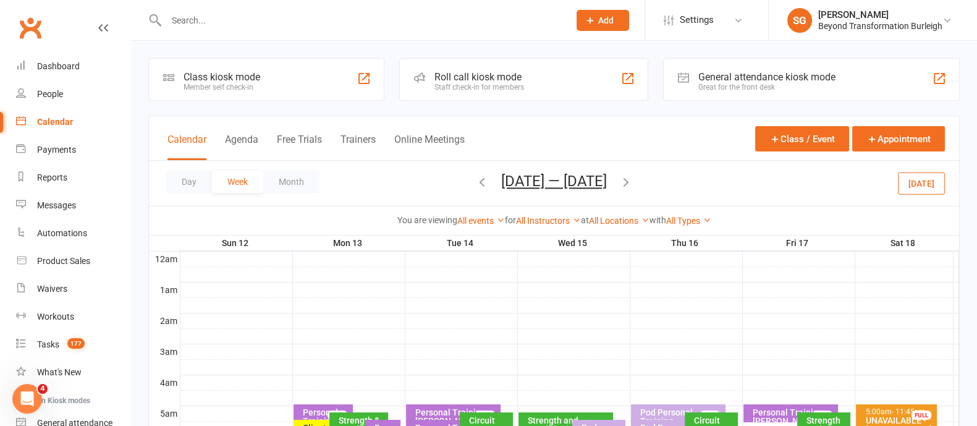
click at [476, 180] on icon "button" at bounding box center [482, 182] width 14 height 14
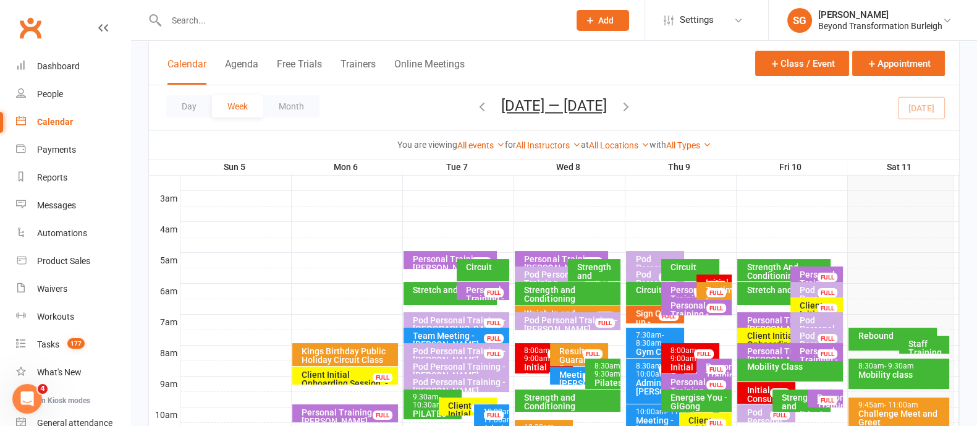
scroll to position [154, 0]
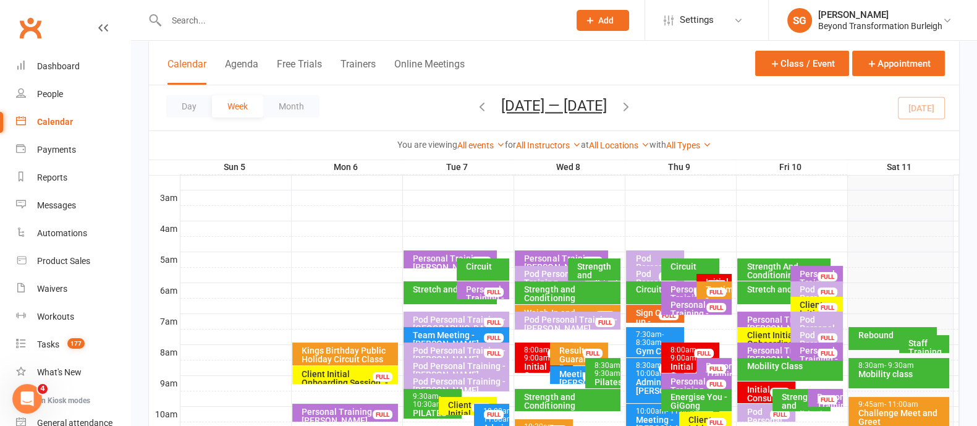
click at [884, 337] on div "Rebound" at bounding box center [895, 335] width 77 height 9
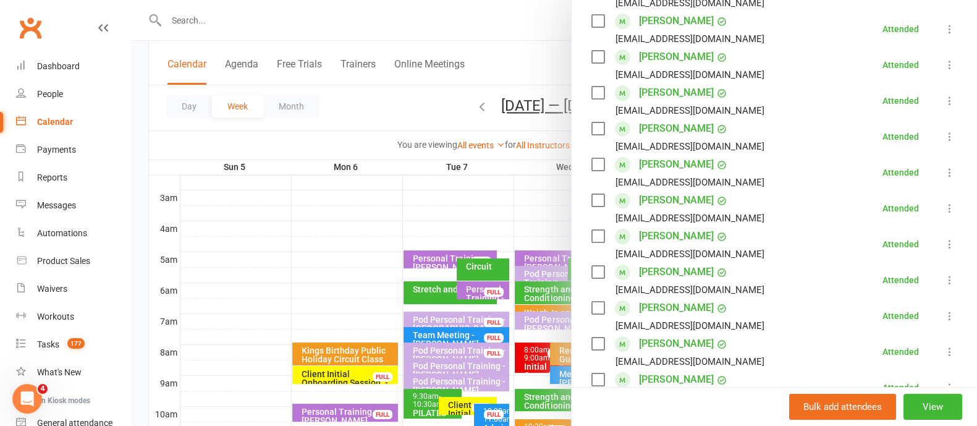
scroll to position [0, 0]
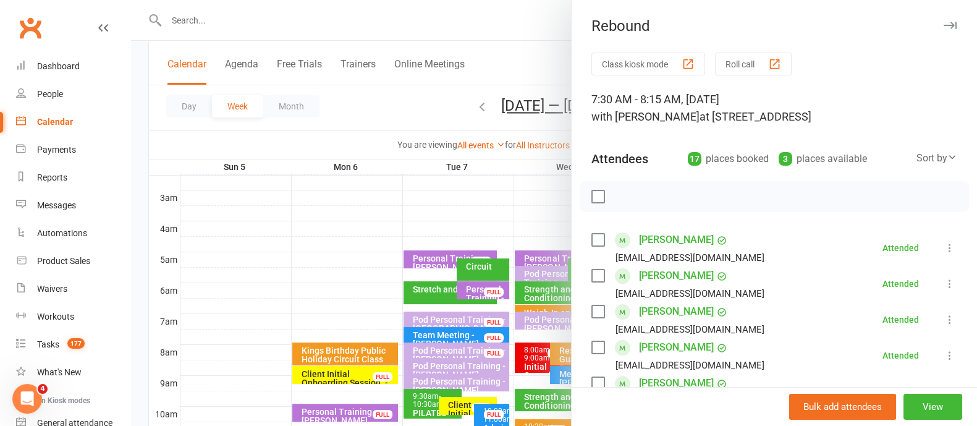
click at [942, 25] on button "button" at bounding box center [949, 25] width 15 height 15
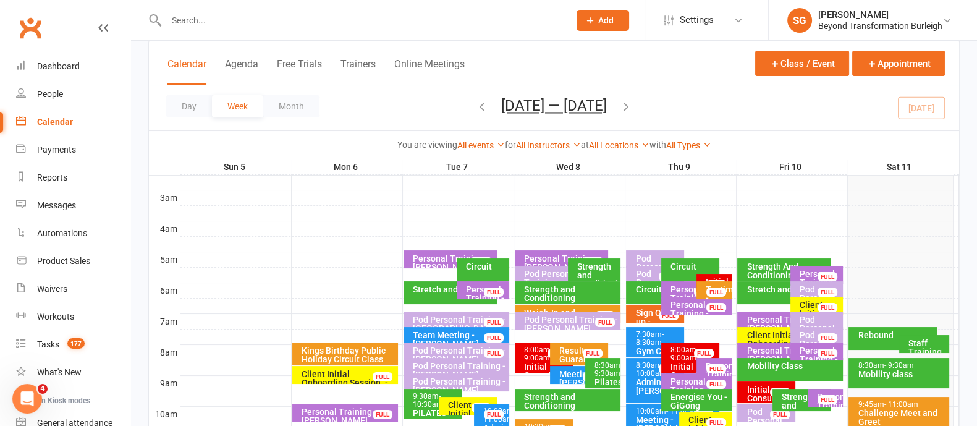
click at [865, 373] on div "Mobility class" at bounding box center [901, 374] width 89 height 9
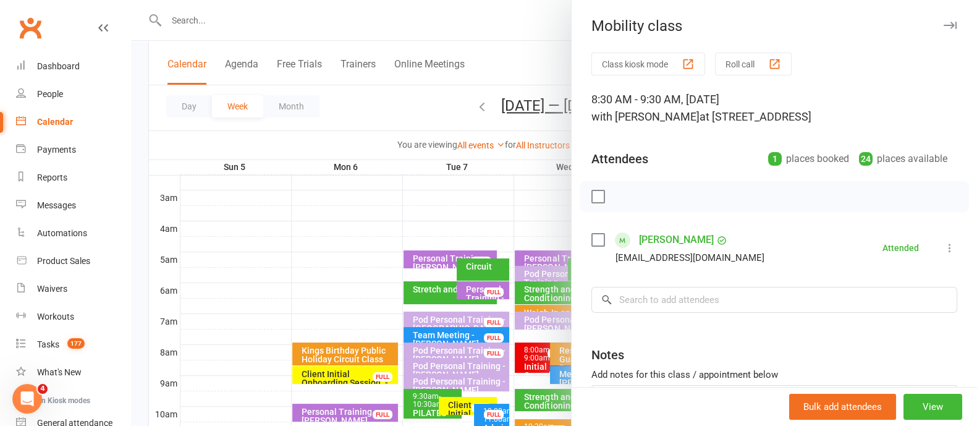
click at [944, 27] on icon "button" at bounding box center [950, 25] width 13 height 7
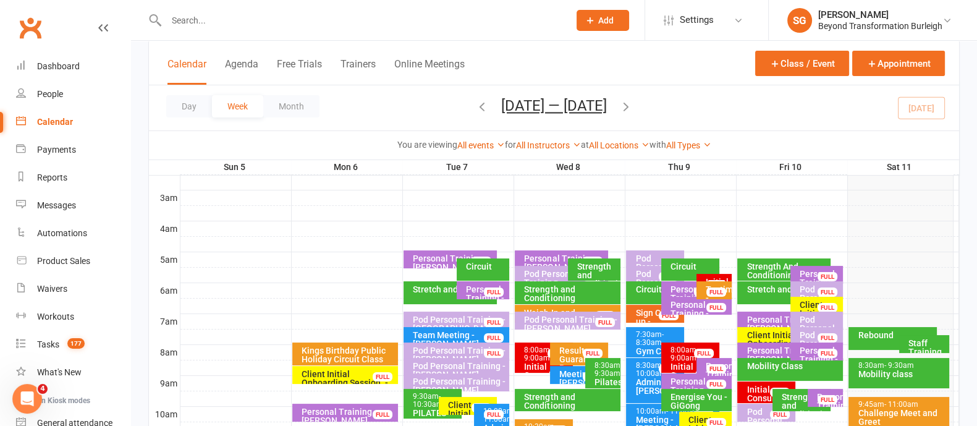
click at [759, 365] on div "Mobility Class" at bounding box center [793, 365] width 95 height 9
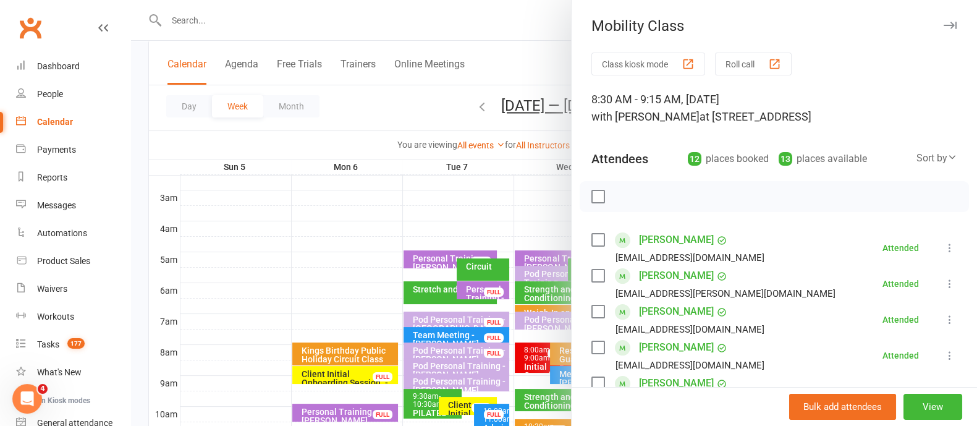
click at [944, 27] on icon "button" at bounding box center [950, 25] width 13 height 7
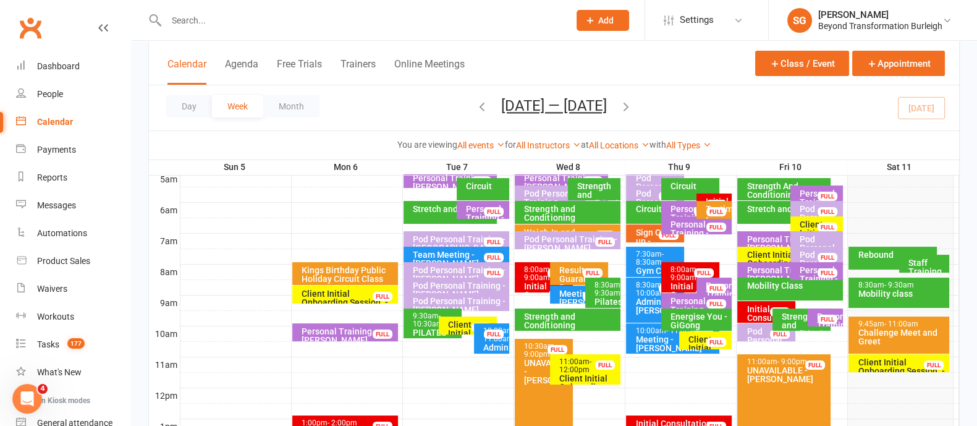
scroll to position [308, 0]
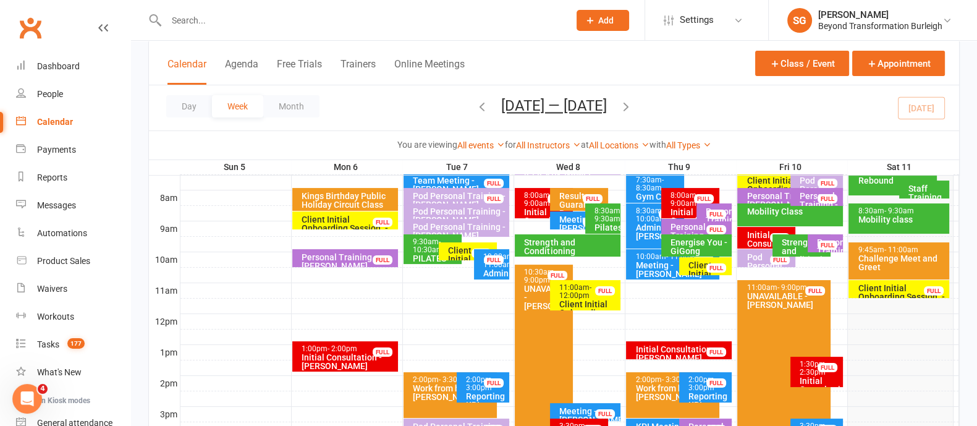
click at [878, 290] on div "Client Initial Onboarding Session. - [PERSON_NAME]..." at bounding box center [901, 297] width 89 height 26
